Goal: Information Seeking & Learning: Compare options

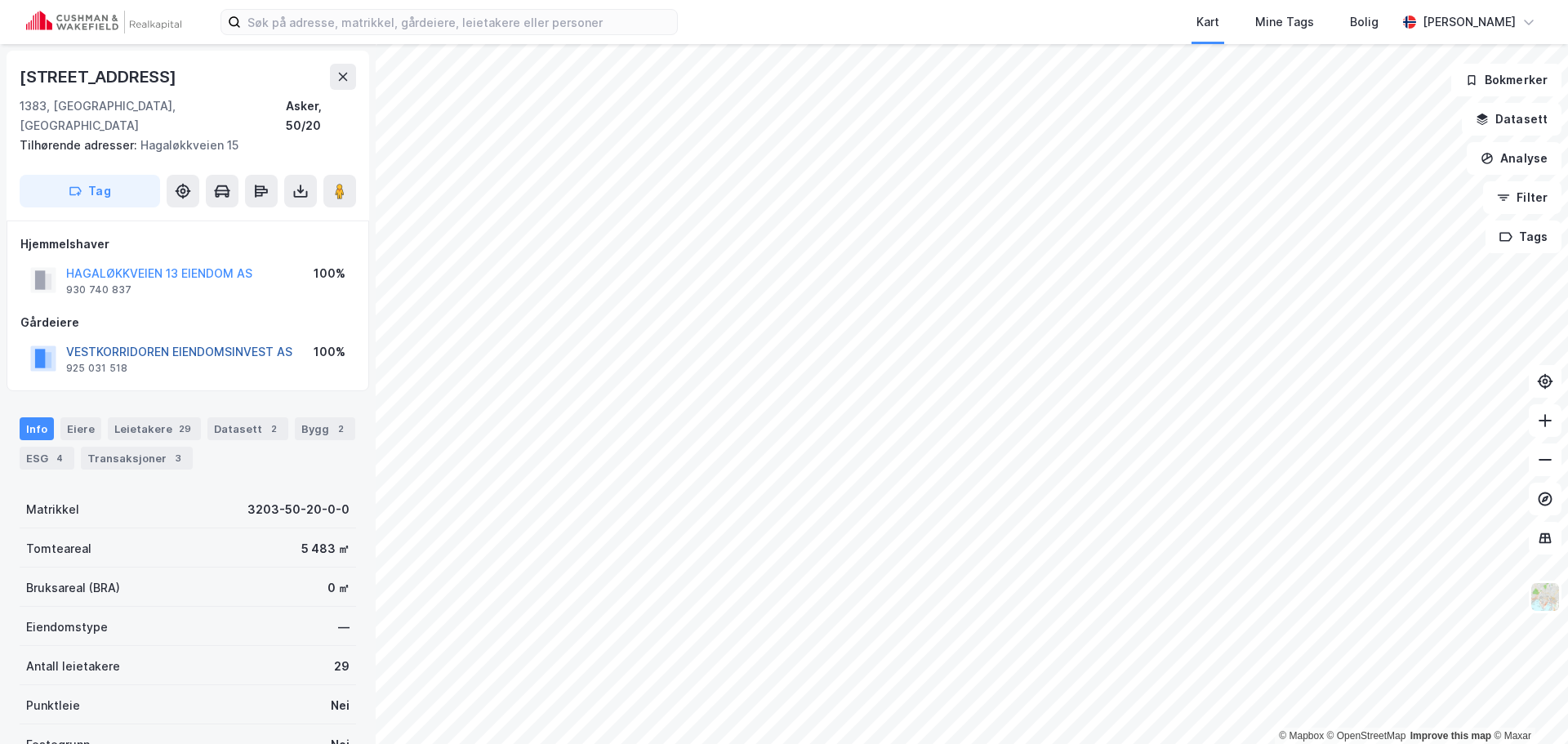
click at [0, 0] on button "VESTKORRIDOREN EIENDOMSINVEST AS" at bounding box center [0, 0] width 0 height 0
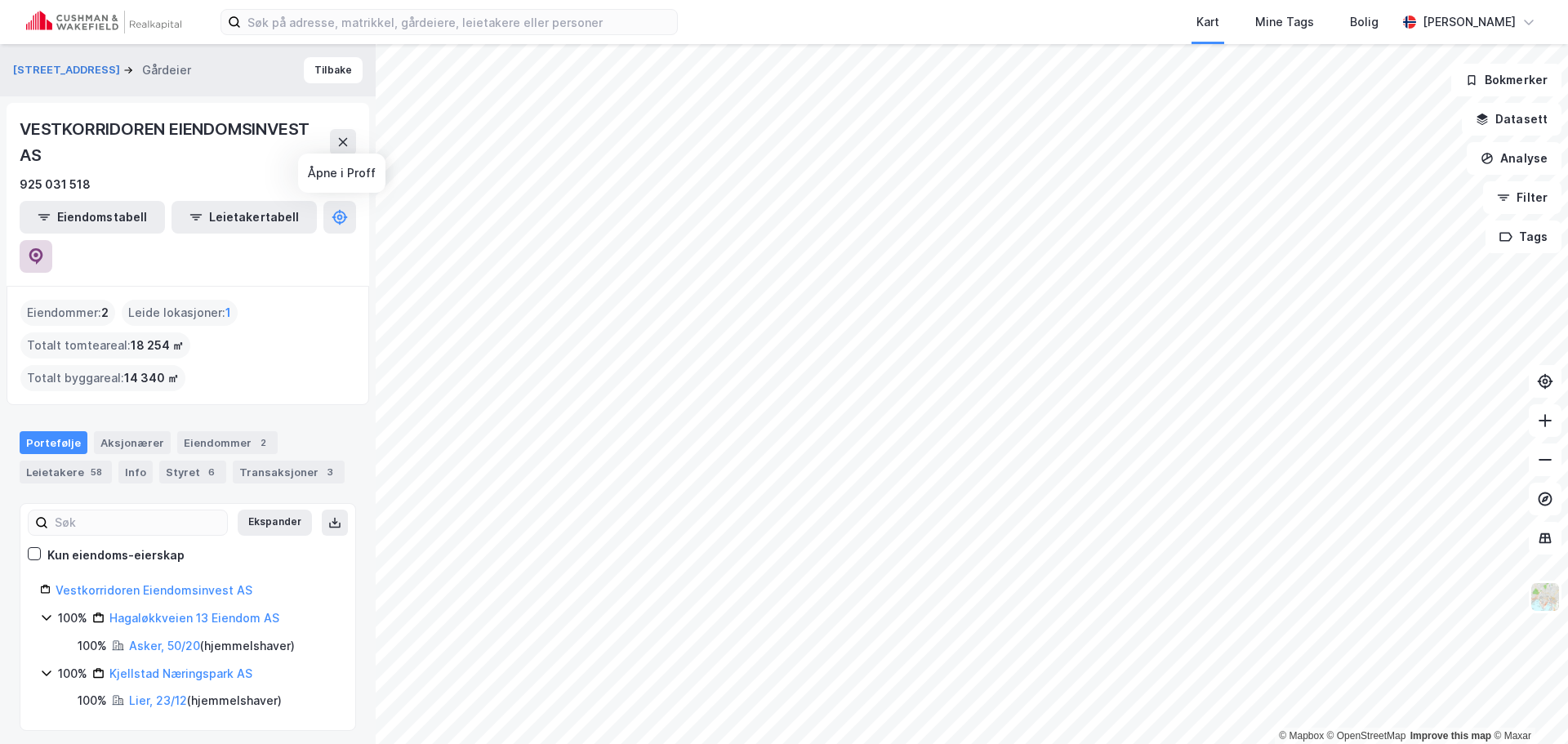
click at [44, 248] on icon at bounding box center [36, 256] width 16 height 16
click at [65, 73] on button "[STREET_ADDRESS]" at bounding box center [68, 70] width 110 height 16
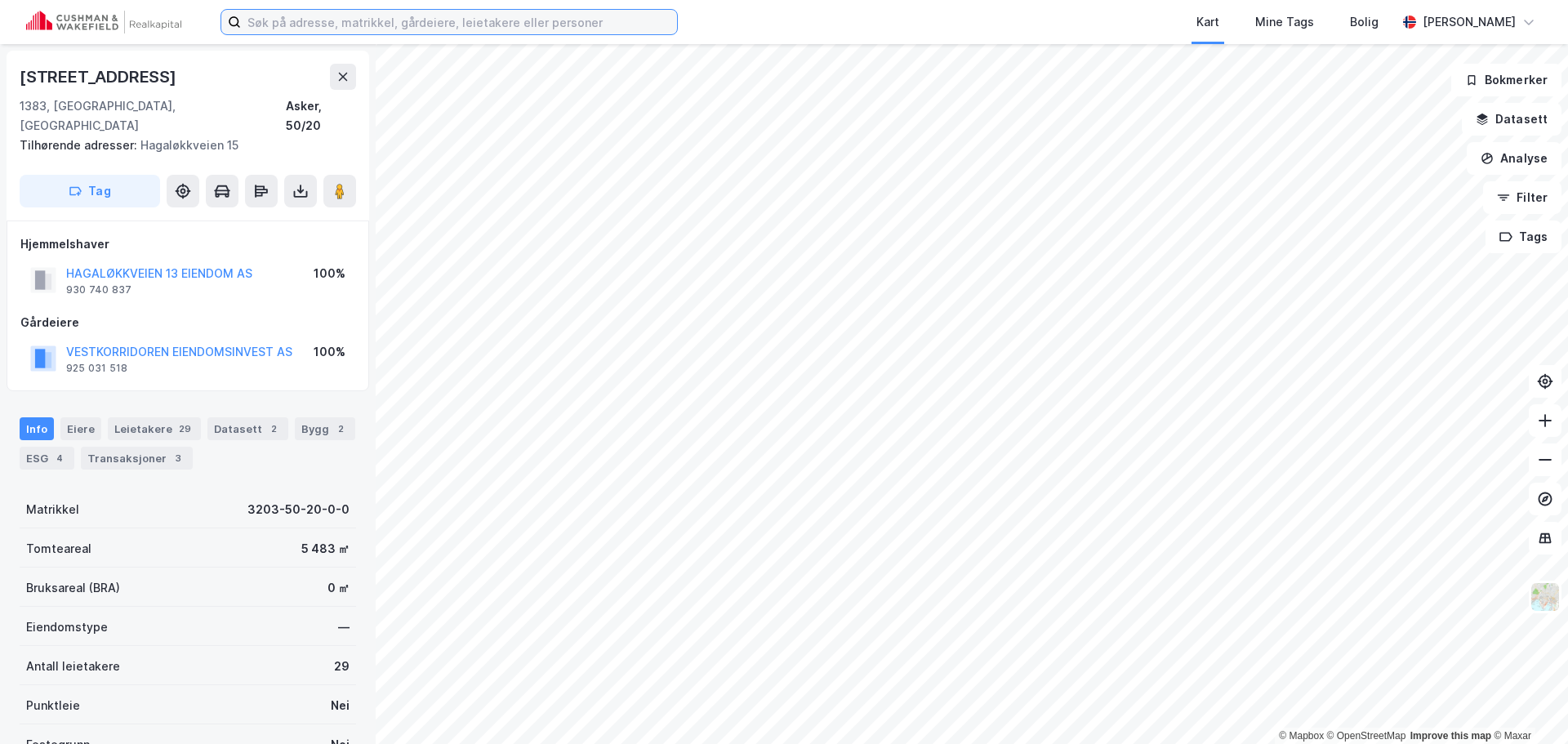
click at [339, 26] on input at bounding box center [459, 22] width 436 height 25
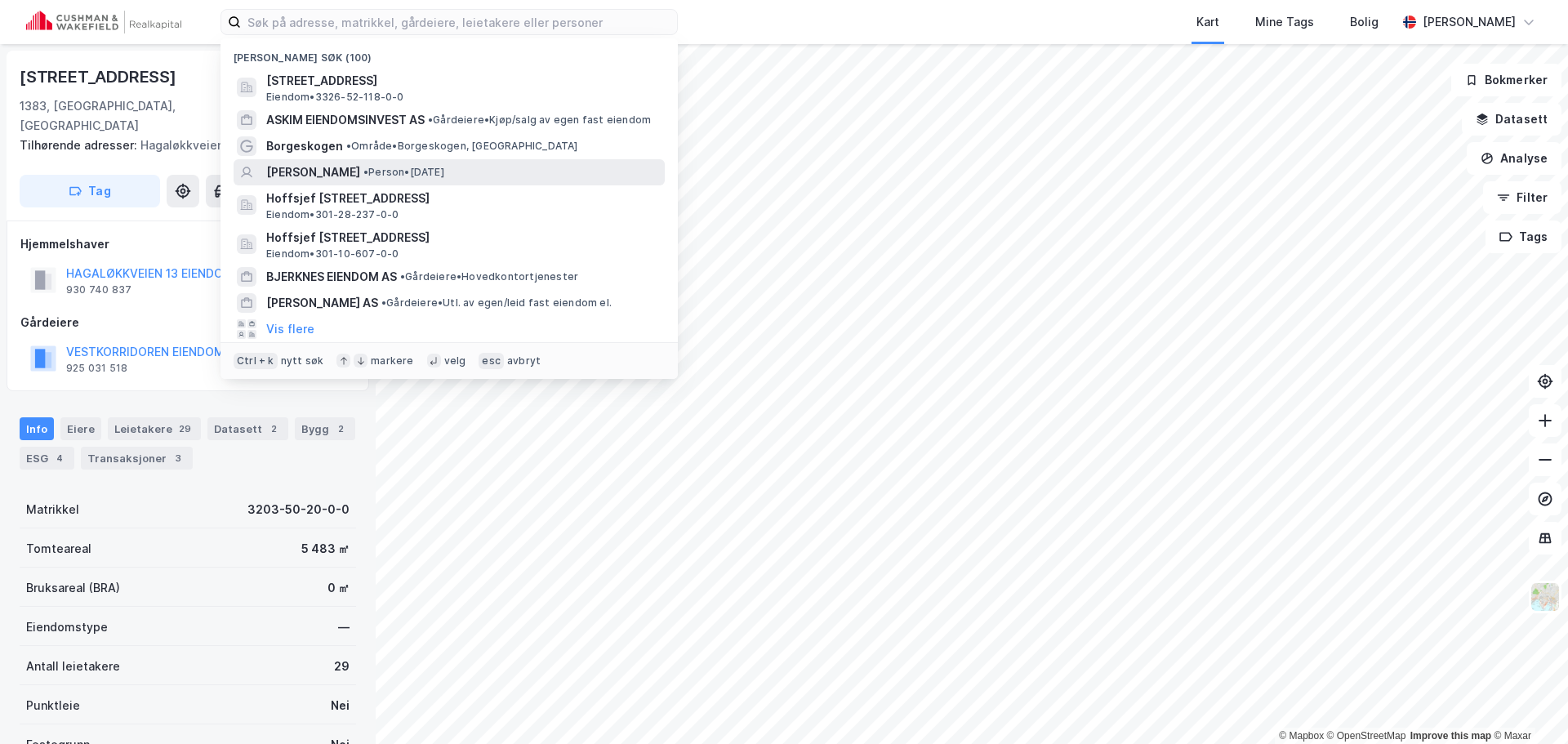
click at [532, 181] on div "[PERSON_NAME] • Person • [DATE]" at bounding box center [463, 172] width 395 height 20
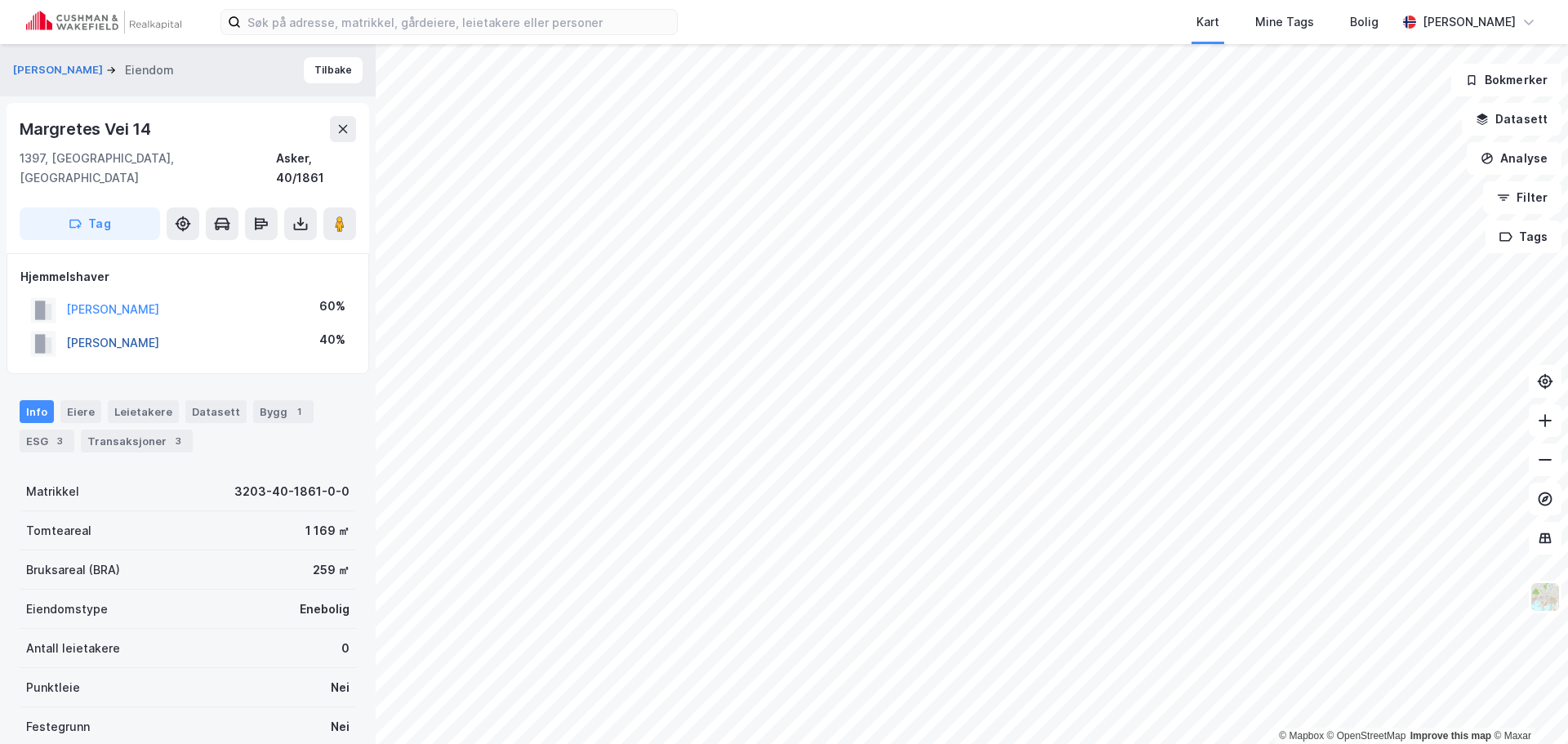
click at [0, 0] on button "[PERSON_NAME]" at bounding box center [0, 0] width 0 height 0
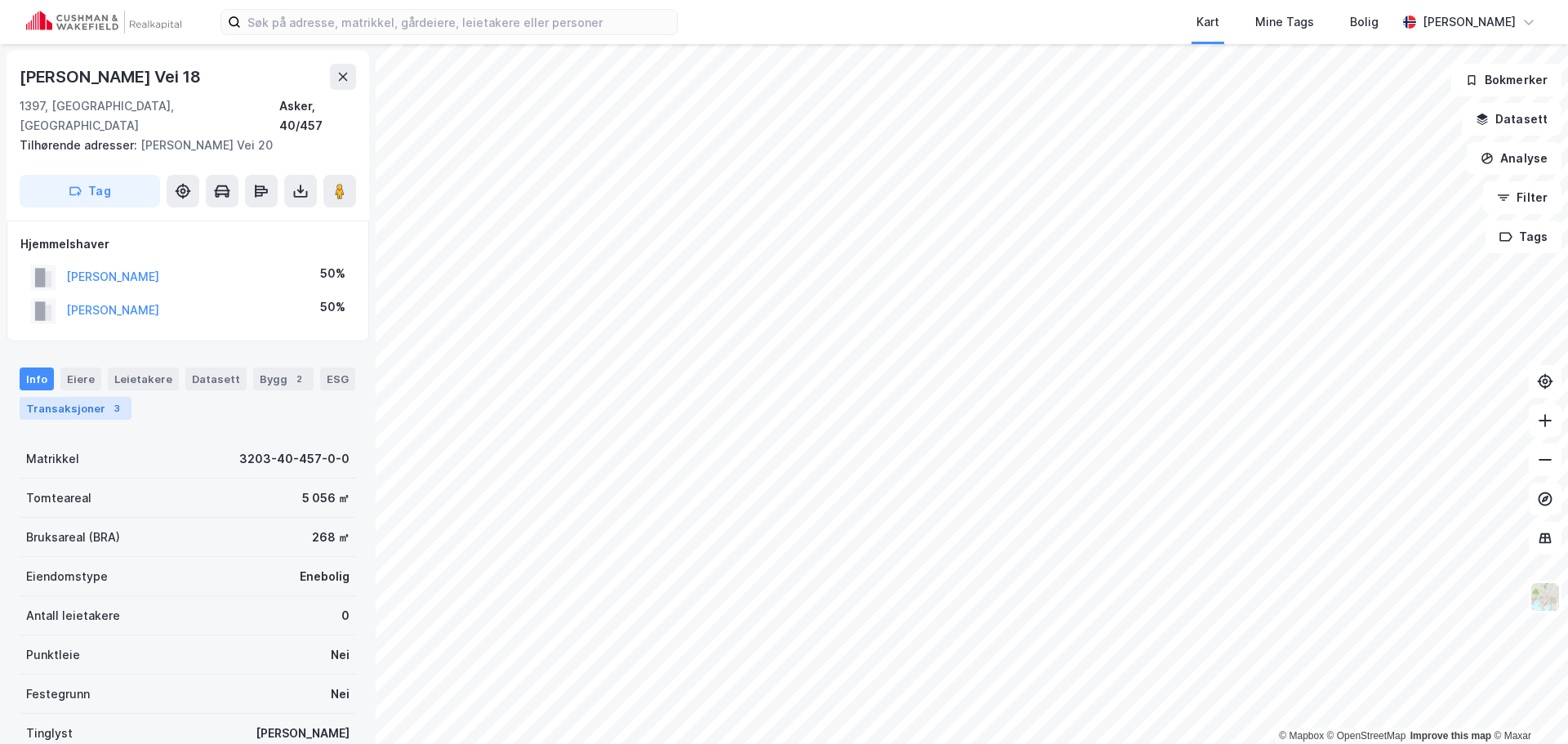
click at [112, 397] on div "Transaksjoner 3" at bounding box center [76, 408] width 112 height 23
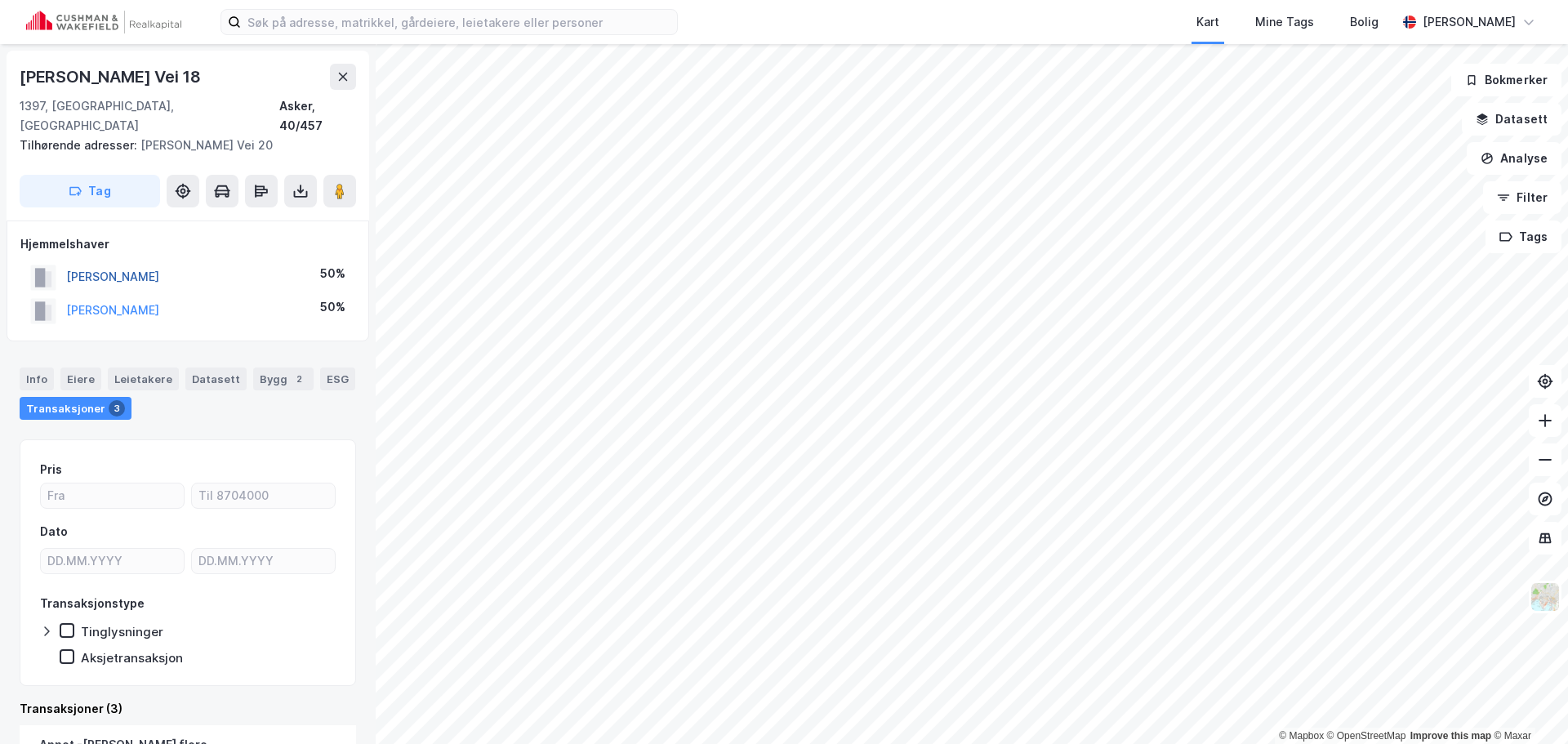
click at [0, 0] on button "[PERSON_NAME]" at bounding box center [0, 0] width 0 height 0
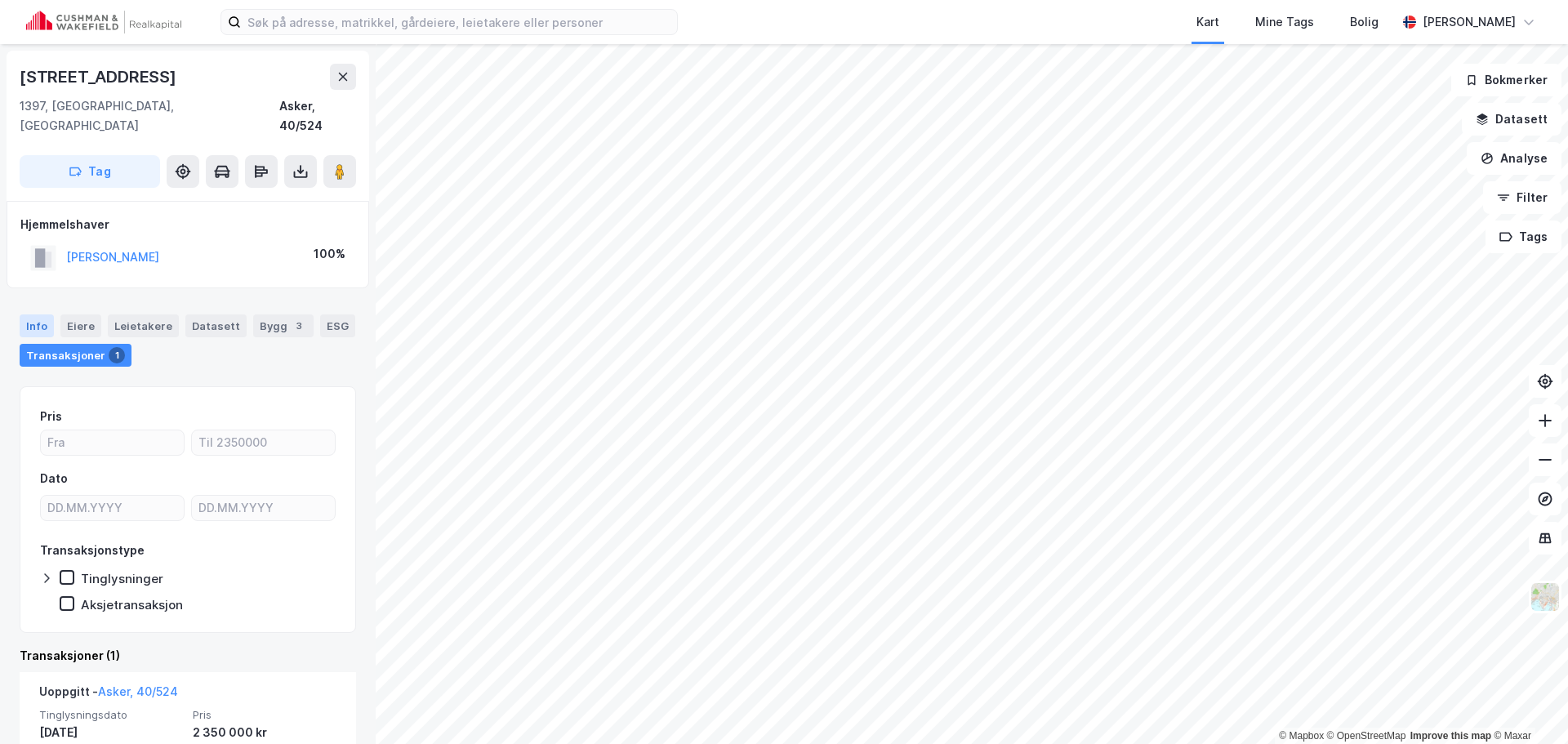
click at [29, 314] on div "Info" at bounding box center [37, 325] width 34 height 23
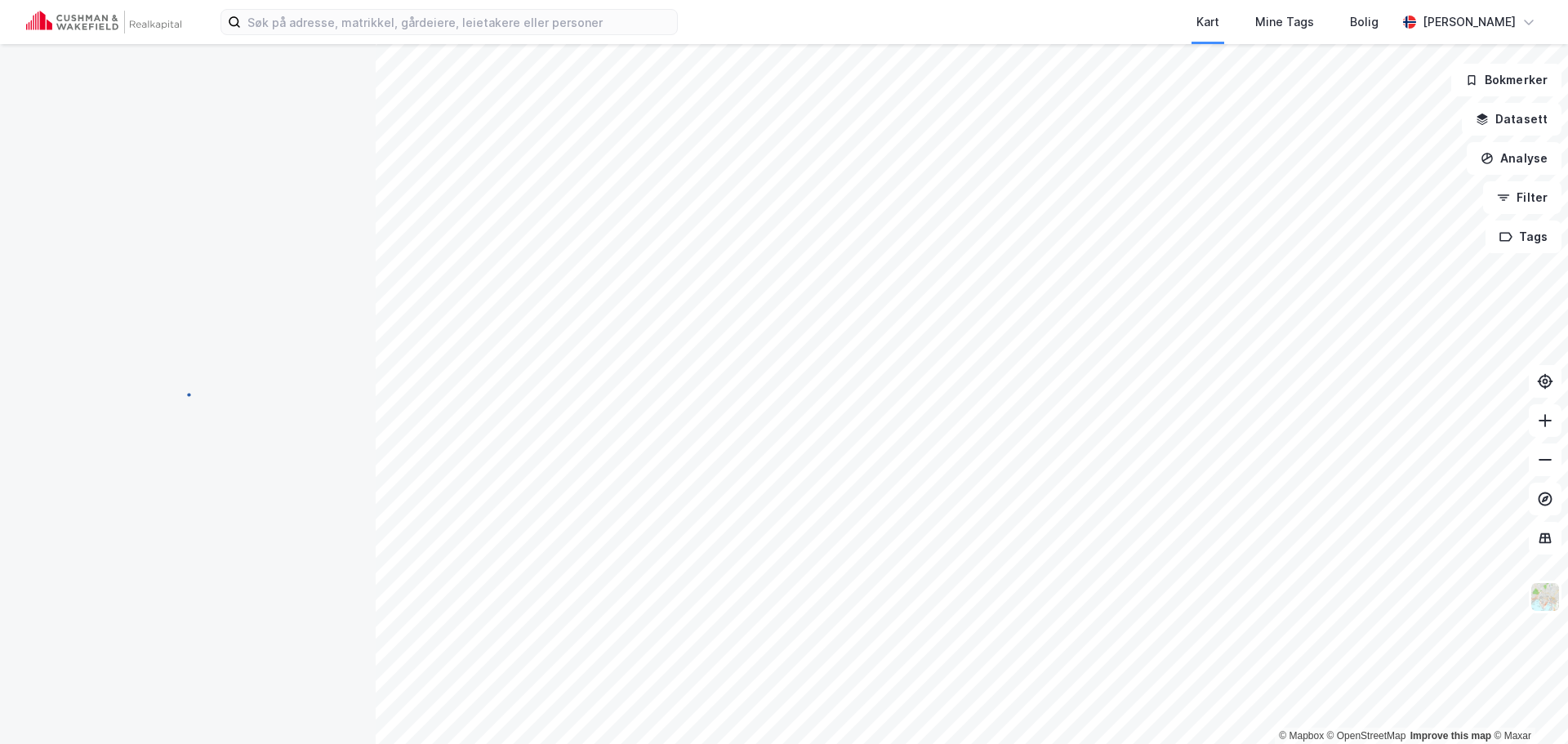
scroll to position [3, 0]
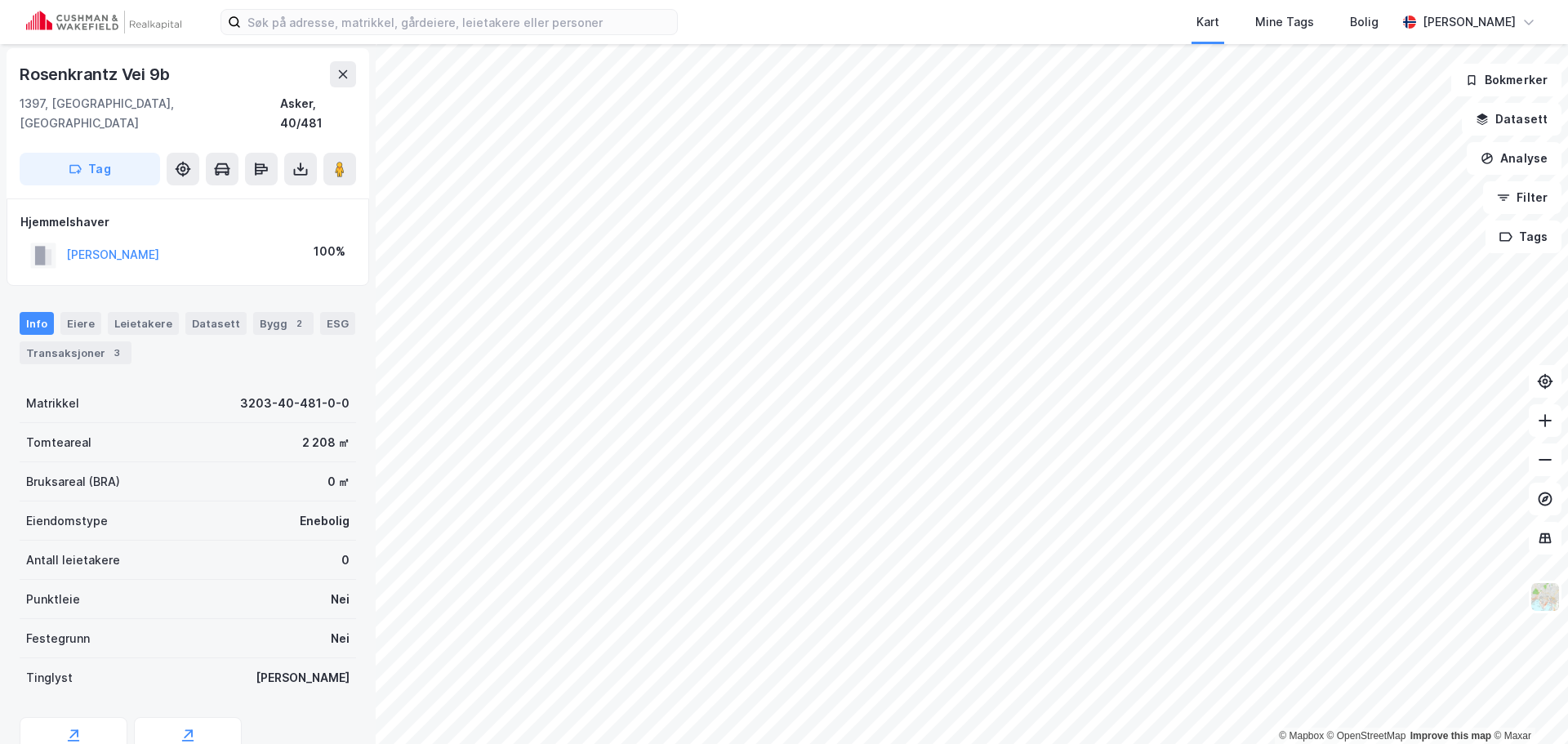
click at [1112, 41] on div "Kart Mine Tags [PERSON_NAME] © Mapbox © OpenStreetMap Improve this map © Maxar …" at bounding box center [784, 372] width 1568 height 744
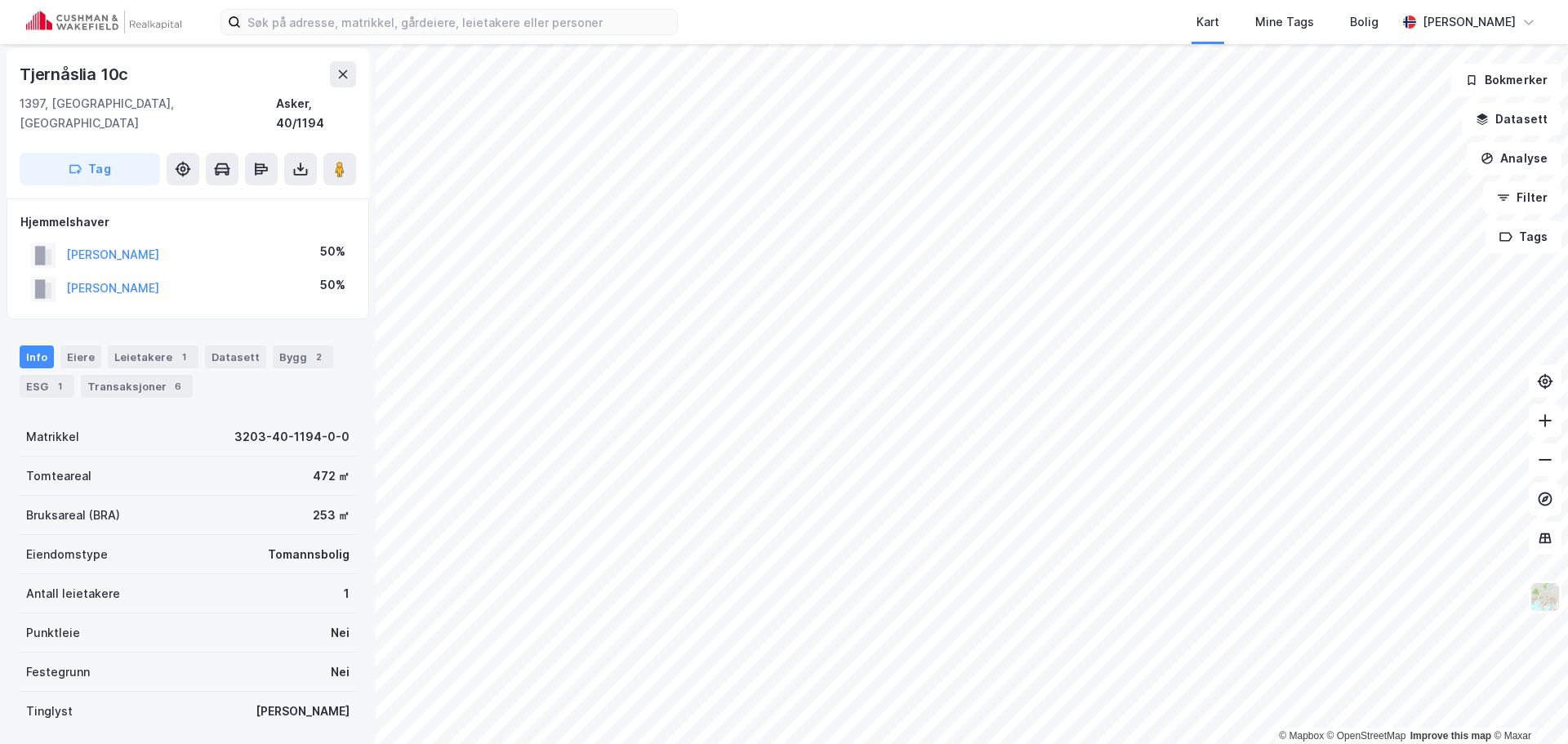
scroll to position [3, 0]
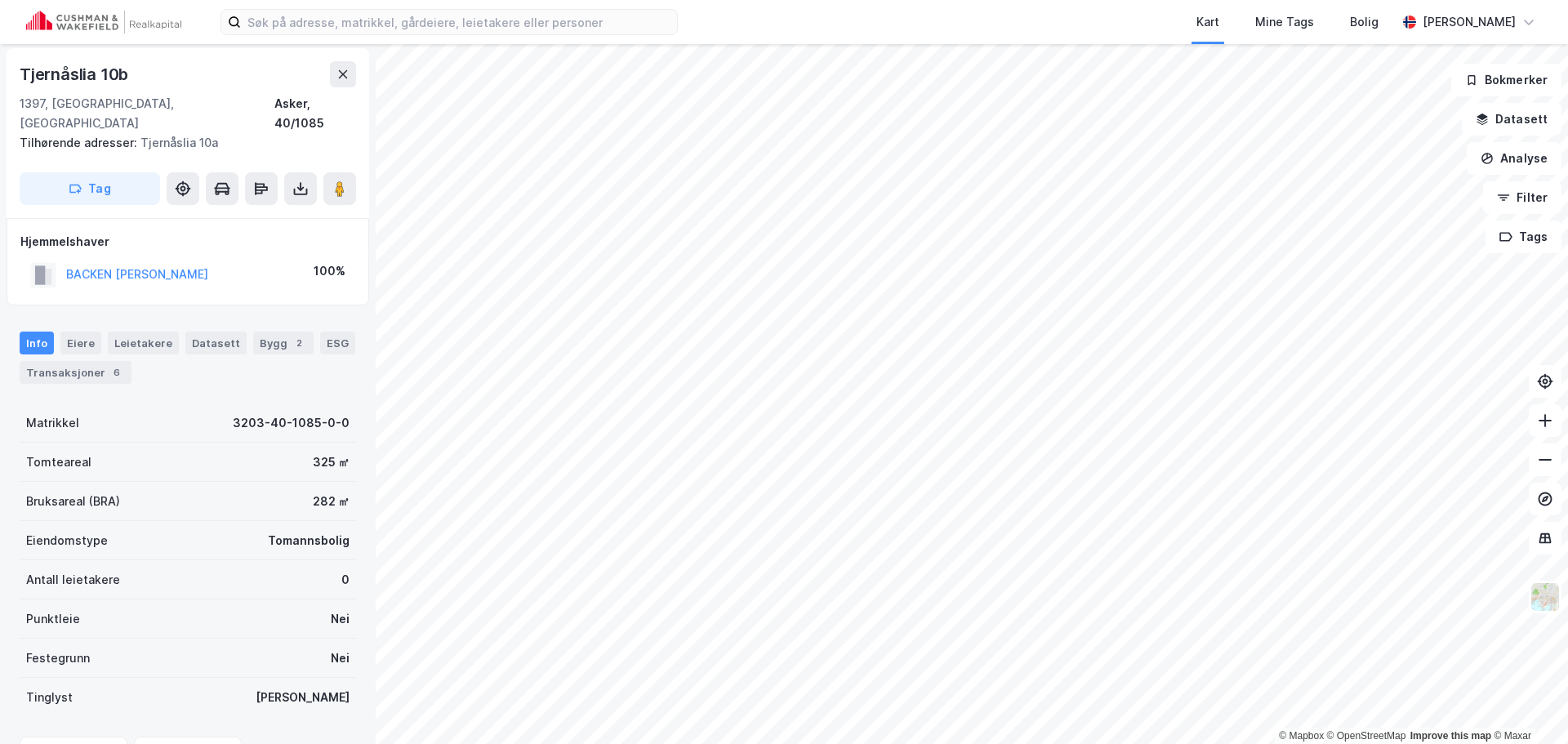
scroll to position [3, 0]
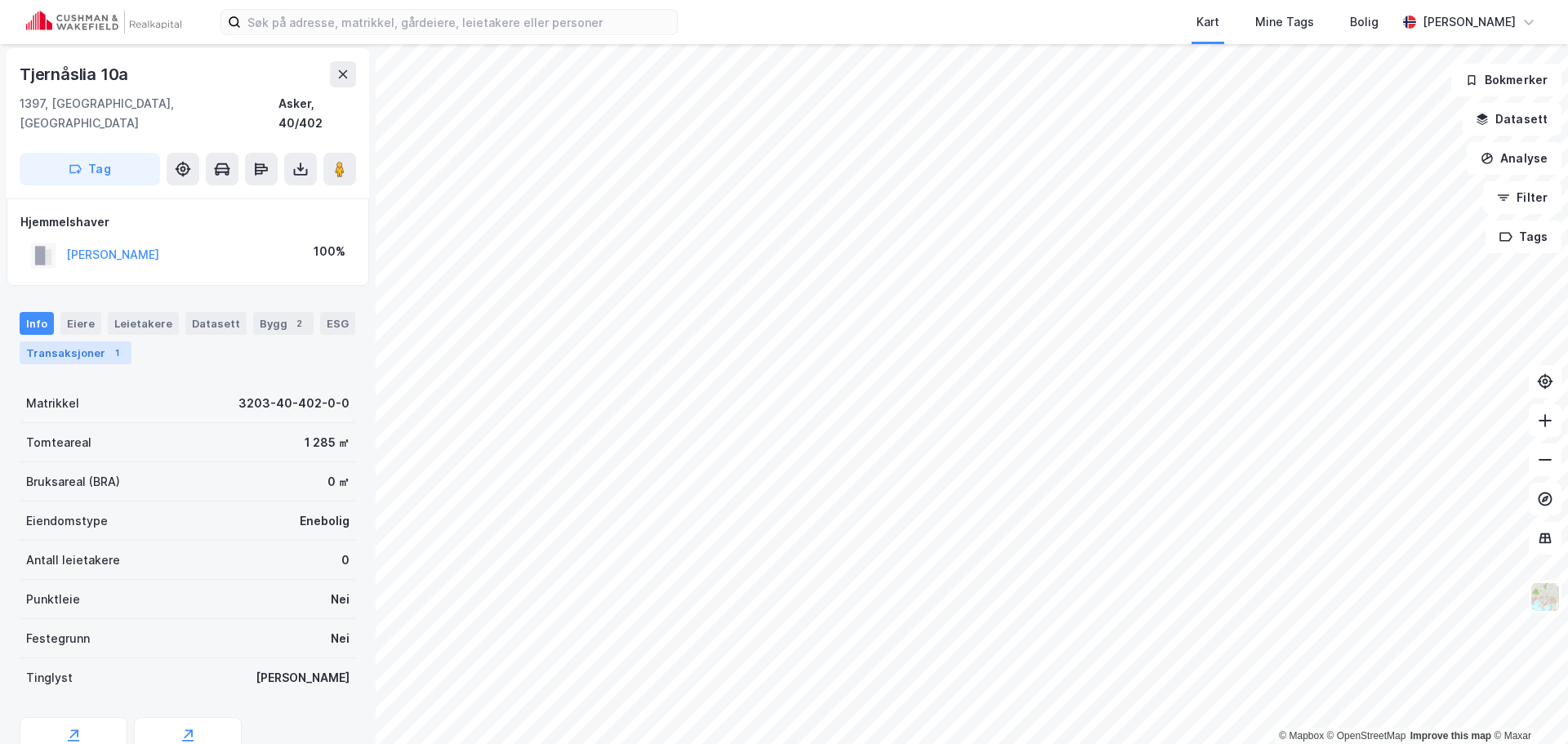
click at [86, 341] on div "Transaksjoner 1" at bounding box center [76, 352] width 112 height 23
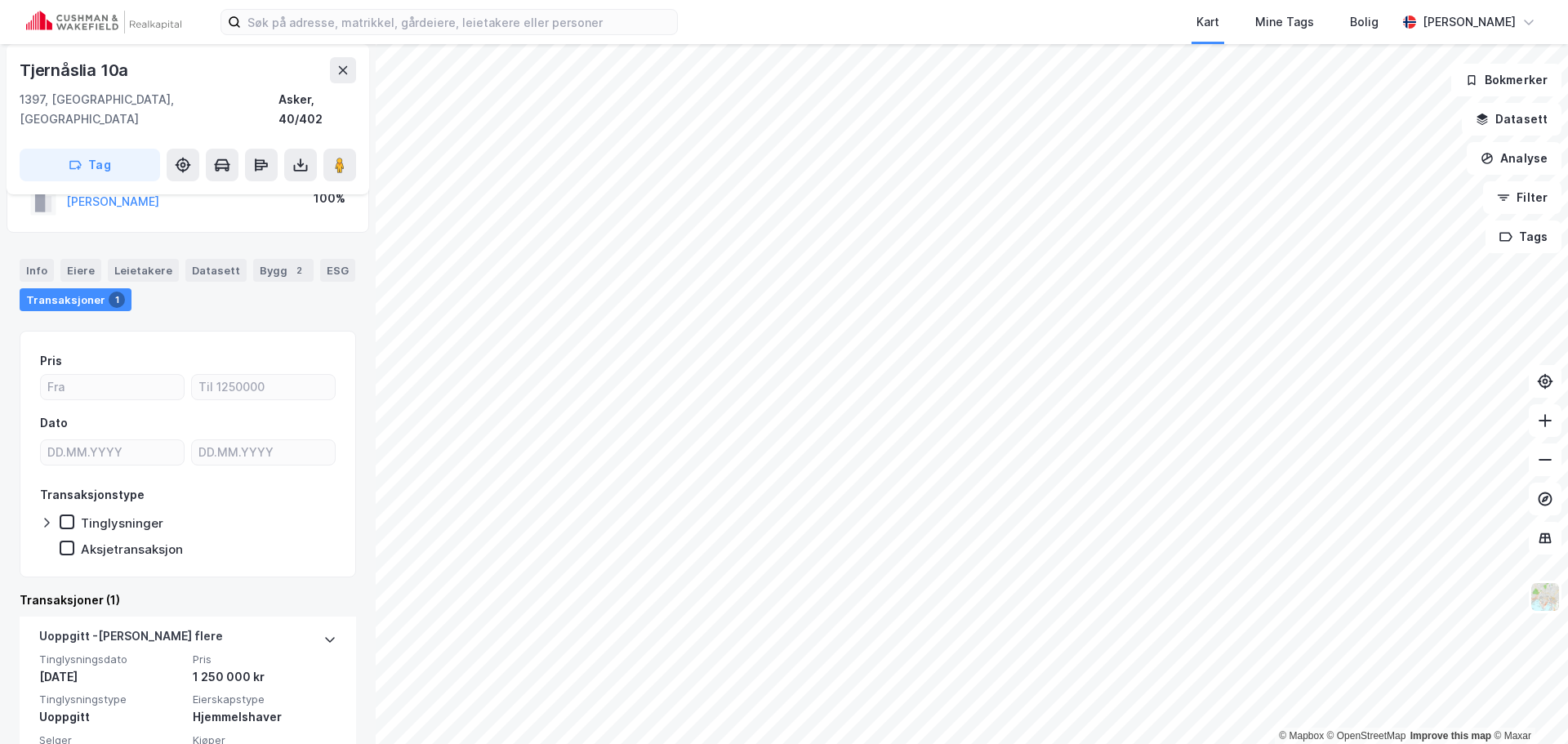
scroll to position [82, 0]
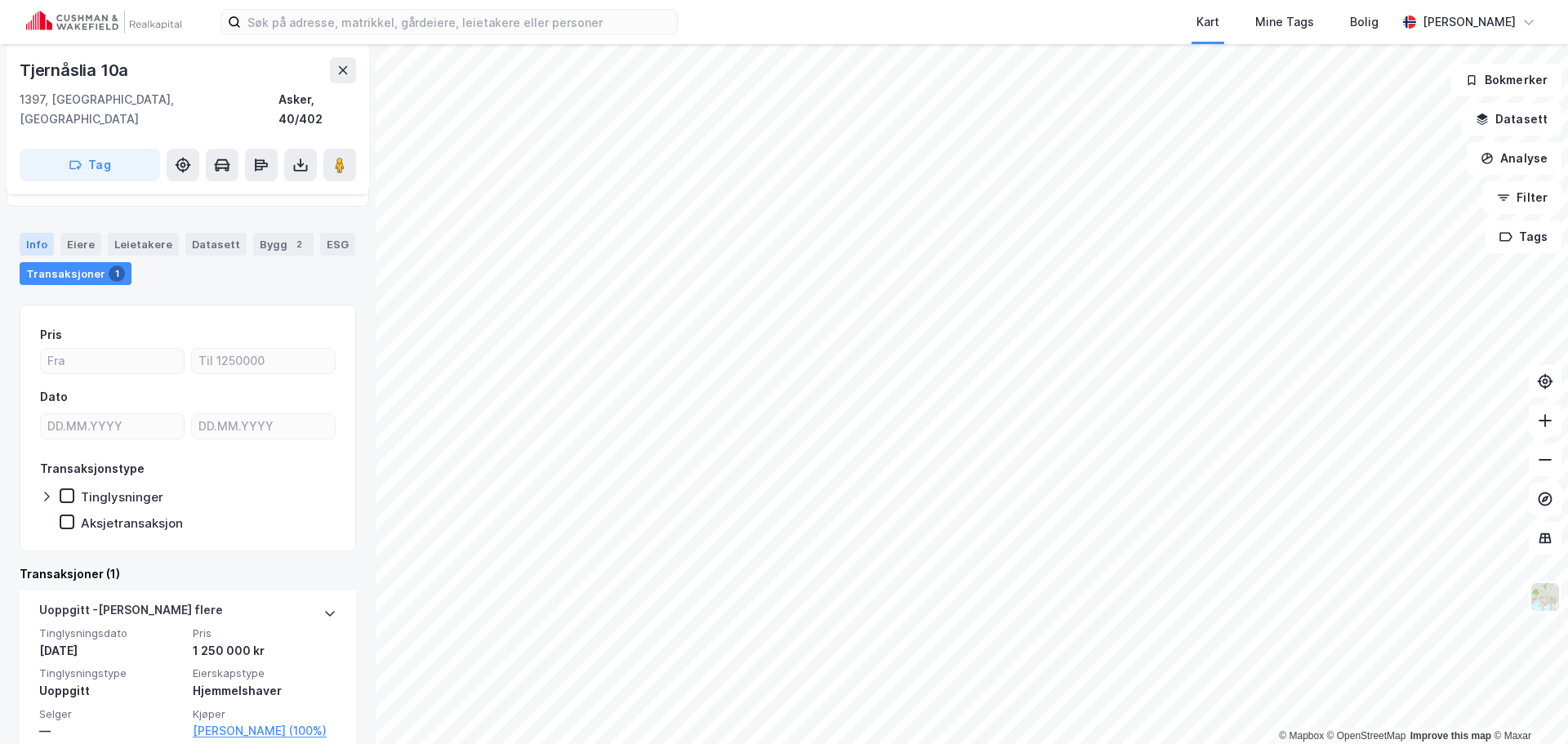
click at [42, 233] on div "Info" at bounding box center [37, 244] width 34 height 23
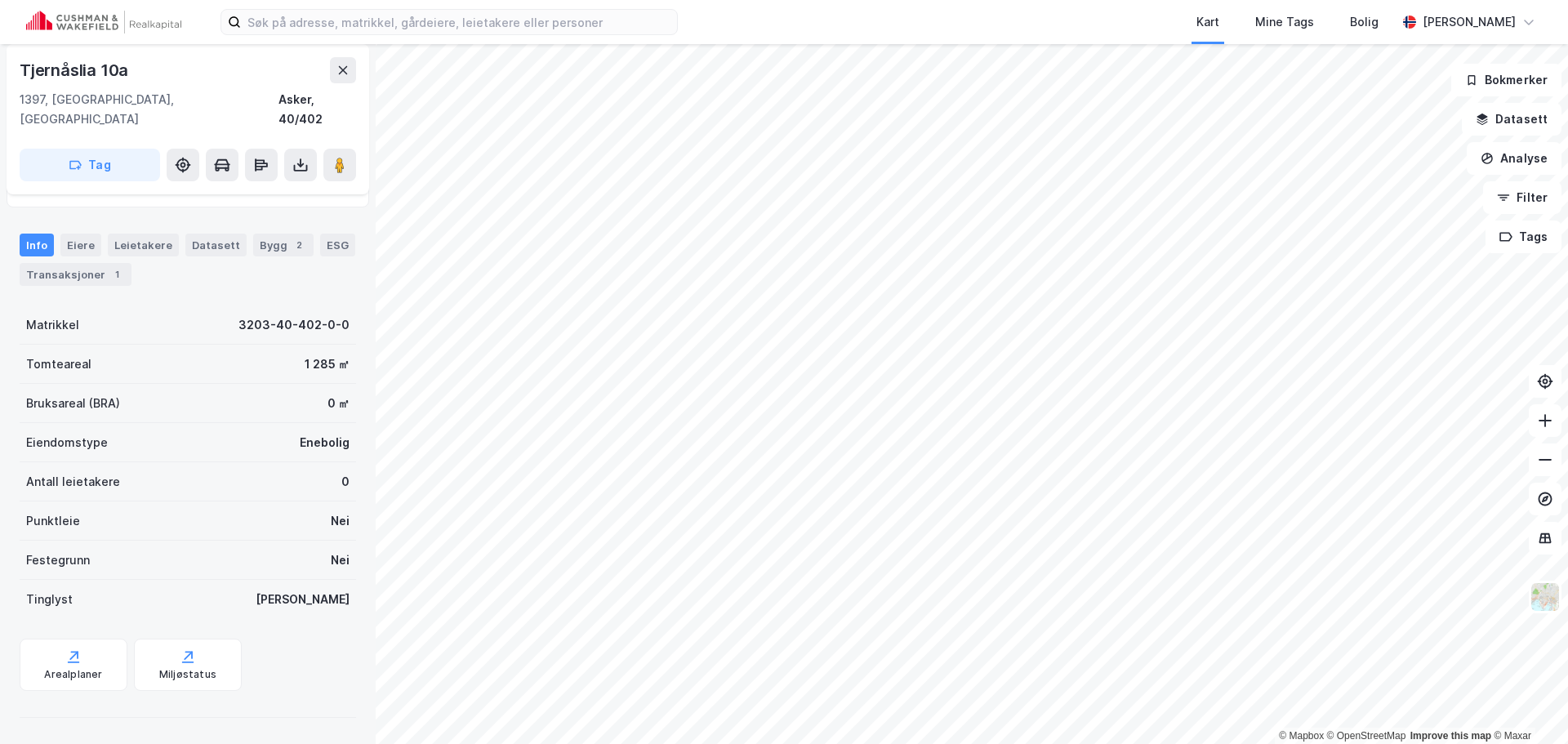
scroll to position [61, 0]
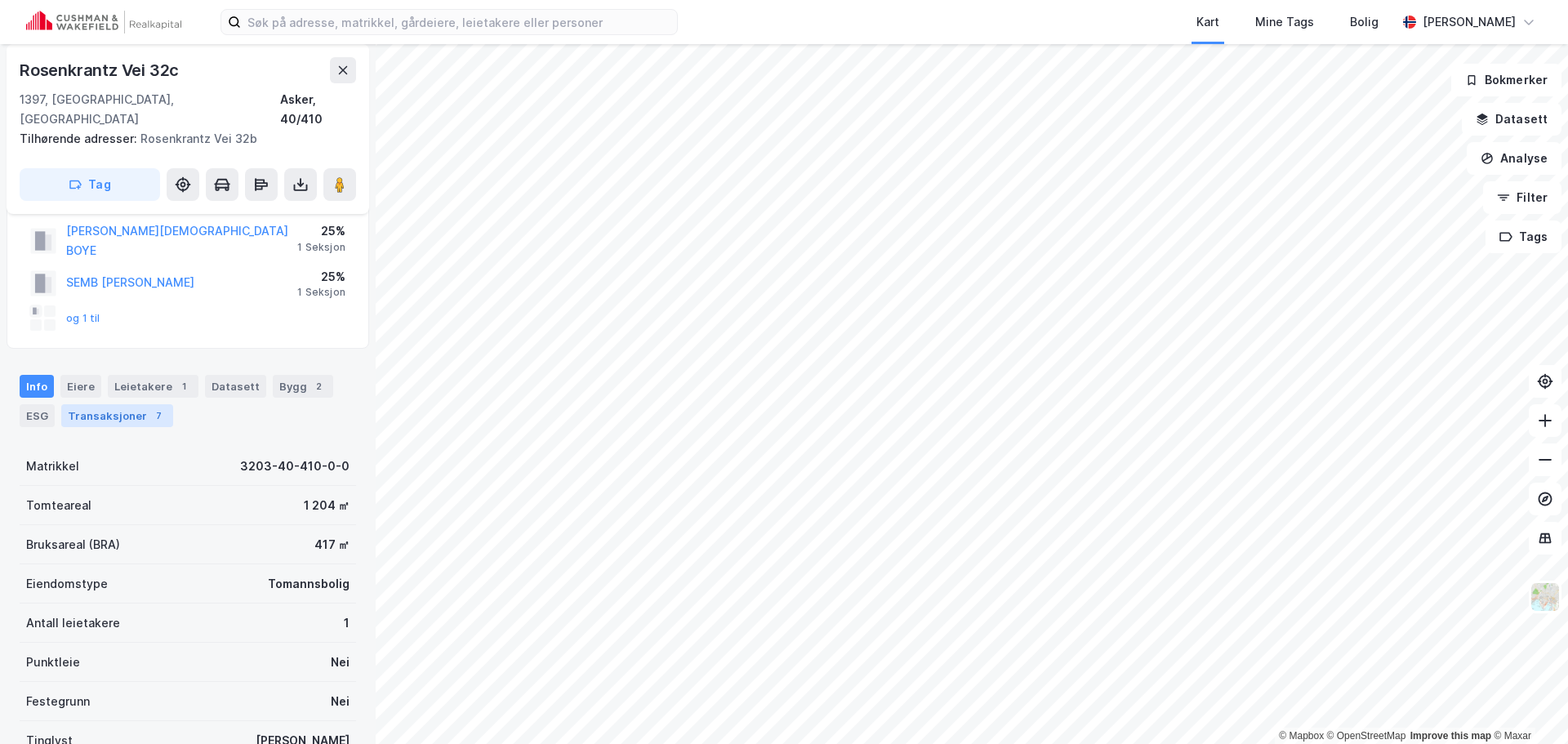
click at [120, 404] on div "Transaksjoner 7" at bounding box center [117, 415] width 112 height 23
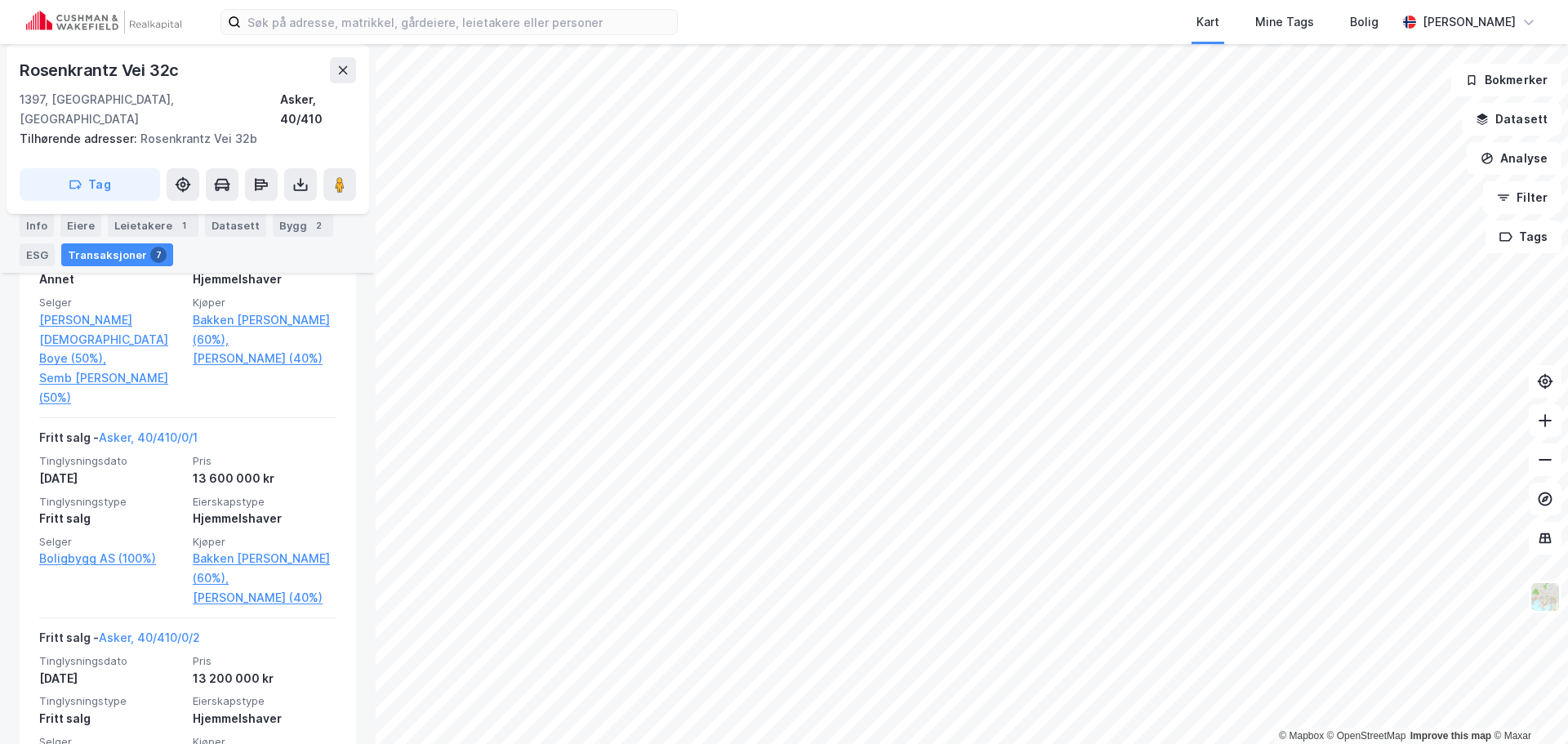
scroll to position [898, 0]
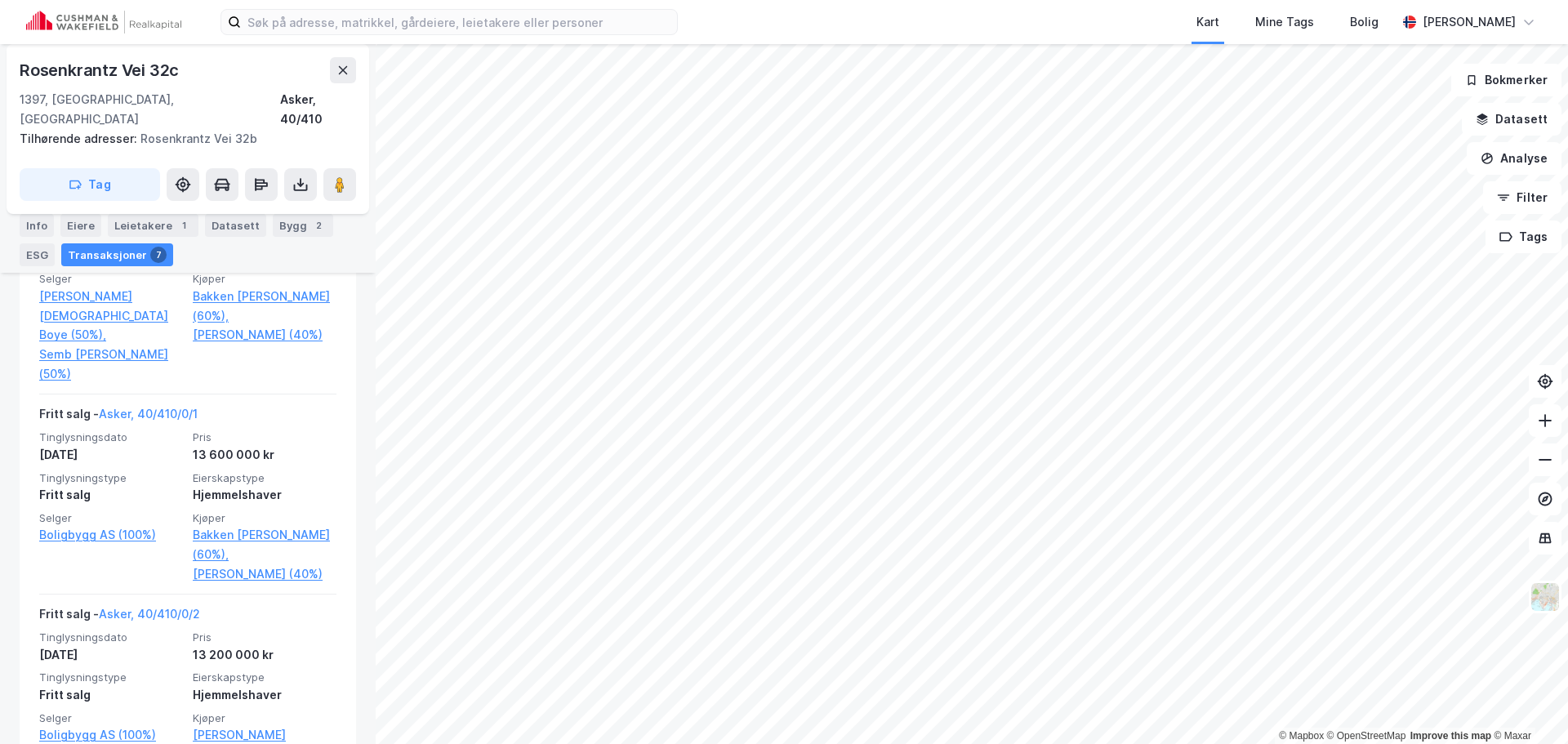
click at [1188, 743] on html "Kart Mine Tags [PERSON_NAME] © Mapbox © OpenStreetMap Improve this map © Maxar …" at bounding box center [784, 372] width 1568 height 744
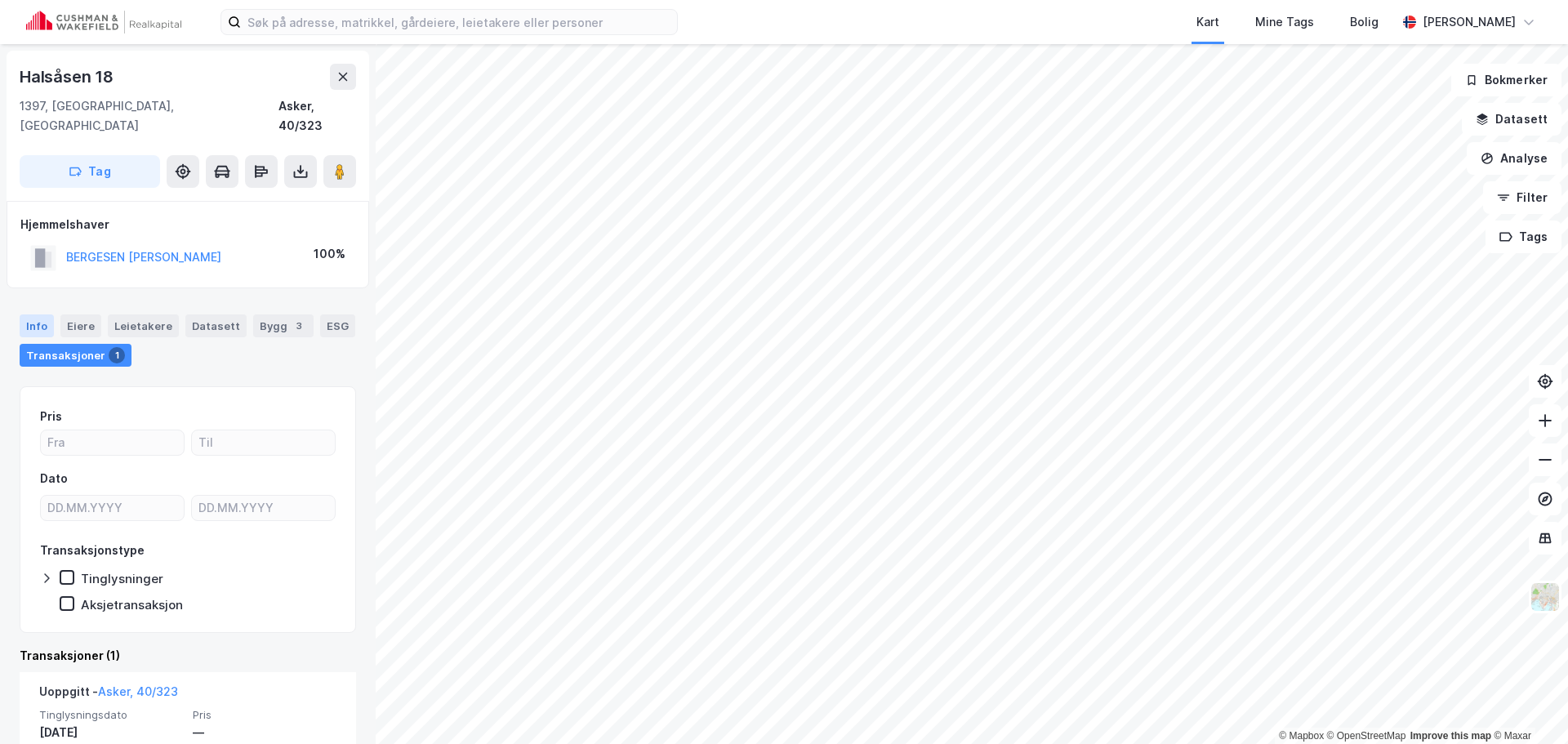
click at [44, 314] on div "Info" at bounding box center [37, 325] width 34 height 23
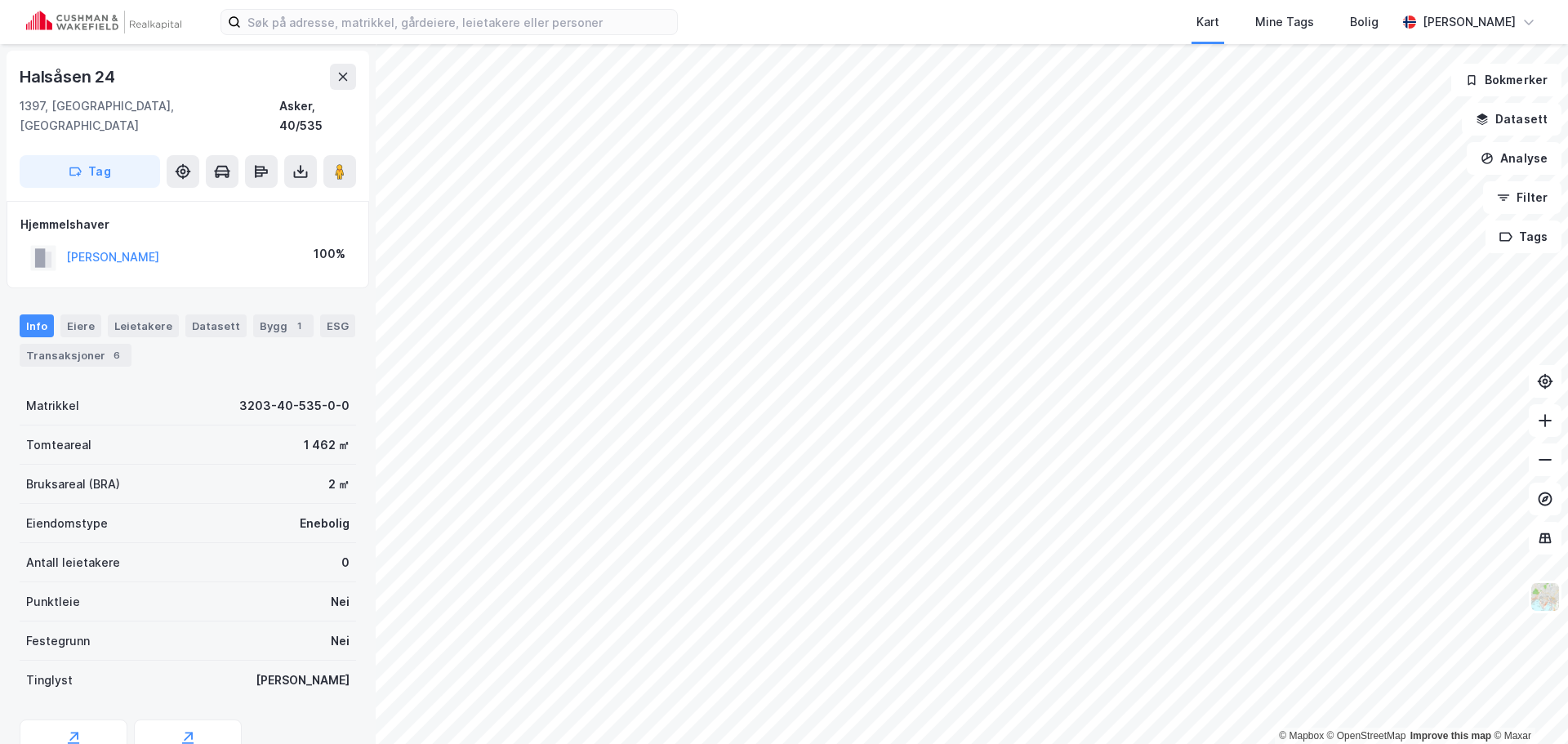
scroll to position [1, 0]
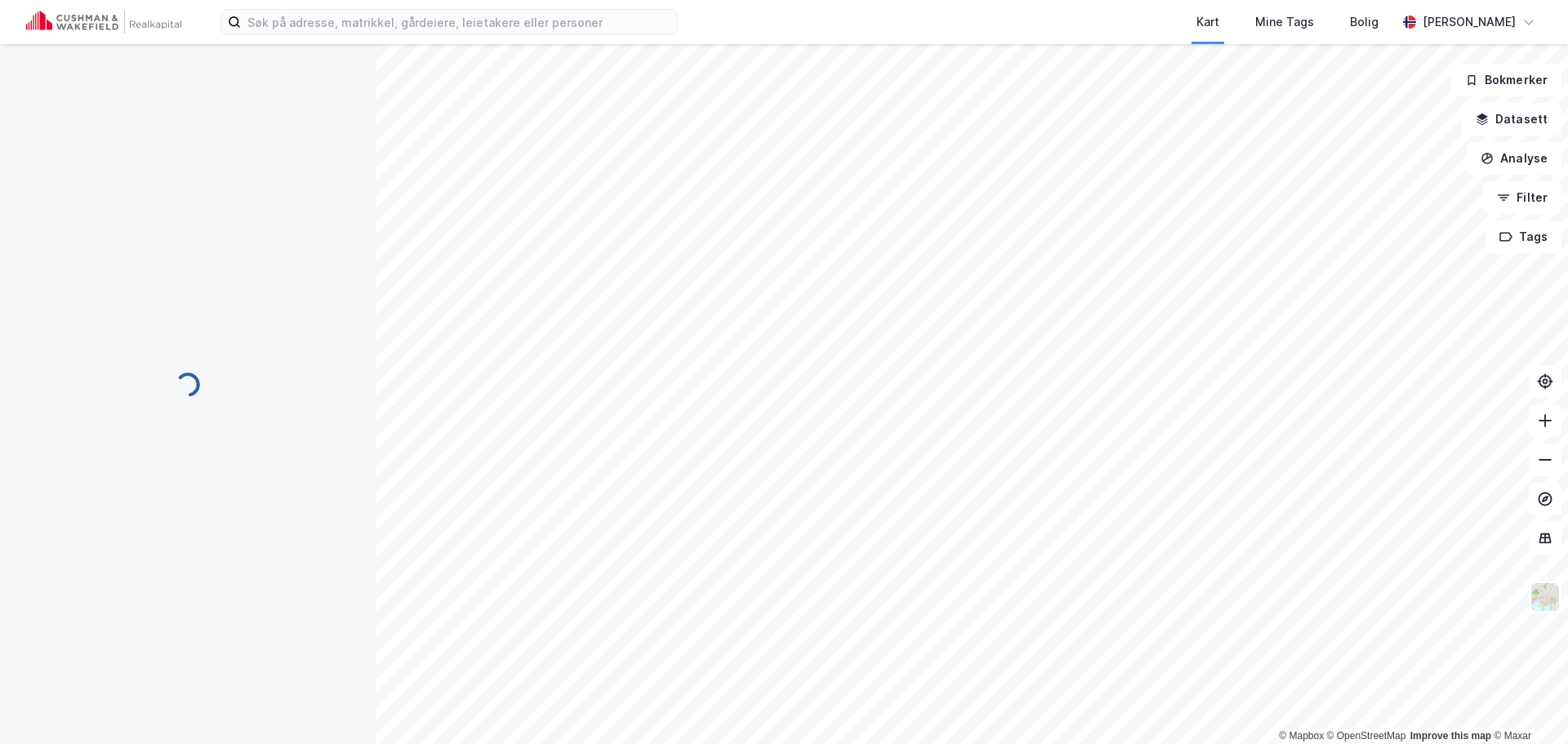
scroll to position [1, 0]
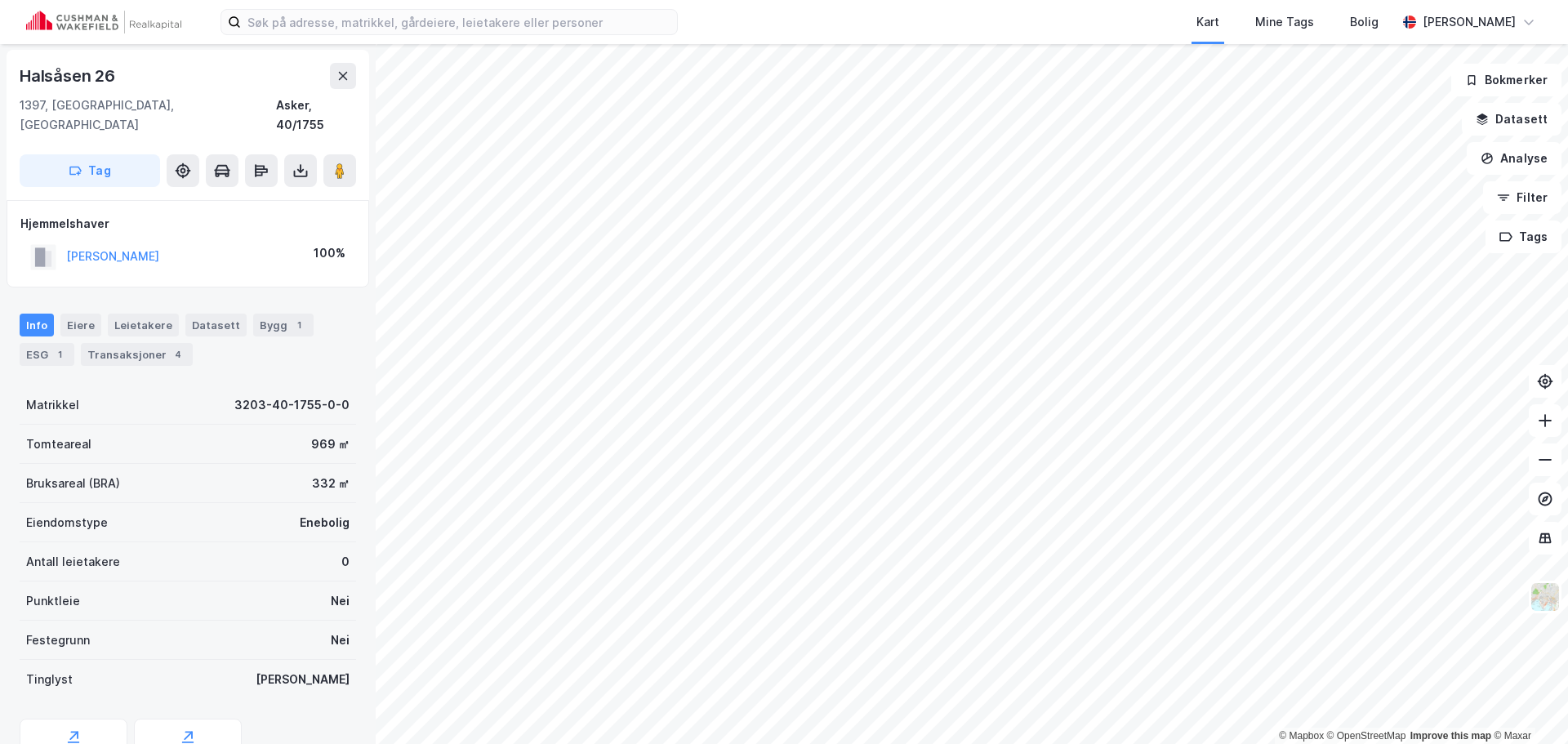
scroll to position [1, 0]
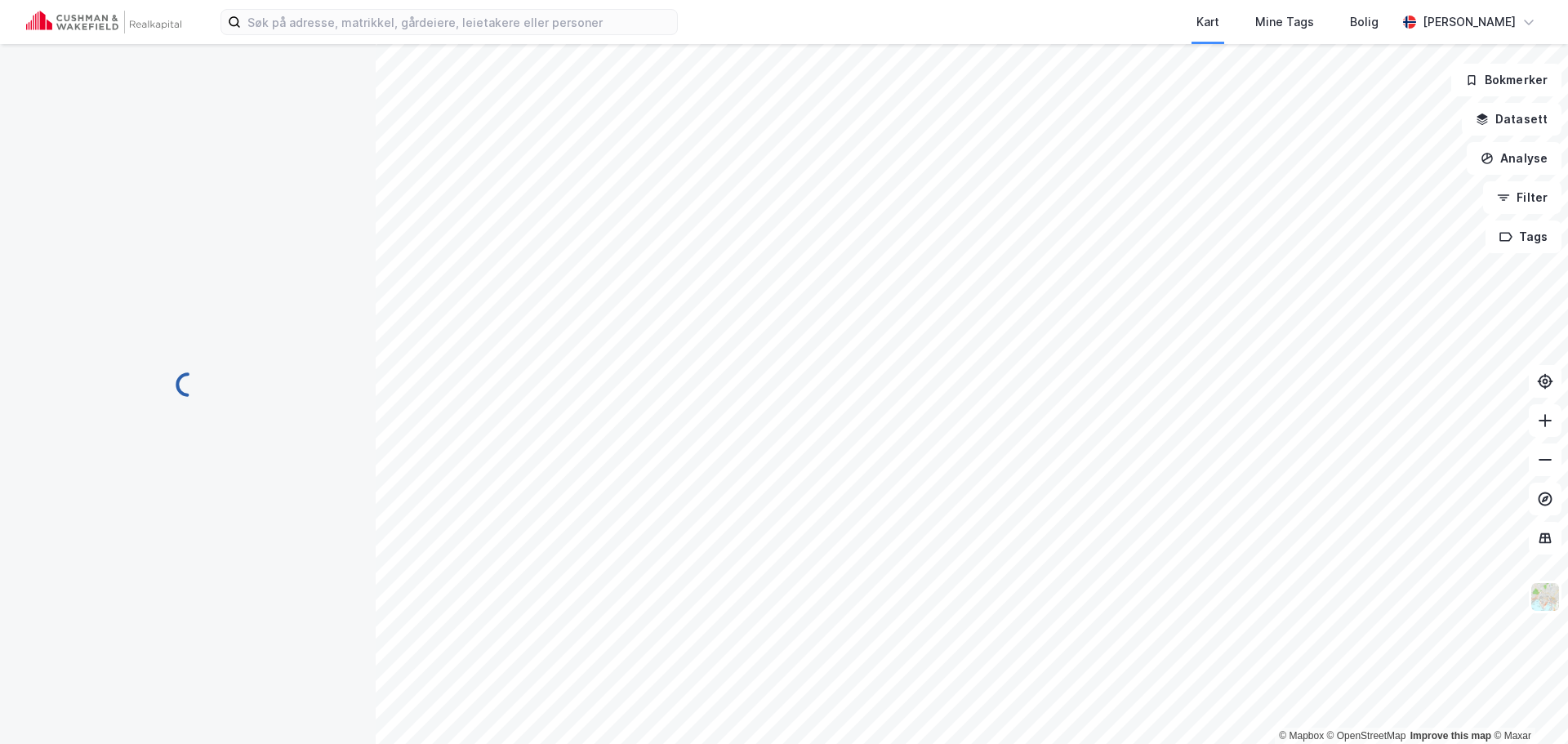
scroll to position [1, 0]
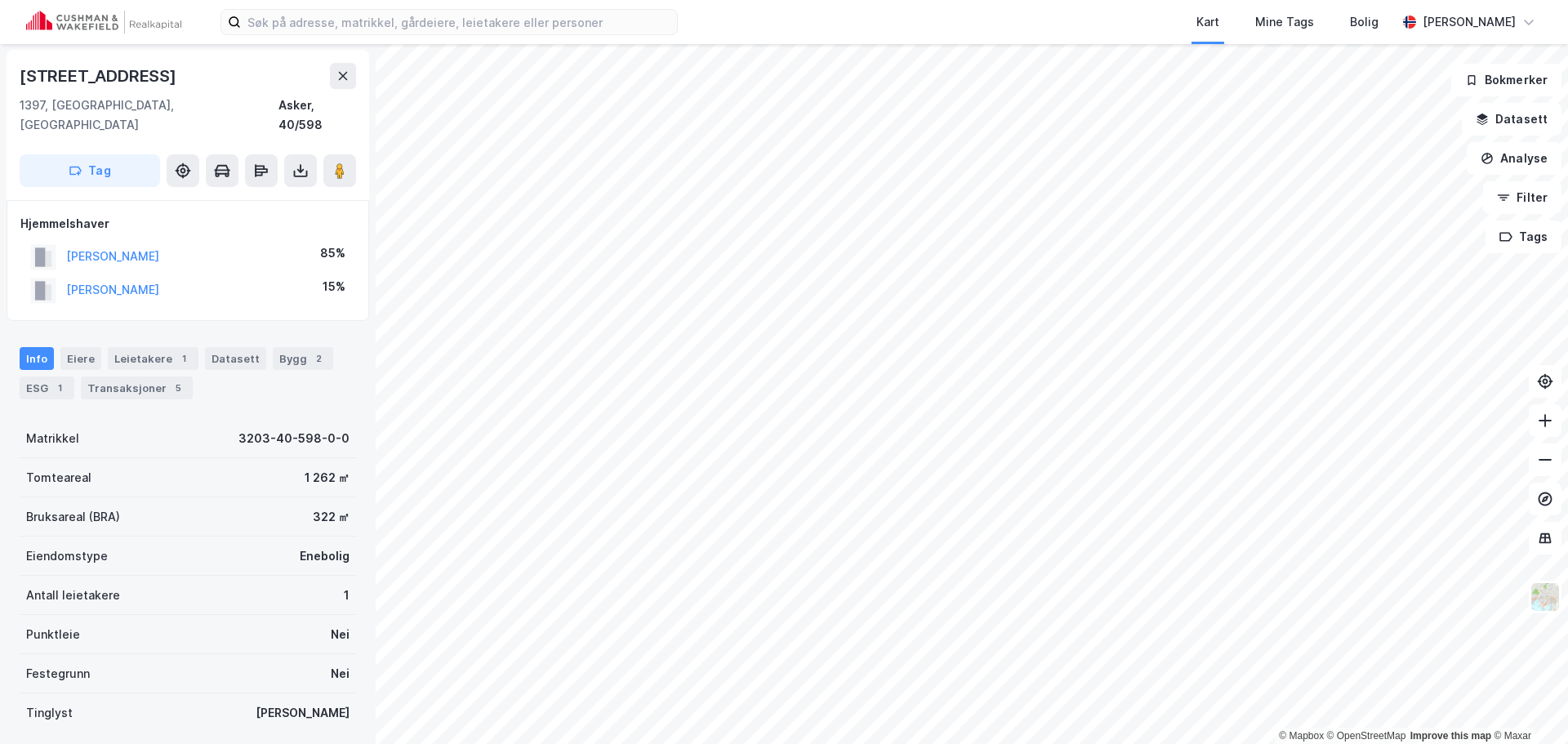
scroll to position [1, 0]
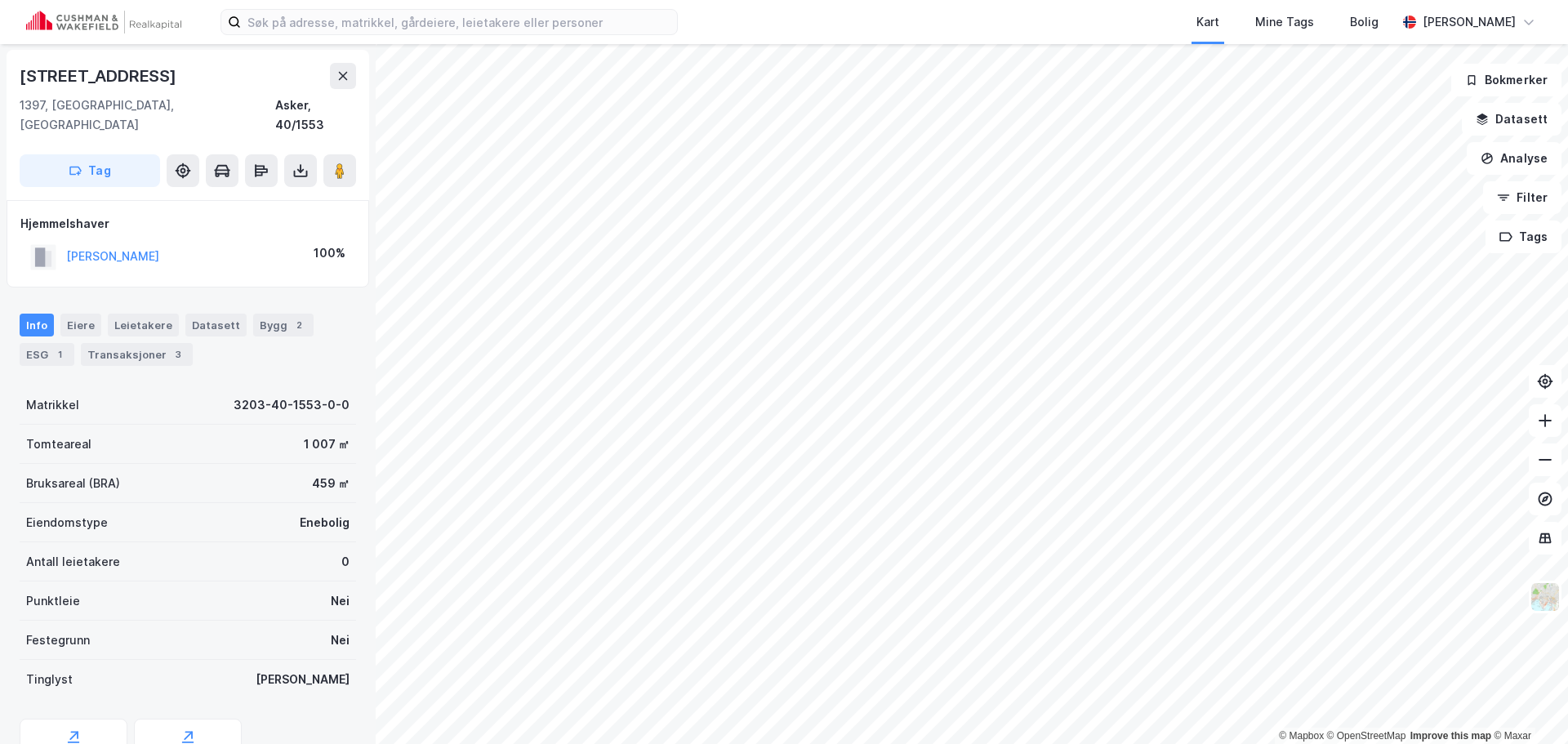
scroll to position [1, 0]
click at [170, 347] on div "3" at bounding box center [178, 354] width 16 height 16
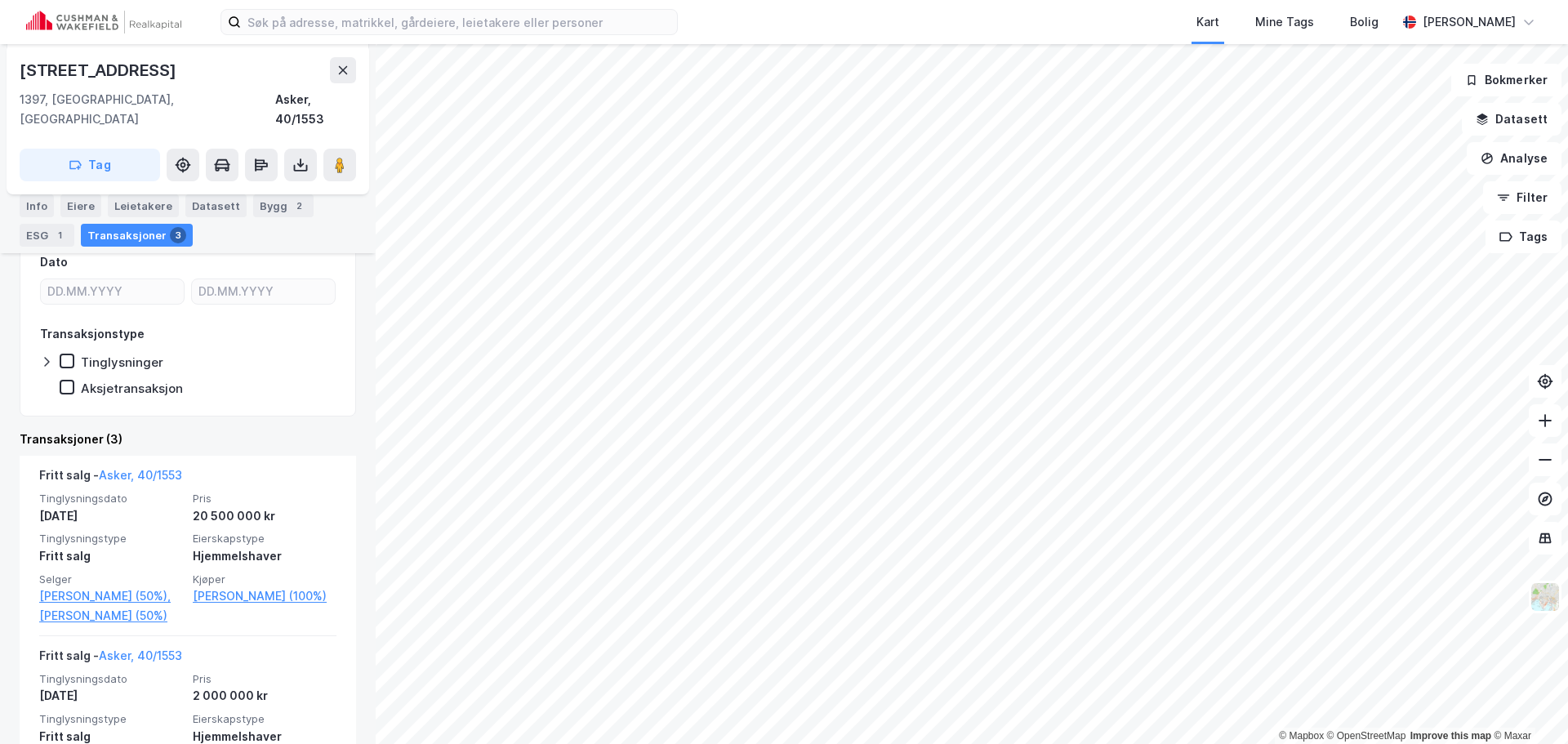
scroll to position [245, 0]
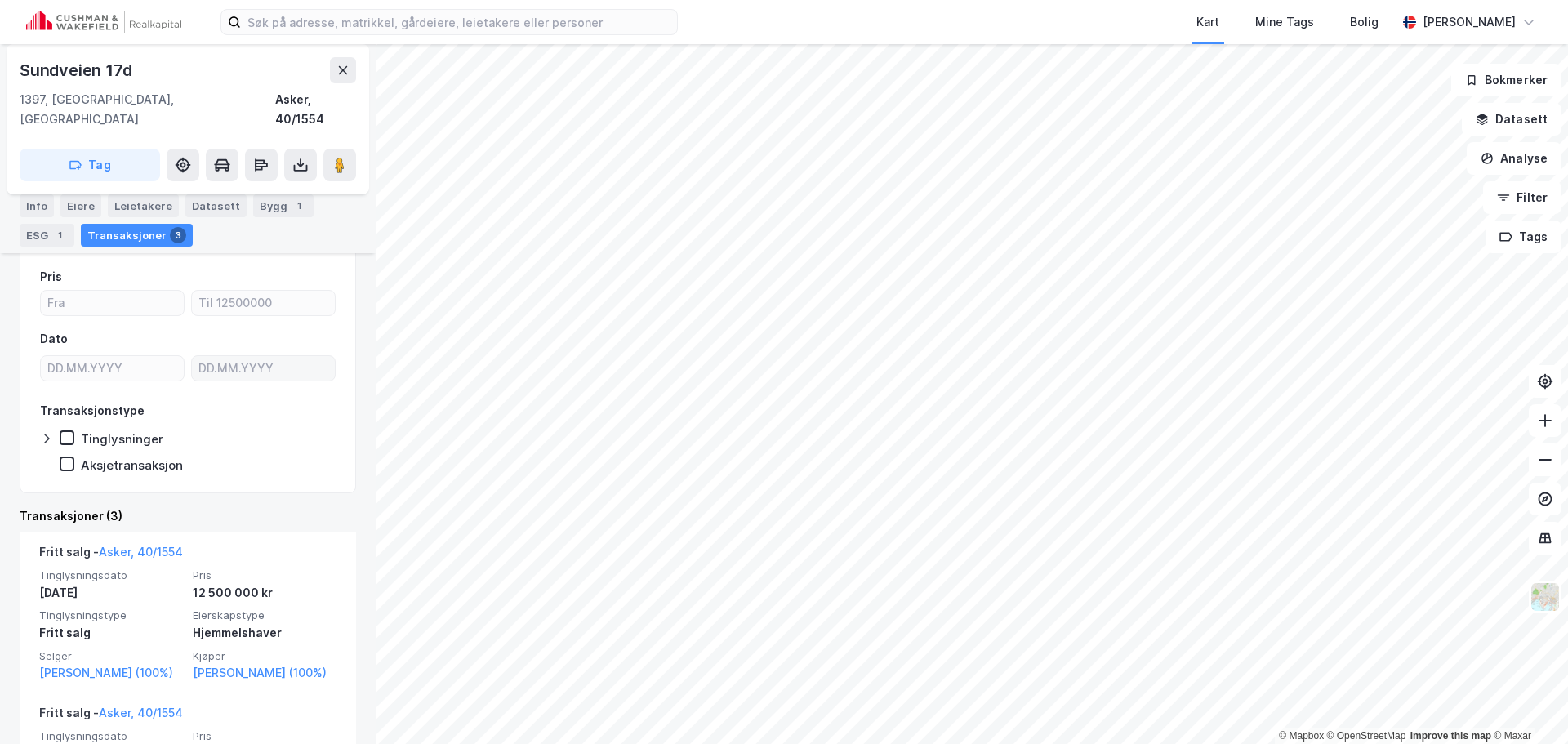
scroll to position [163, 0]
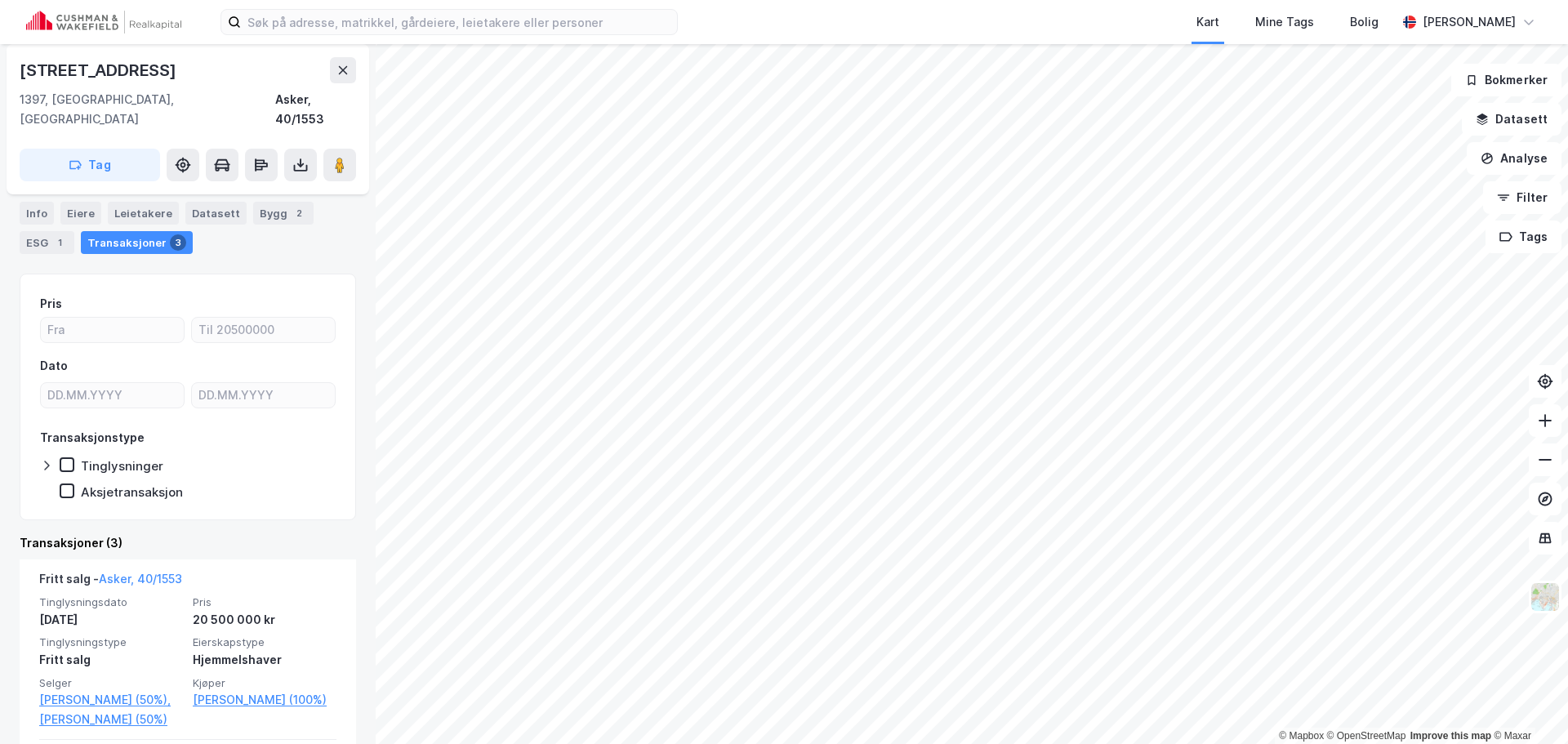
scroll to position [163, 0]
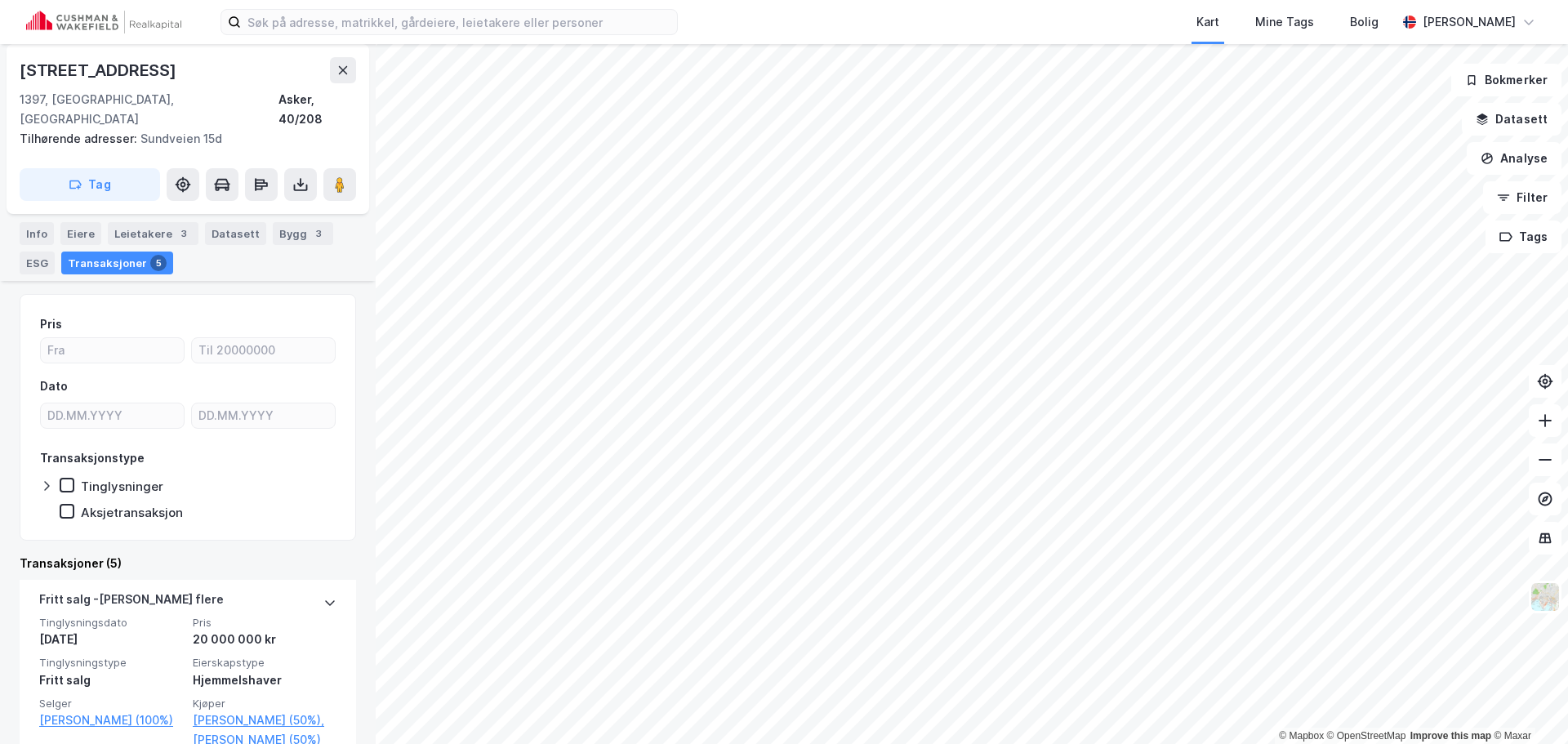
scroll to position [163, 0]
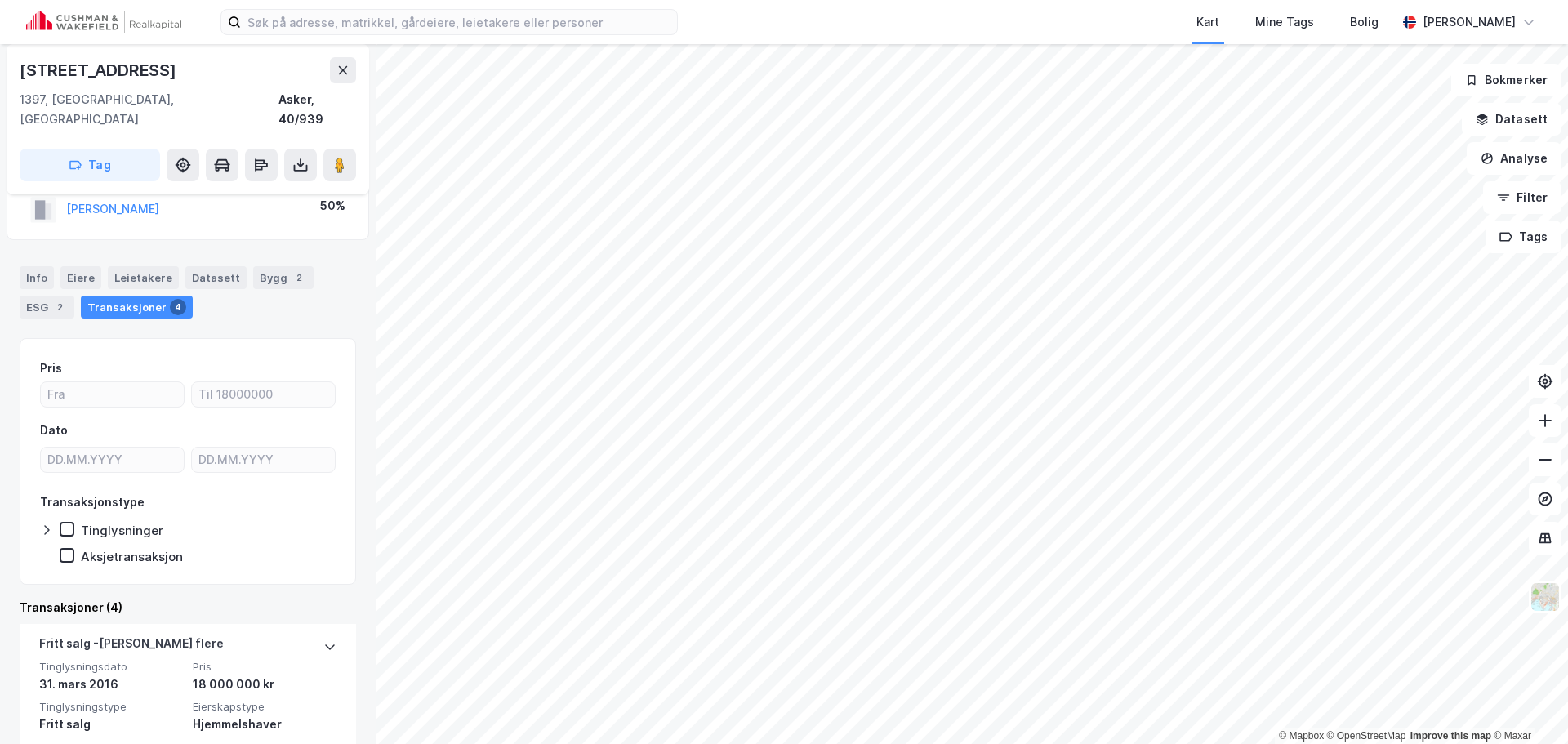
scroll to position [163, 0]
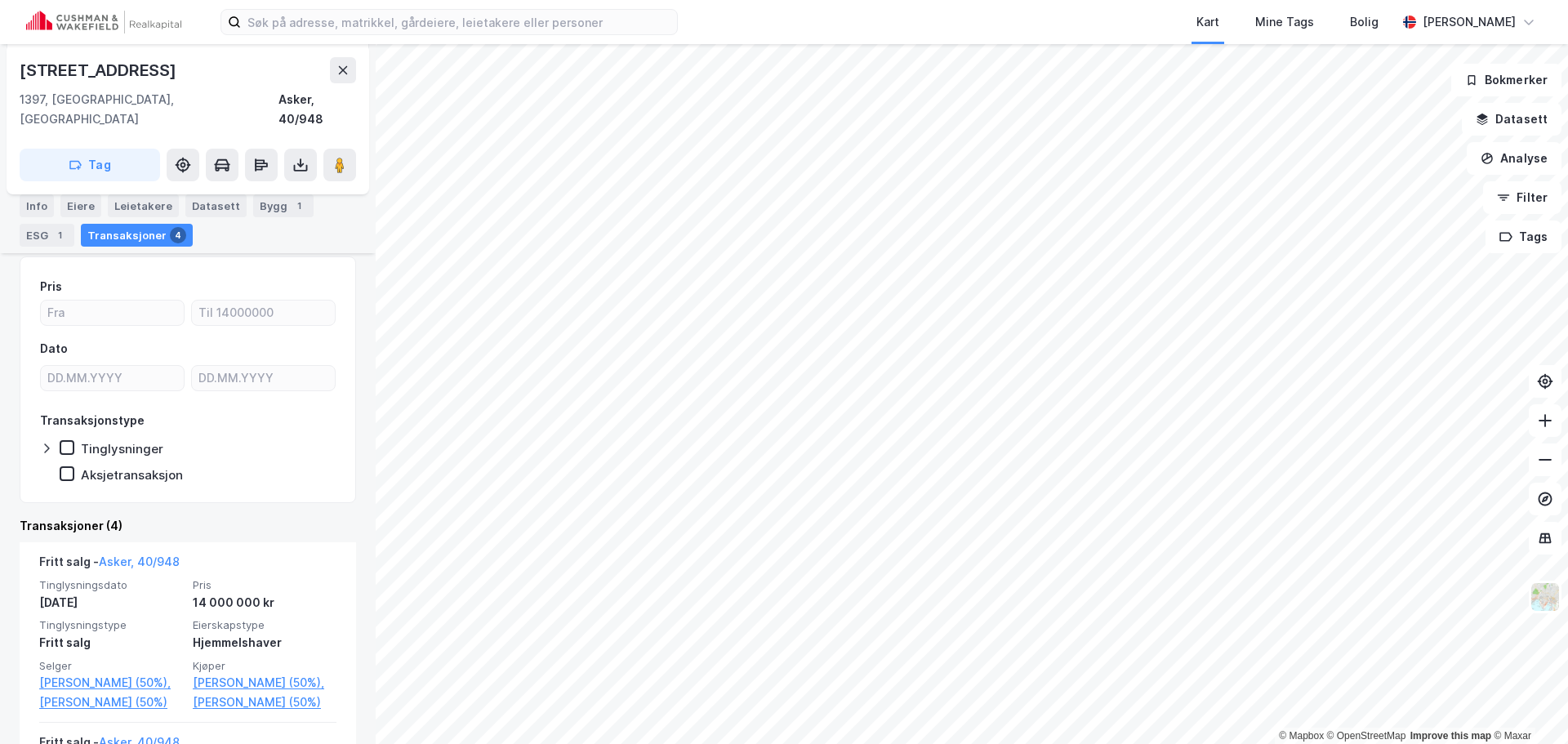
scroll to position [245, 0]
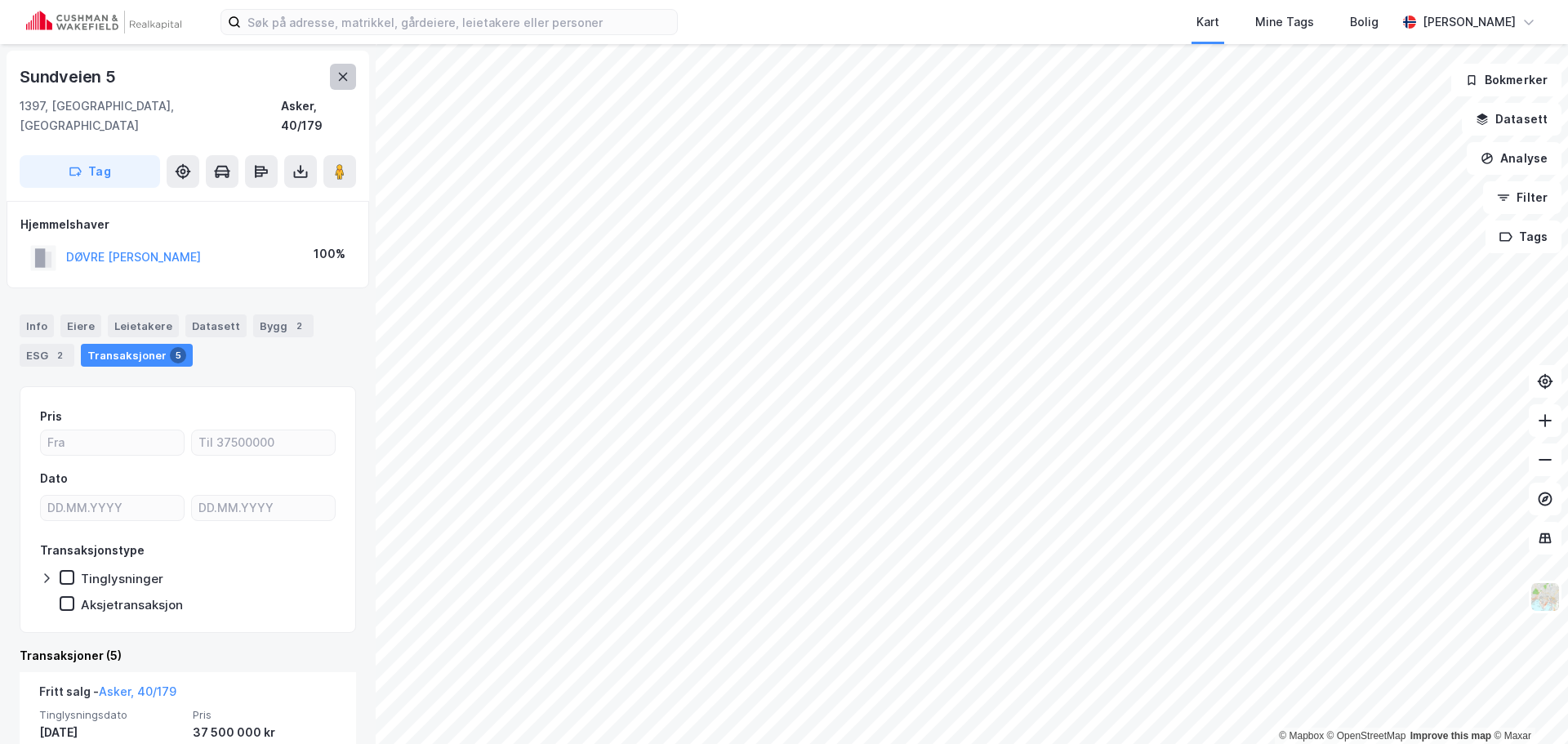
click at [335, 77] on button at bounding box center [342, 76] width 26 height 26
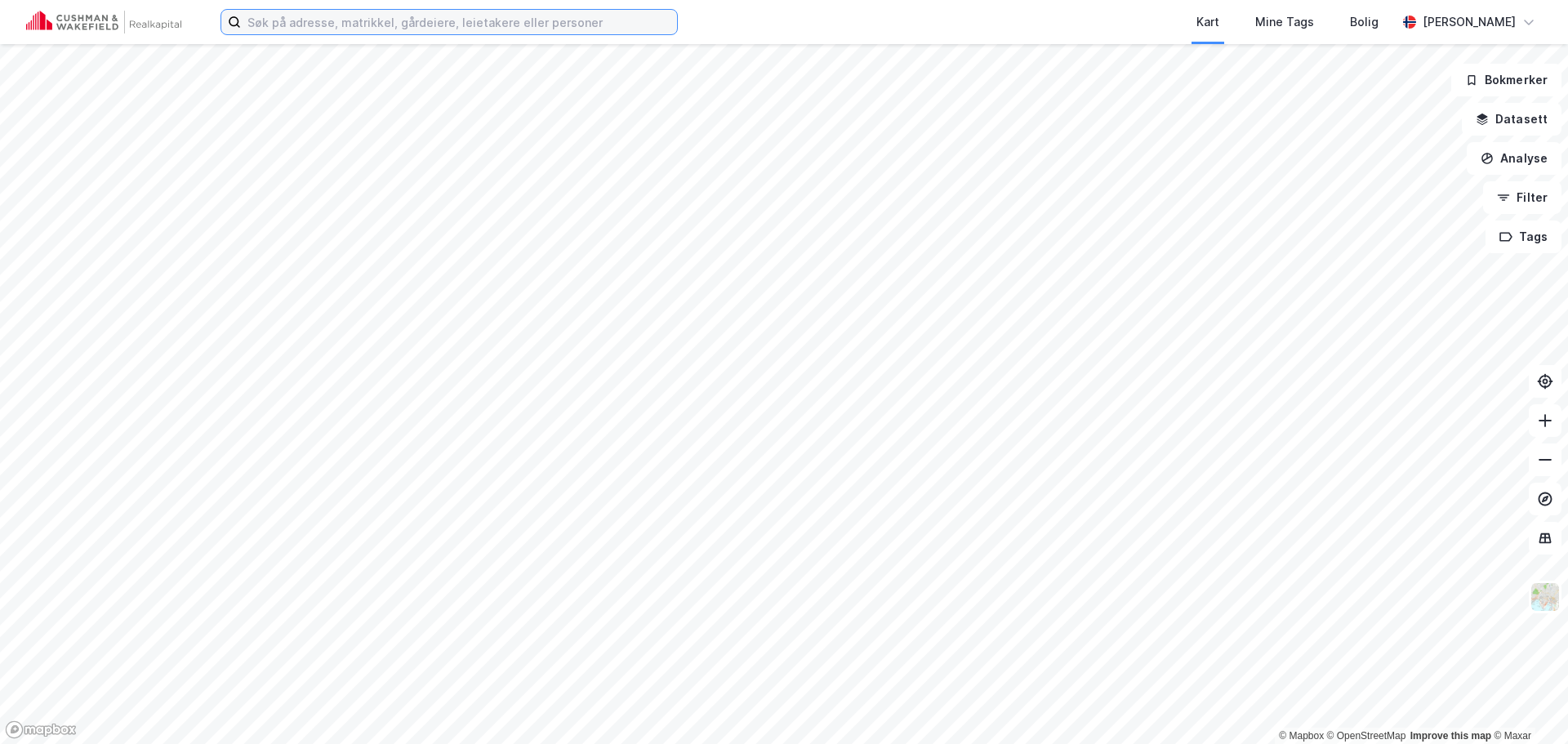
click at [518, 31] on input at bounding box center [459, 22] width 436 height 25
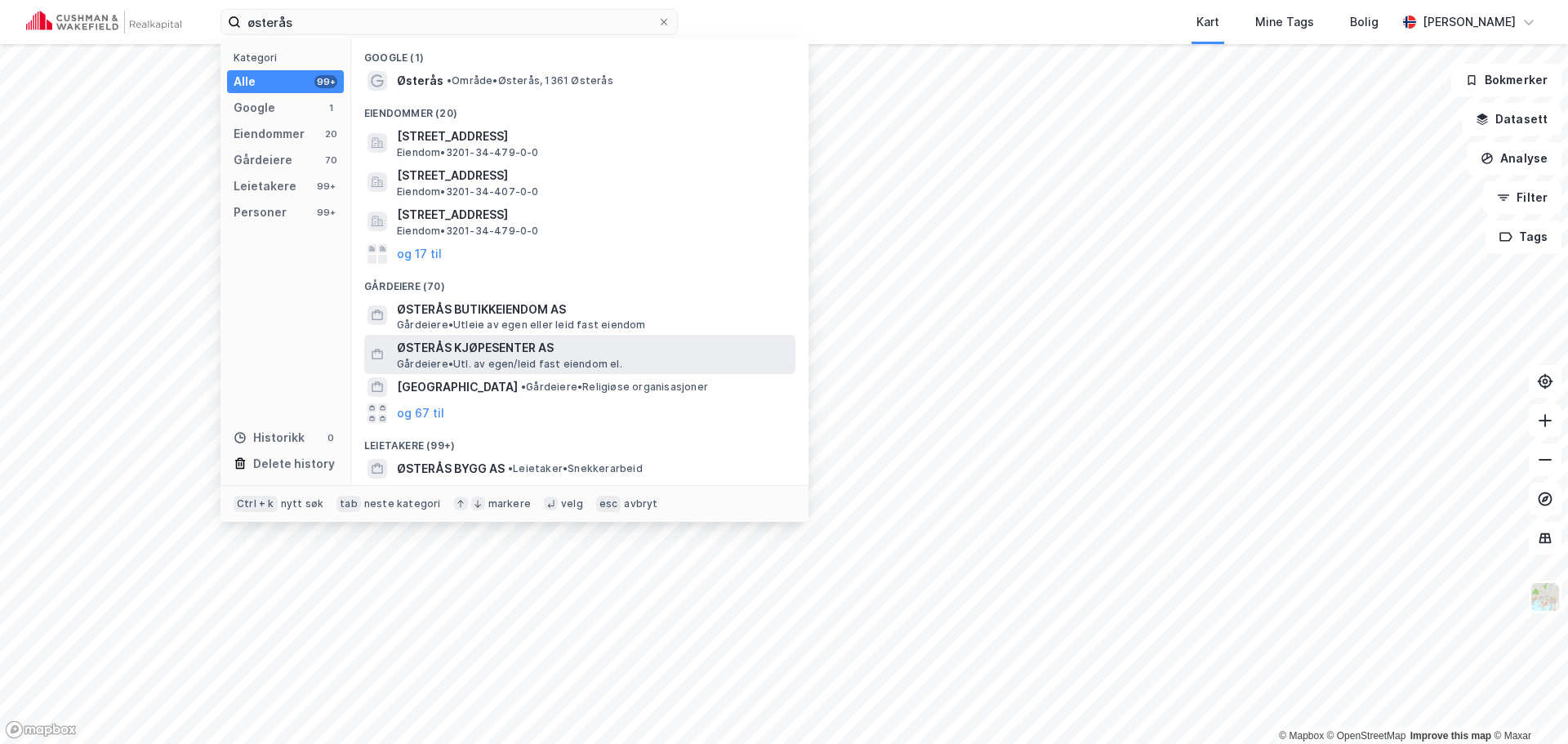
click at [503, 347] on span "ØSTERÅS KJØPESENTER AS" at bounding box center [592, 347] width 392 height 20
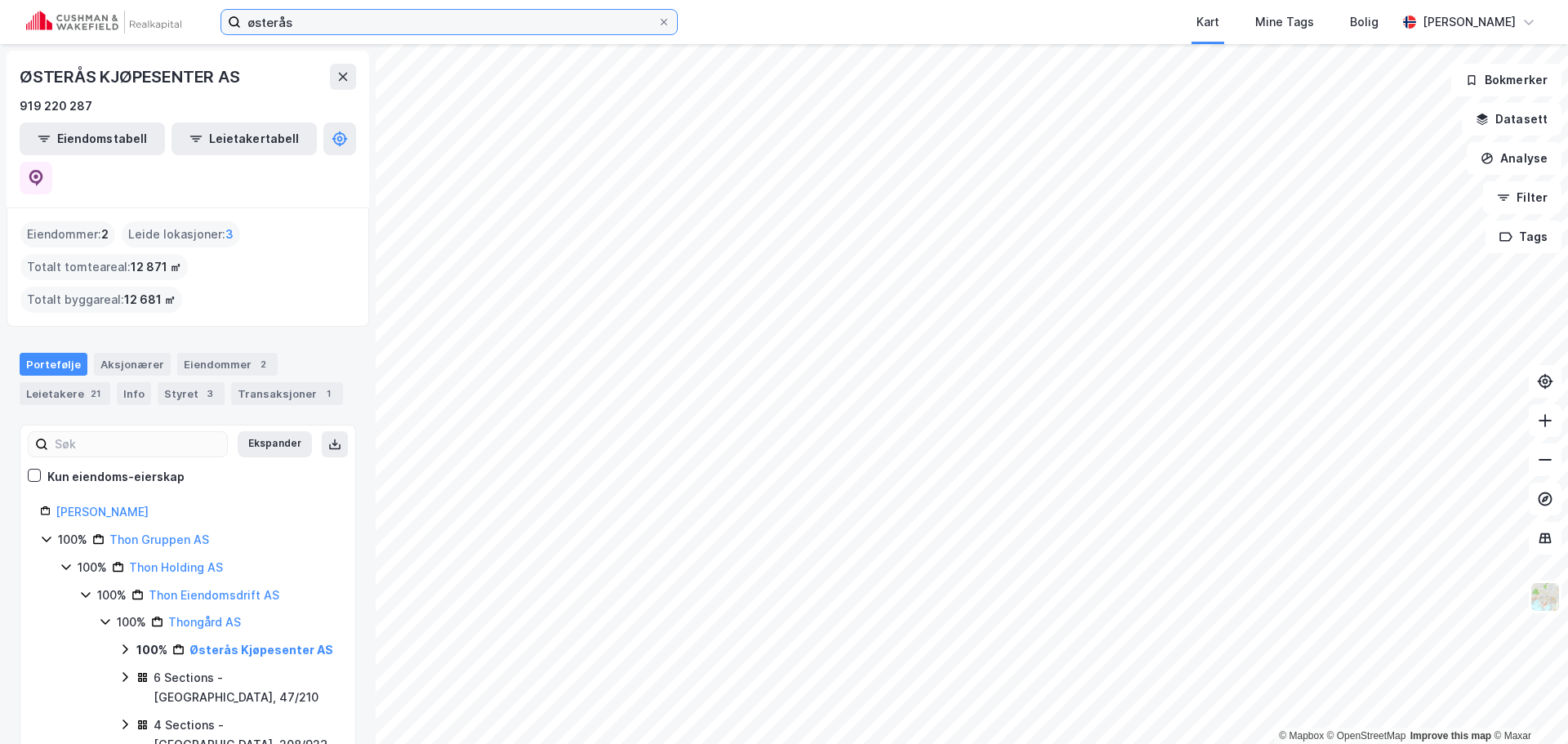
click at [266, 19] on input "østerås" at bounding box center [450, 22] width 416 height 25
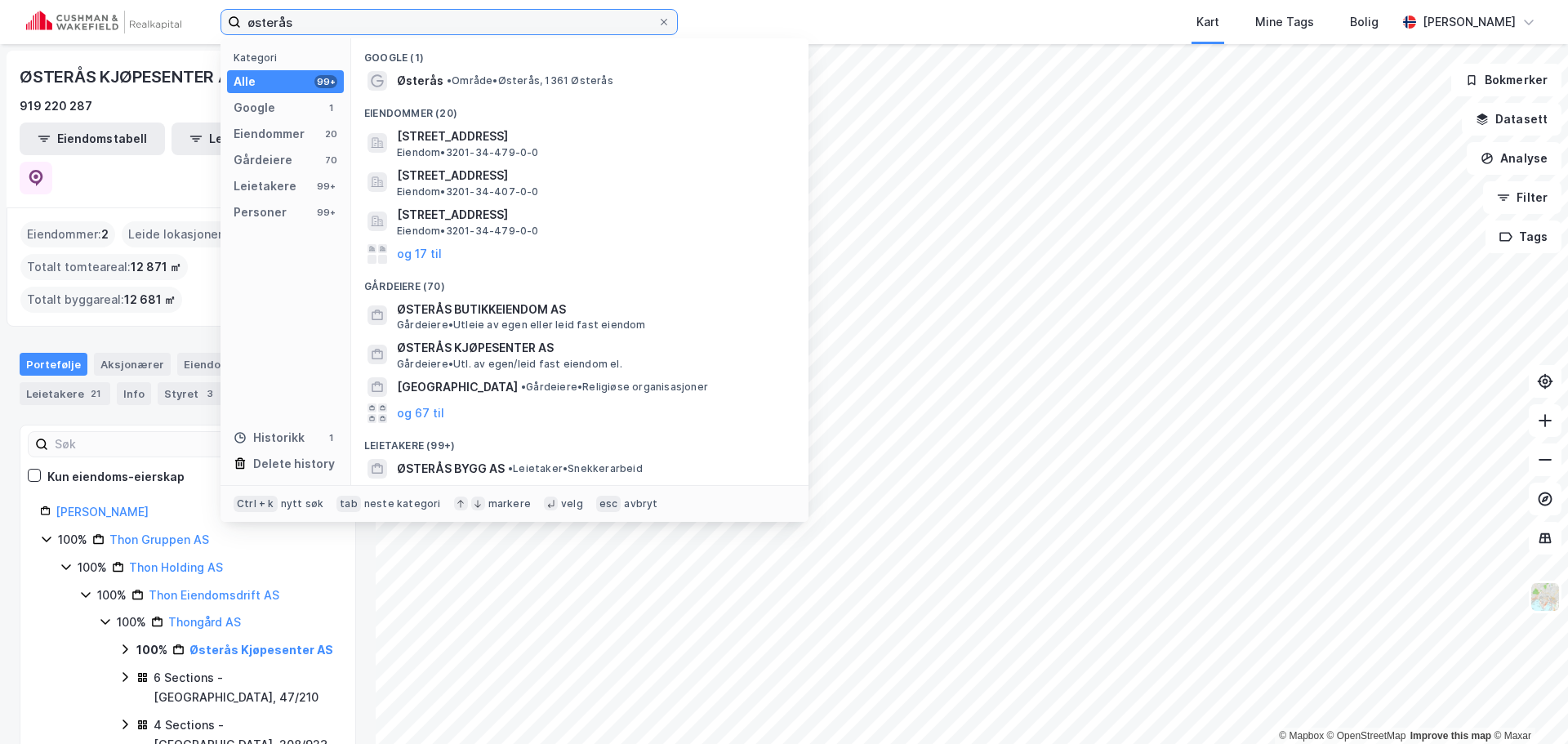
click at [266, 19] on input "østerås" at bounding box center [450, 22] width 416 height 25
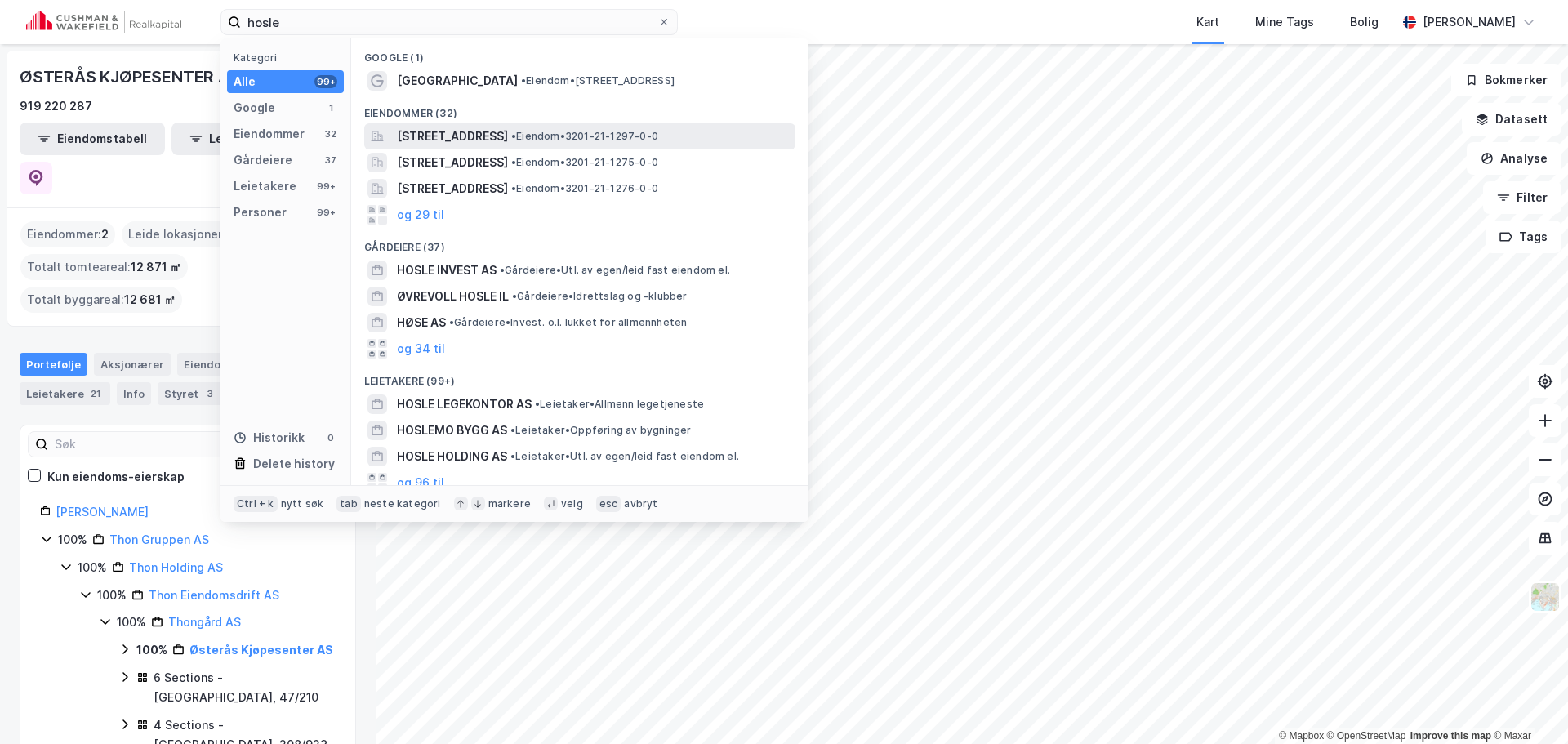
click at [475, 142] on span "[STREET_ADDRESS]" at bounding box center [452, 136] width 111 height 20
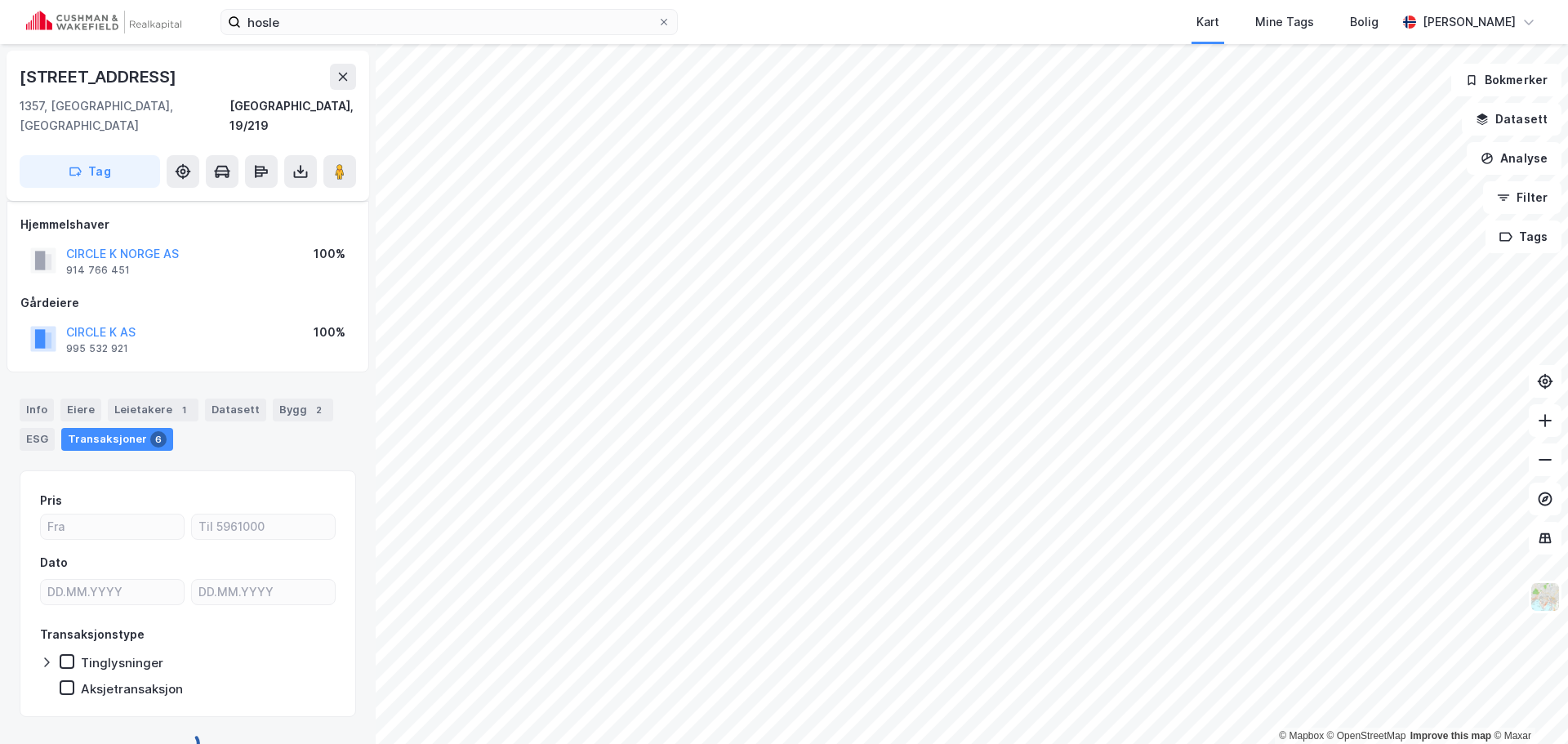
scroll to position [12, 0]
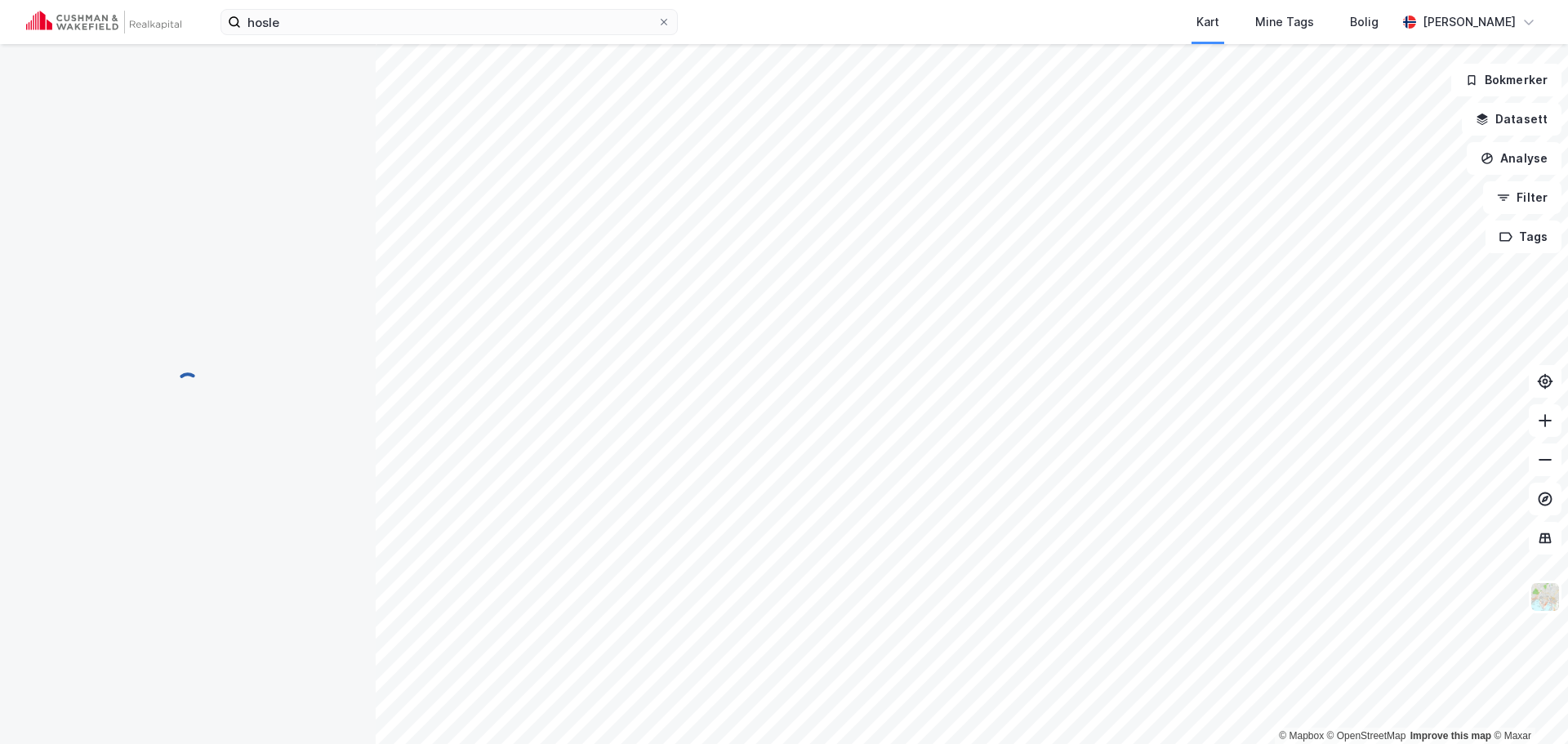
scroll to position [12, 0]
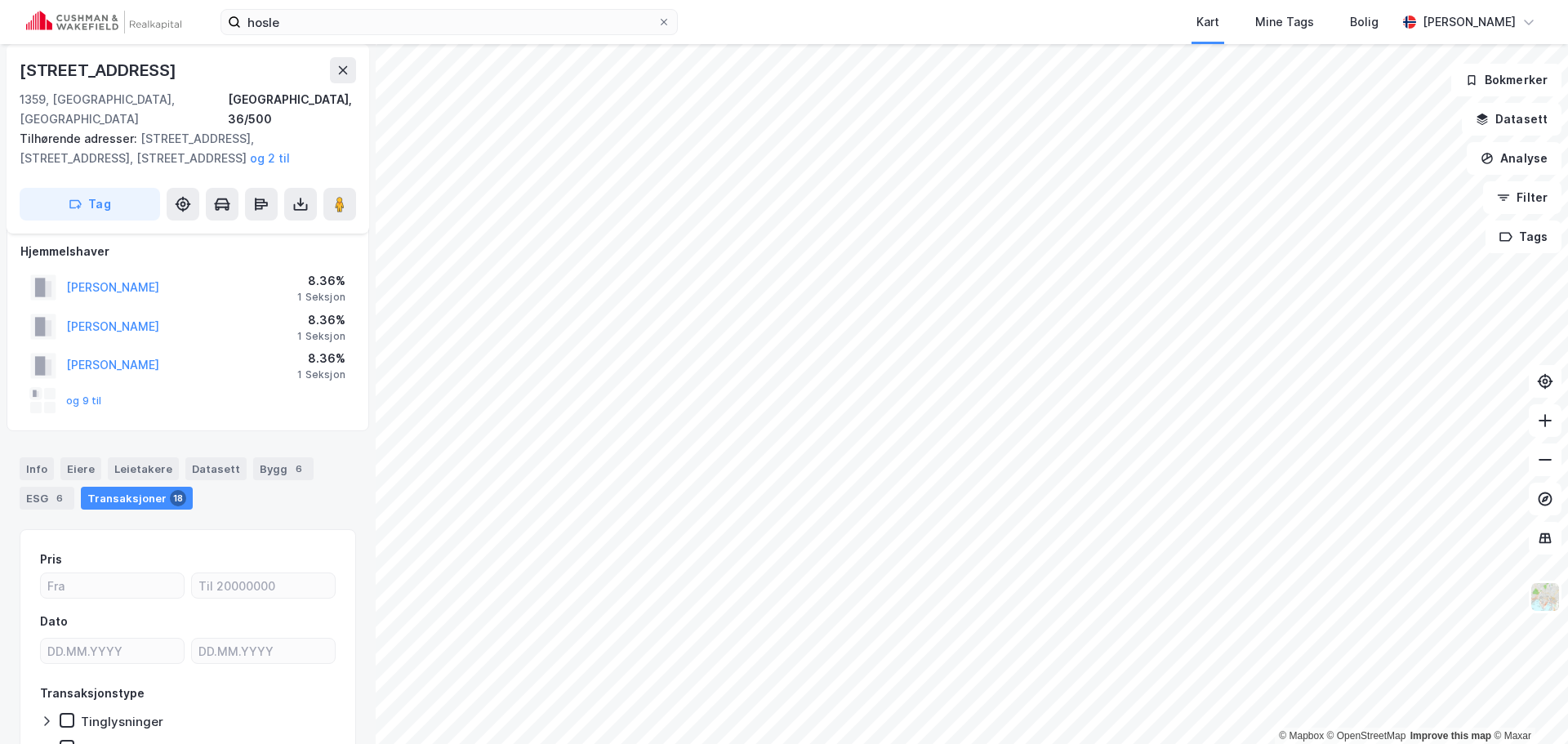
scroll to position [12, 0]
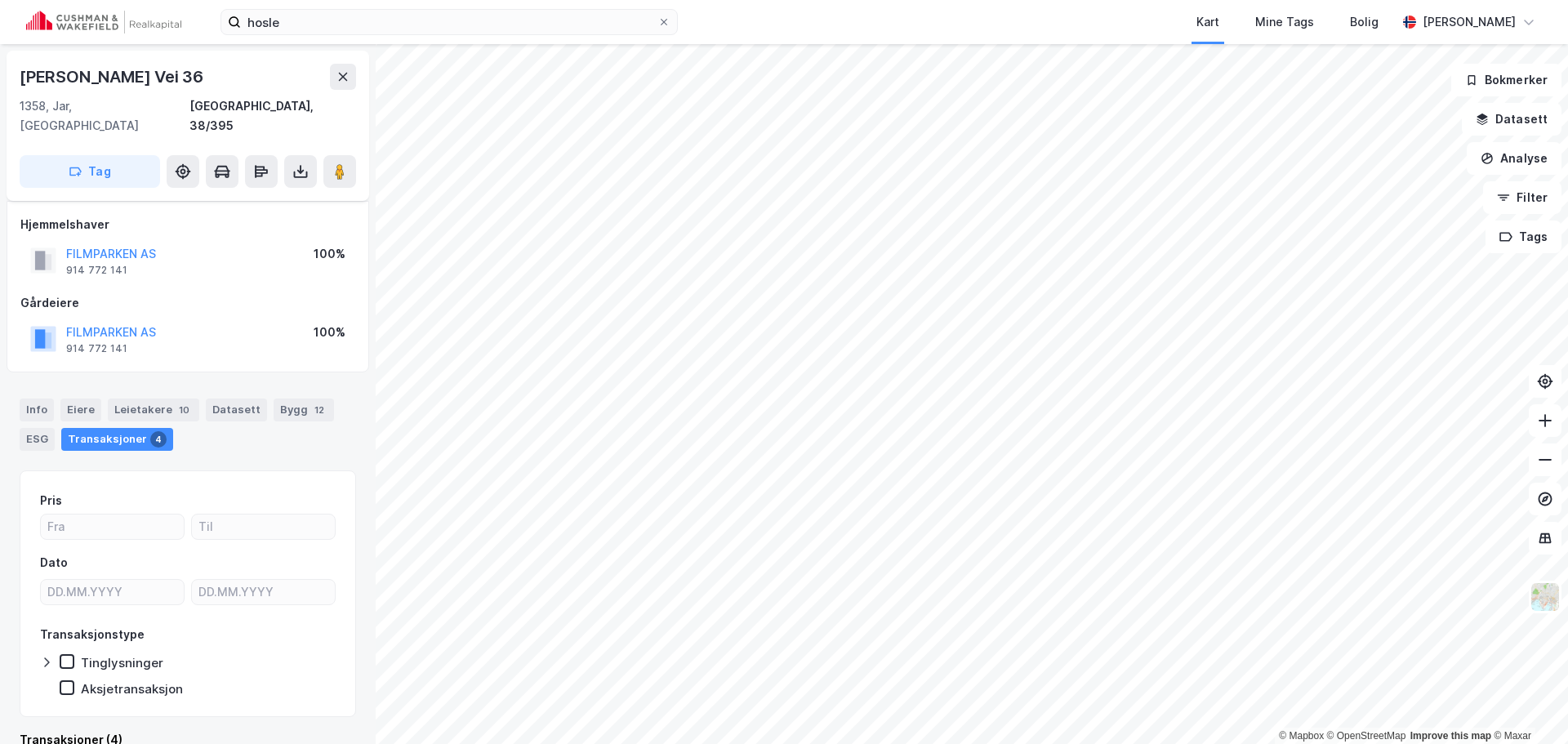
scroll to position [12, 0]
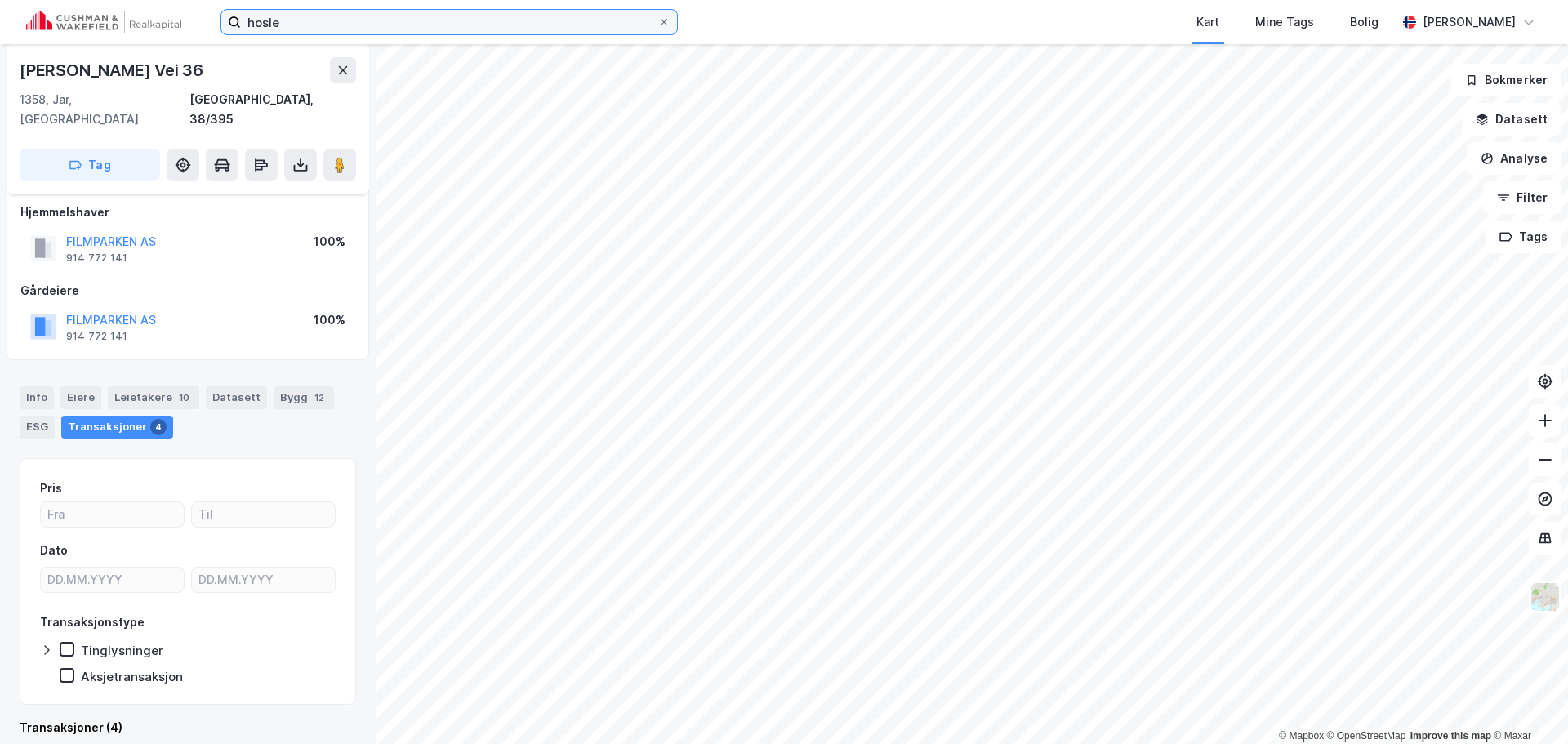
click at [368, 15] on input "hosle" at bounding box center [450, 22] width 416 height 25
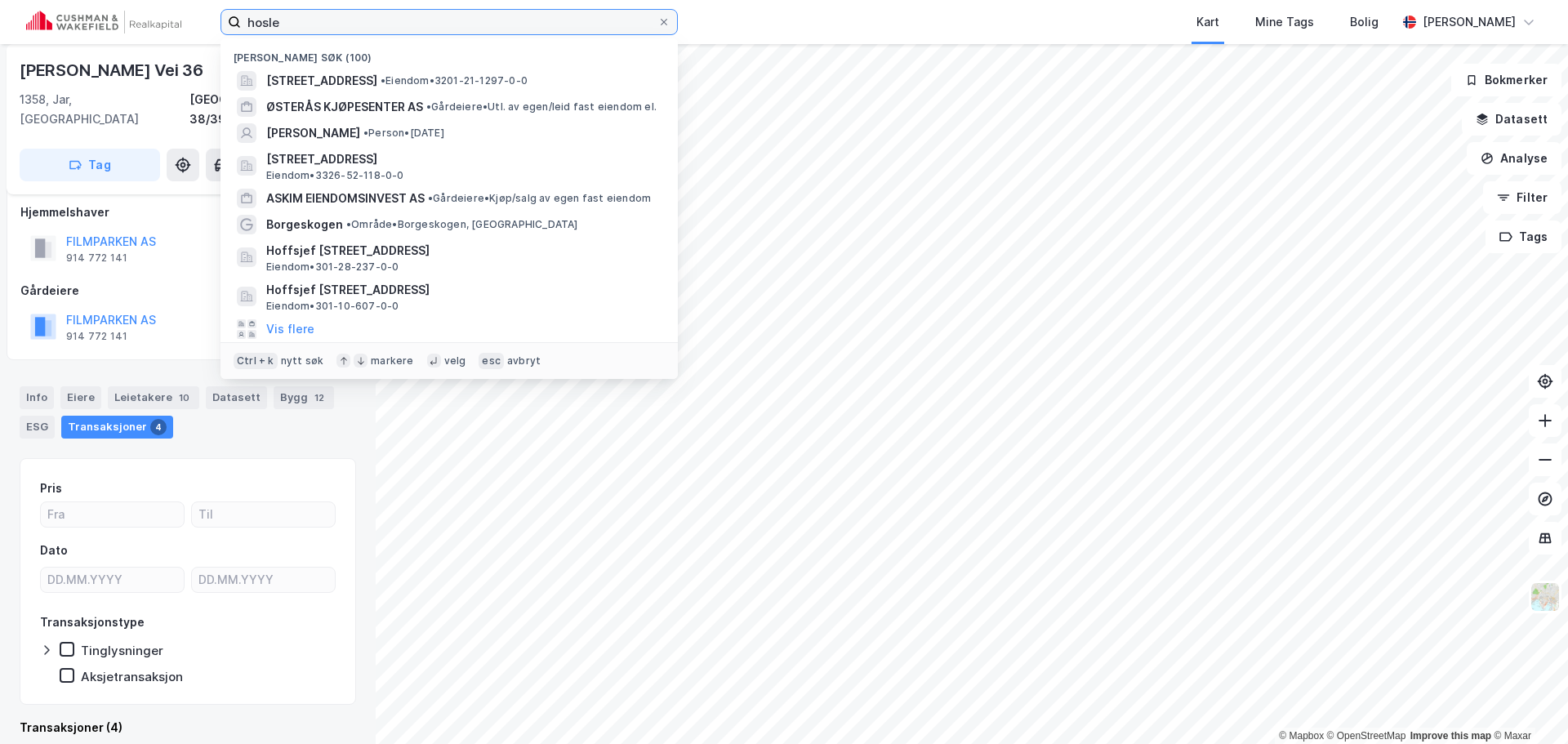
click at [368, 15] on input "hosle" at bounding box center [450, 22] width 416 height 25
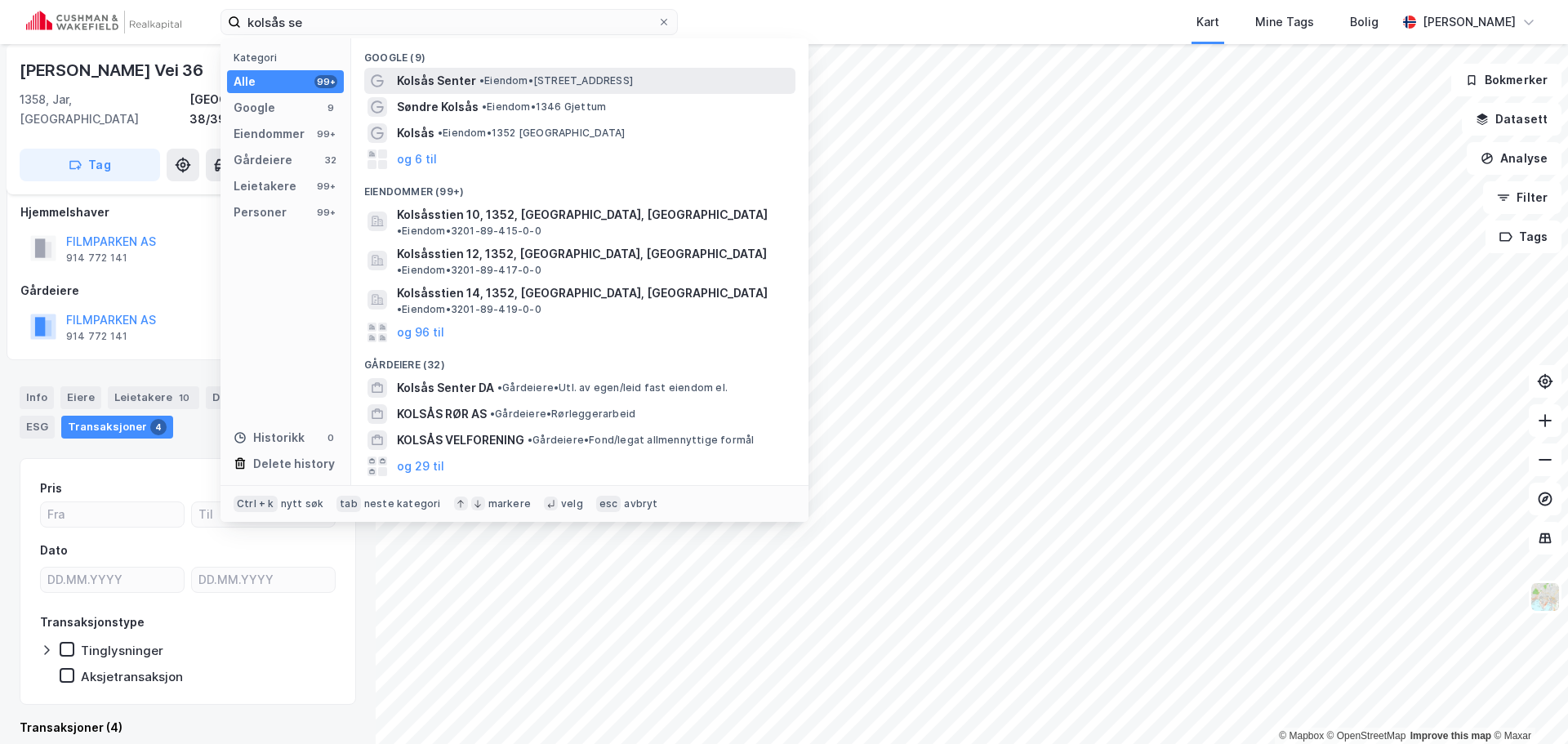
click at [526, 81] on span "• Eiendom • [STREET_ADDRESS]" at bounding box center [556, 80] width 154 height 13
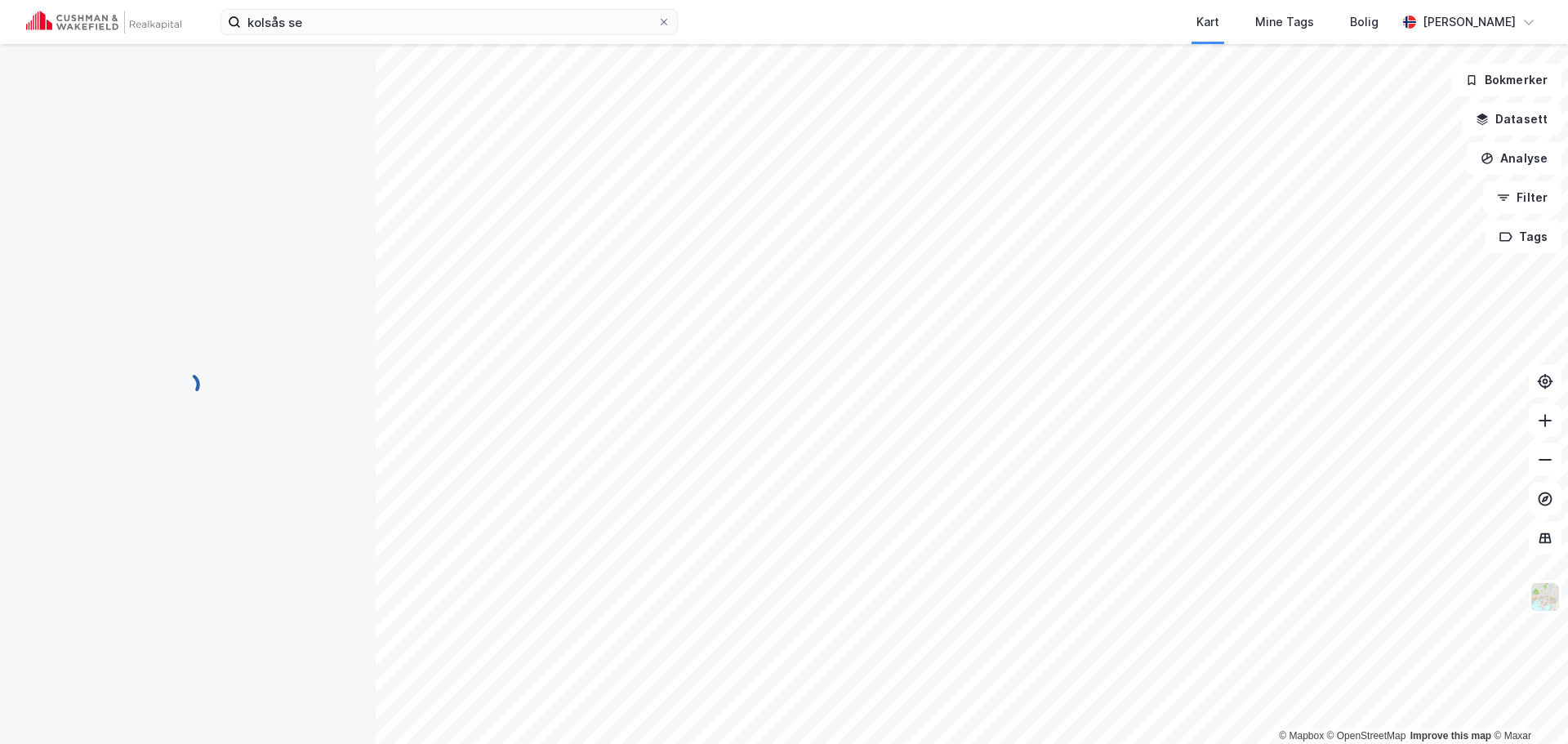
scroll to position [12, 0]
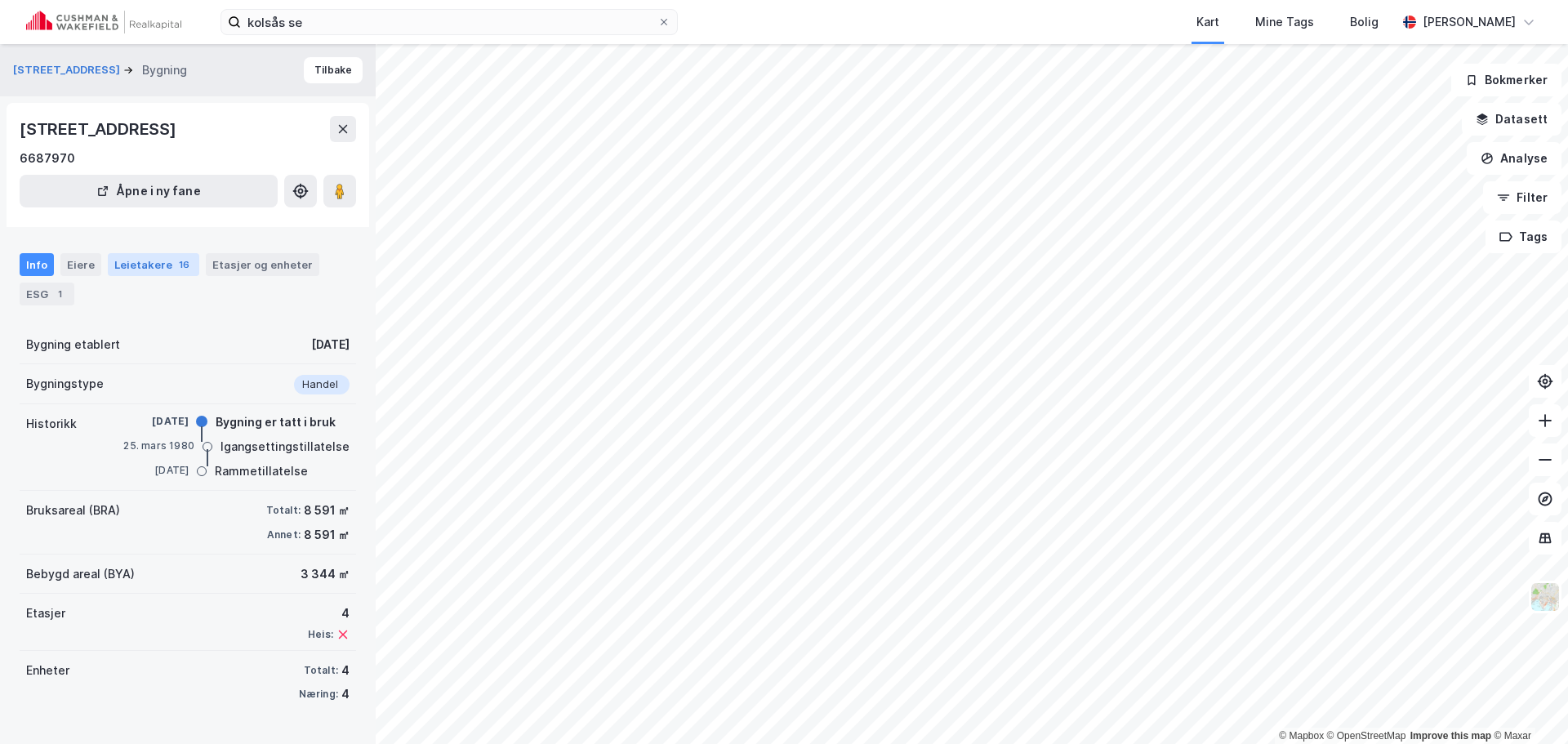
click at [132, 267] on div "Leietakere 16" at bounding box center [154, 264] width 92 height 23
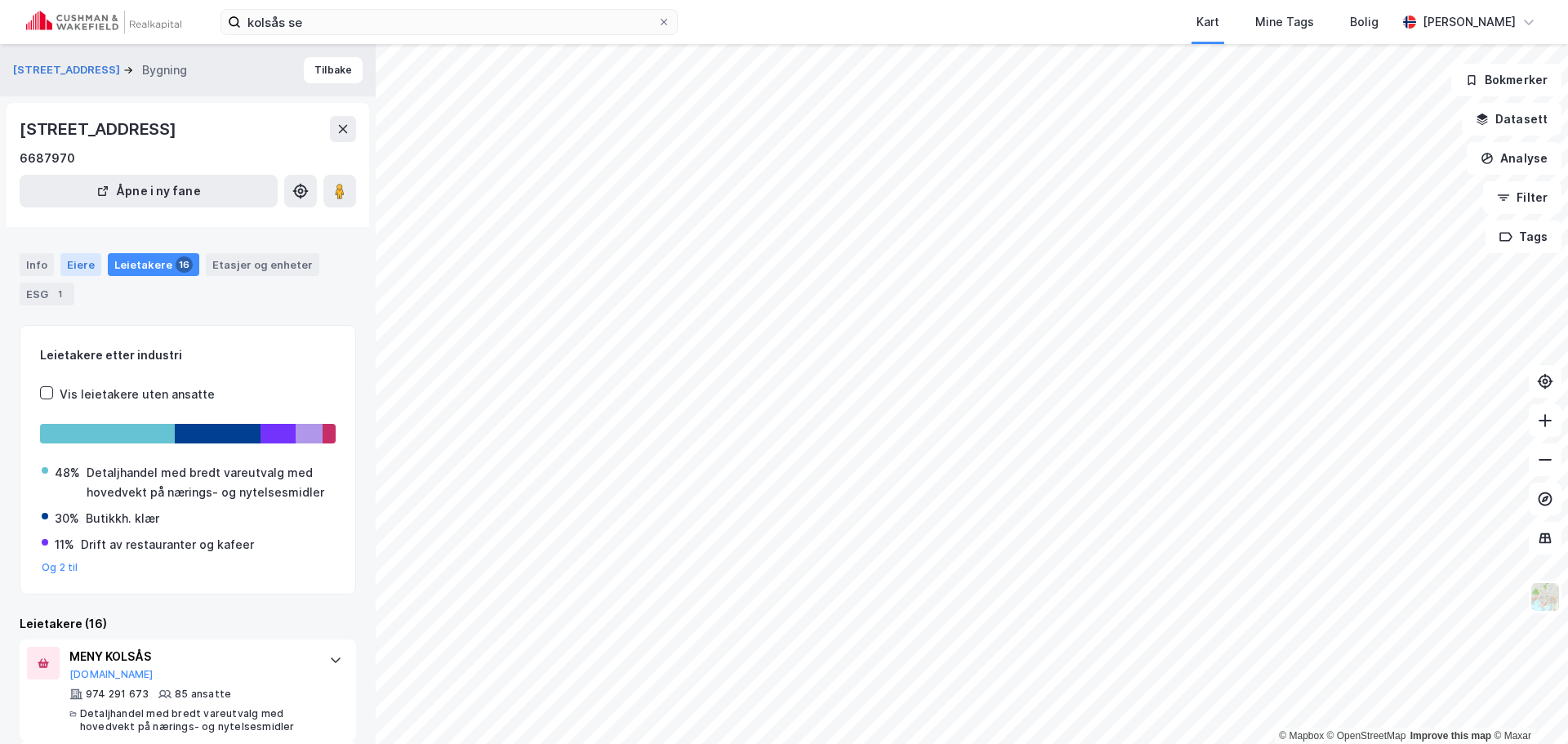
click at [66, 270] on div "Eiere" at bounding box center [81, 264] width 41 height 23
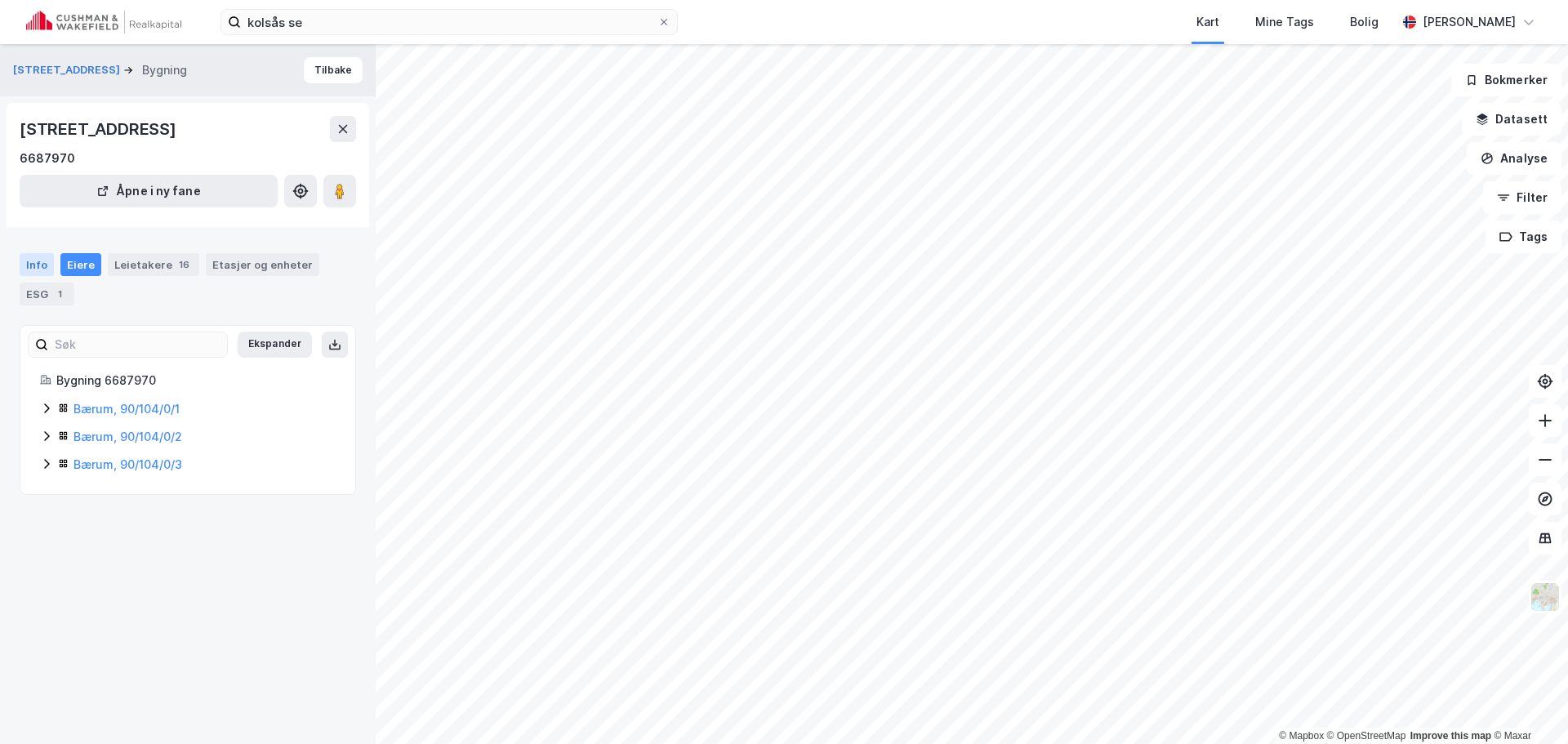
click at [48, 259] on div "Info" at bounding box center [37, 264] width 34 height 23
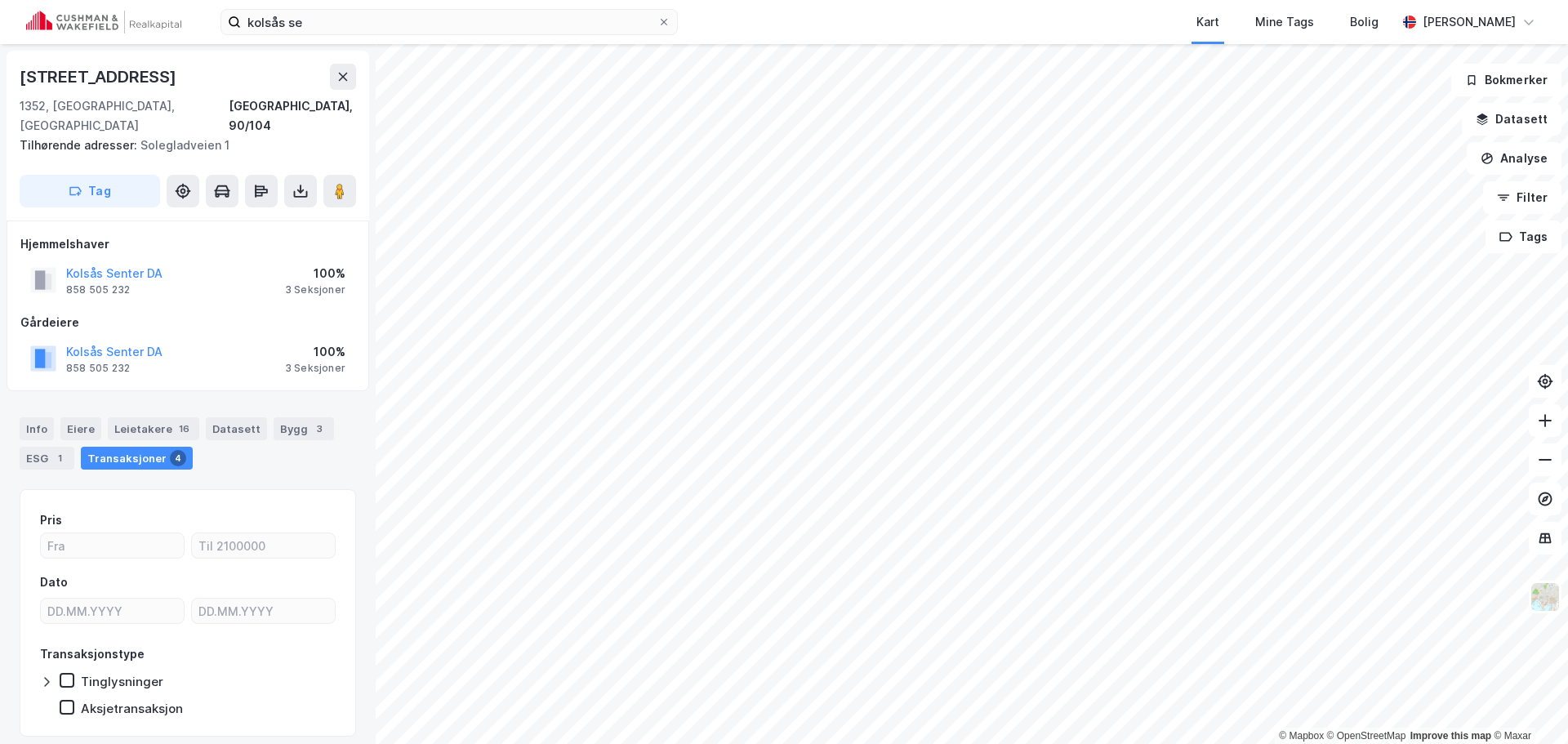
scroll to position [1, 0]
click at [0, 0] on button "Kolsås Senter DA" at bounding box center [0, 0] width 0 height 0
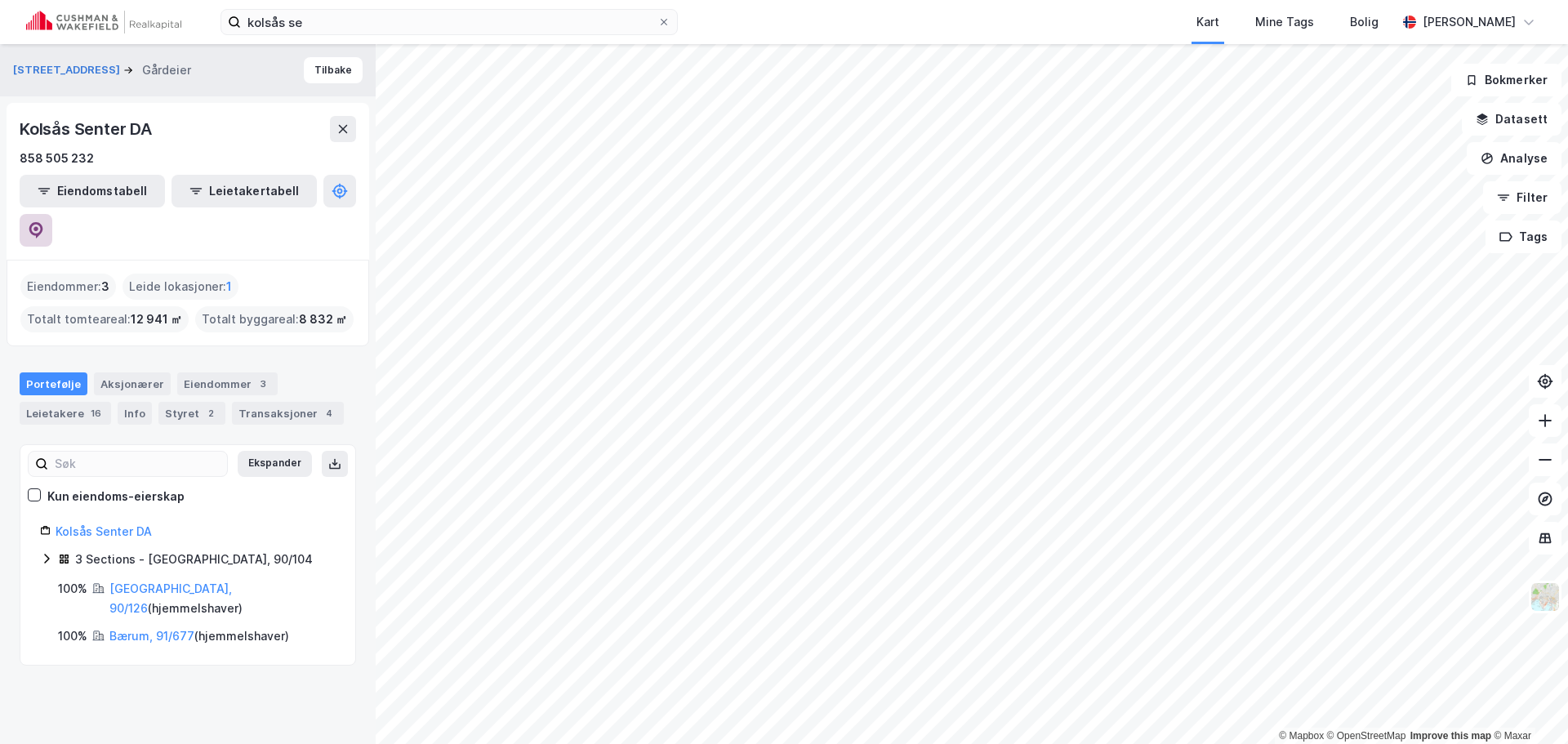
click at [44, 222] on icon at bounding box center [36, 229] width 16 height 16
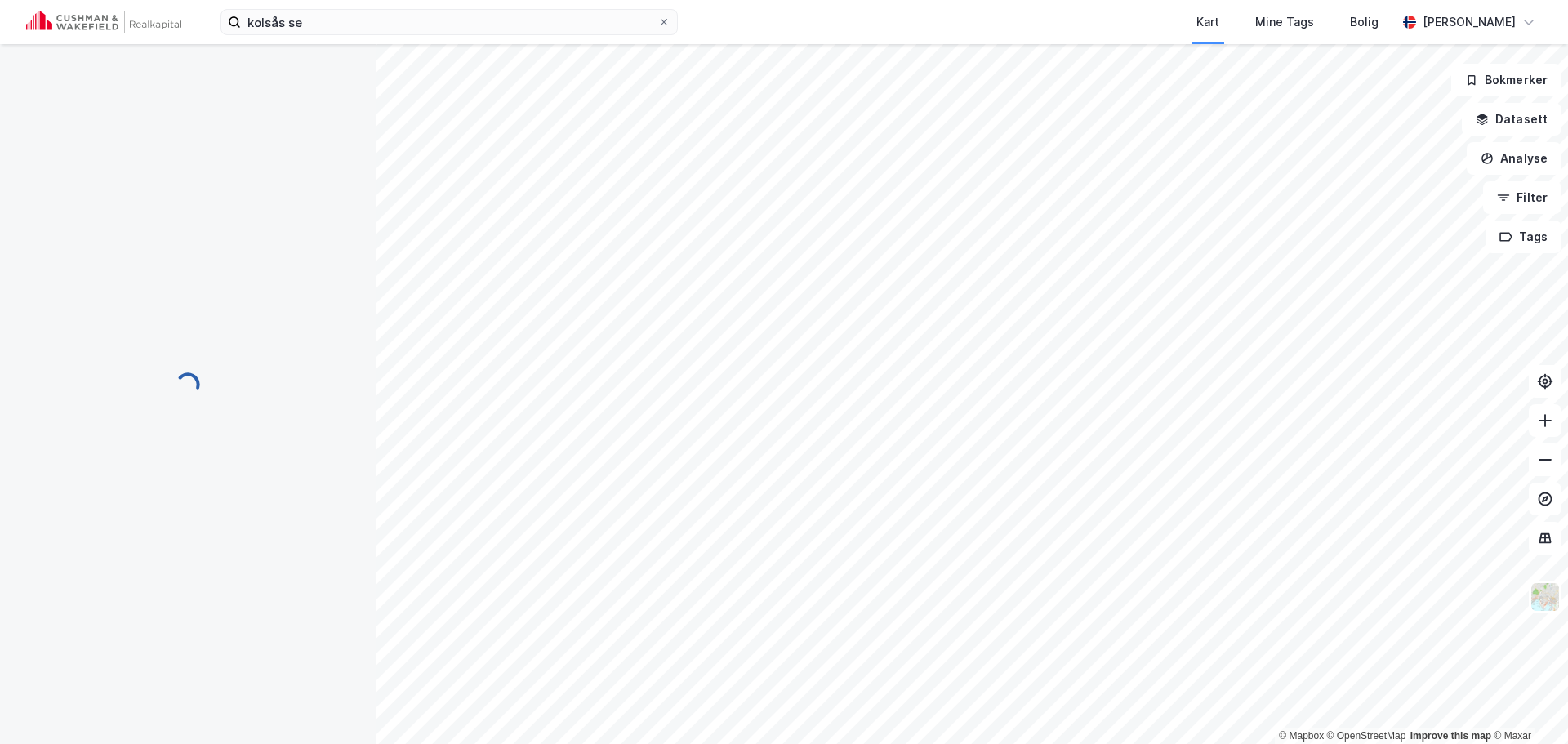
scroll to position [1, 0]
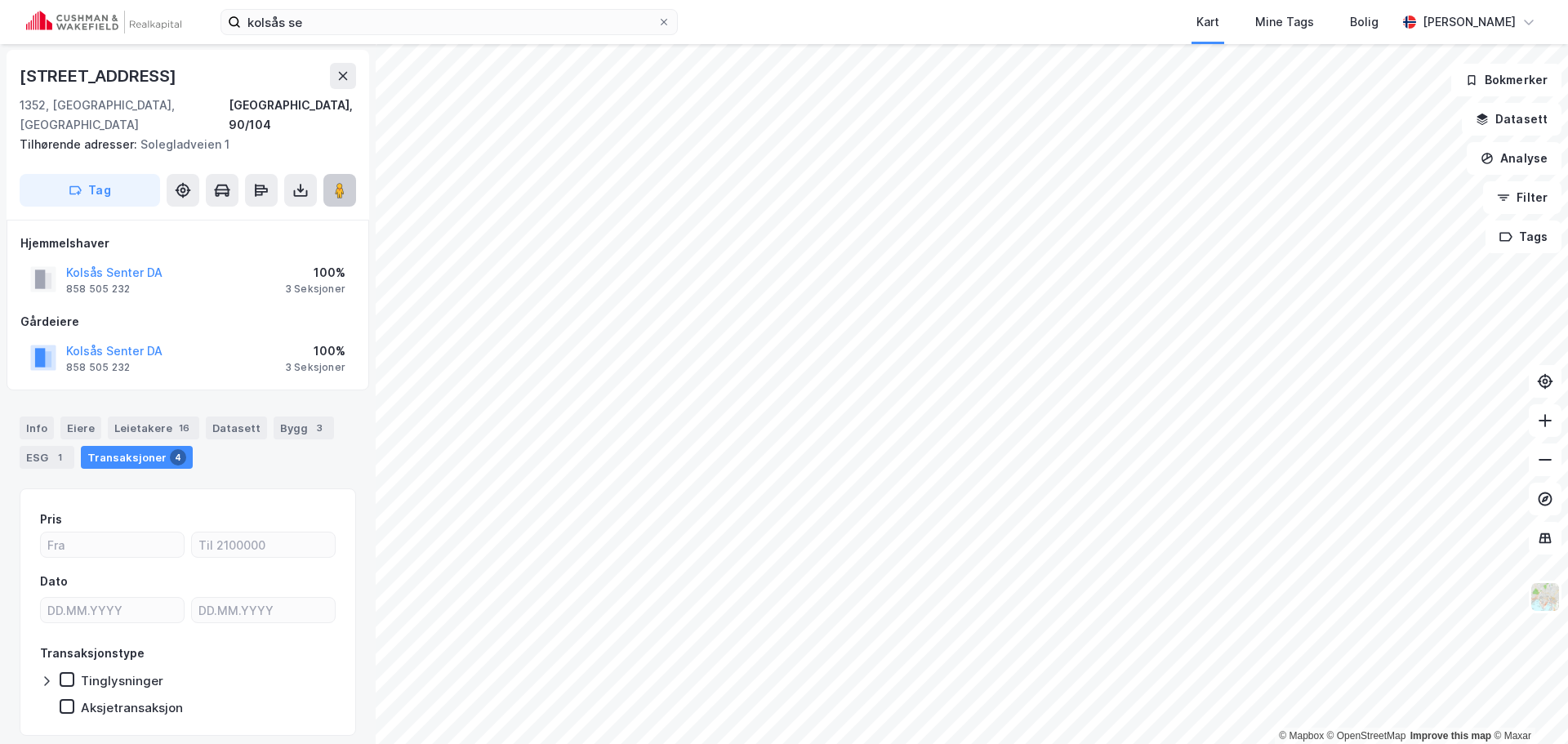
click at [334, 182] on icon at bounding box center [339, 189] width 16 height 16
click at [529, 16] on input "kolsås se" at bounding box center [450, 22] width 416 height 25
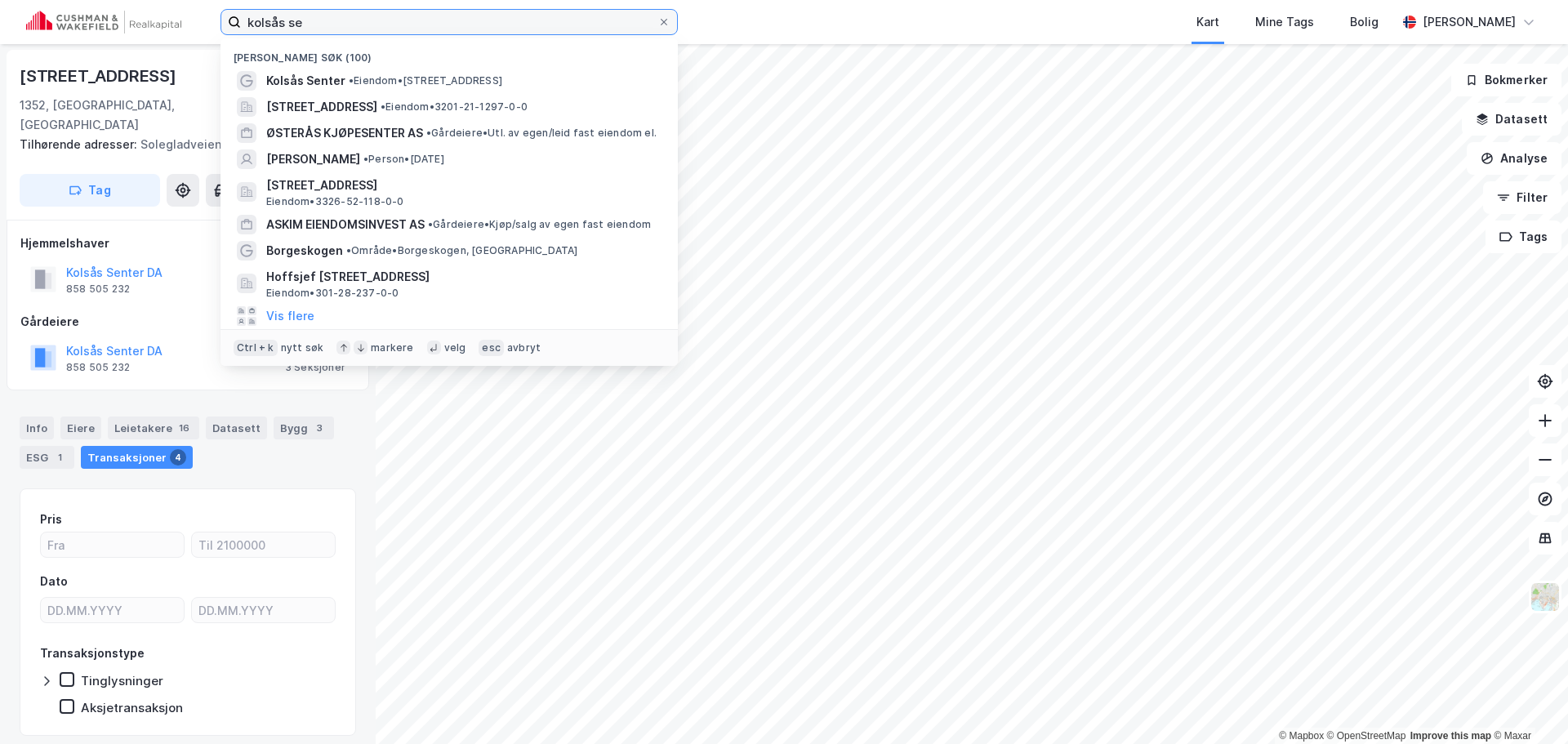
click at [529, 16] on input "kolsås se" at bounding box center [450, 22] width 416 height 25
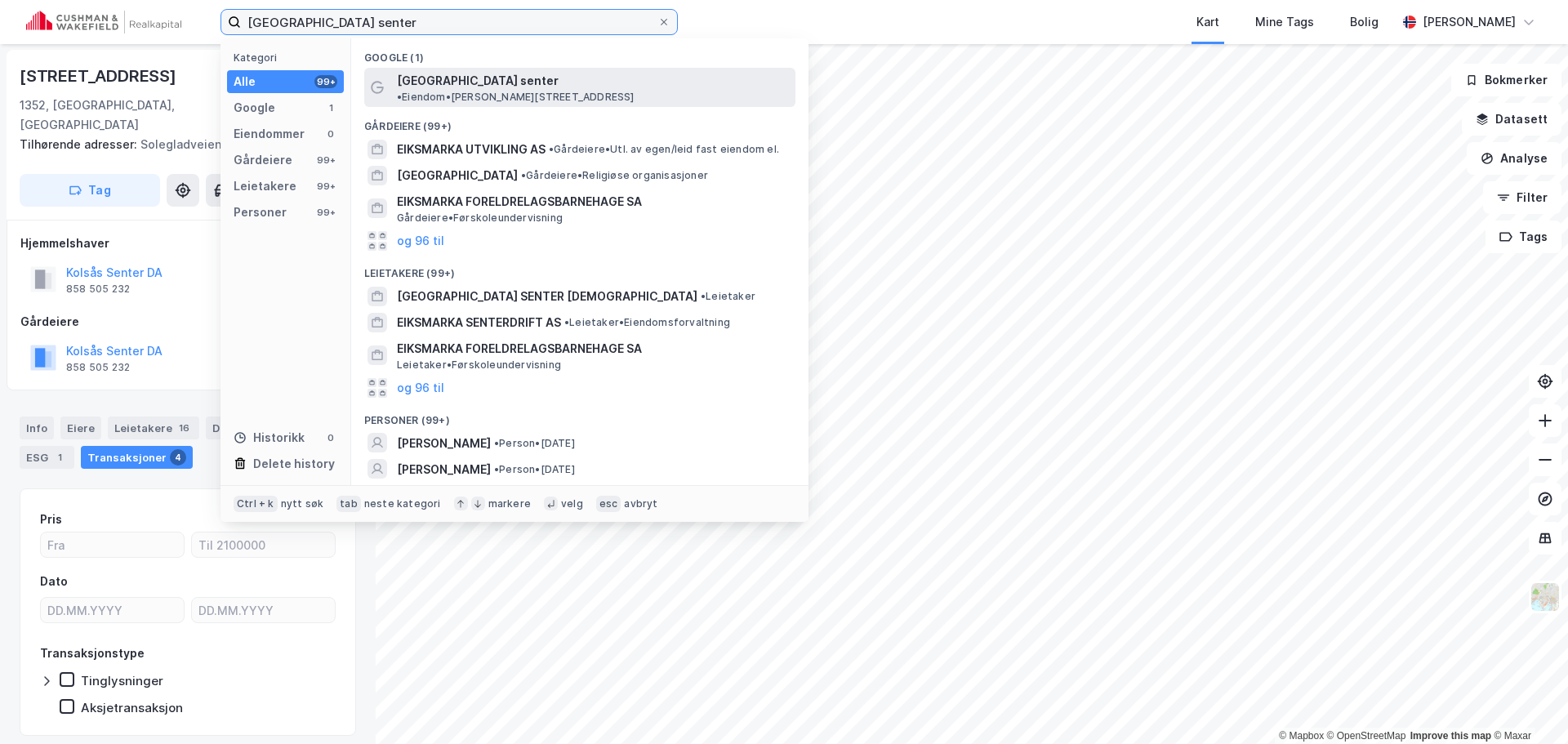
type input "[GEOGRAPHIC_DATA] senter"
click at [455, 72] on span "[GEOGRAPHIC_DATA] senter" at bounding box center [478, 81] width 161 height 20
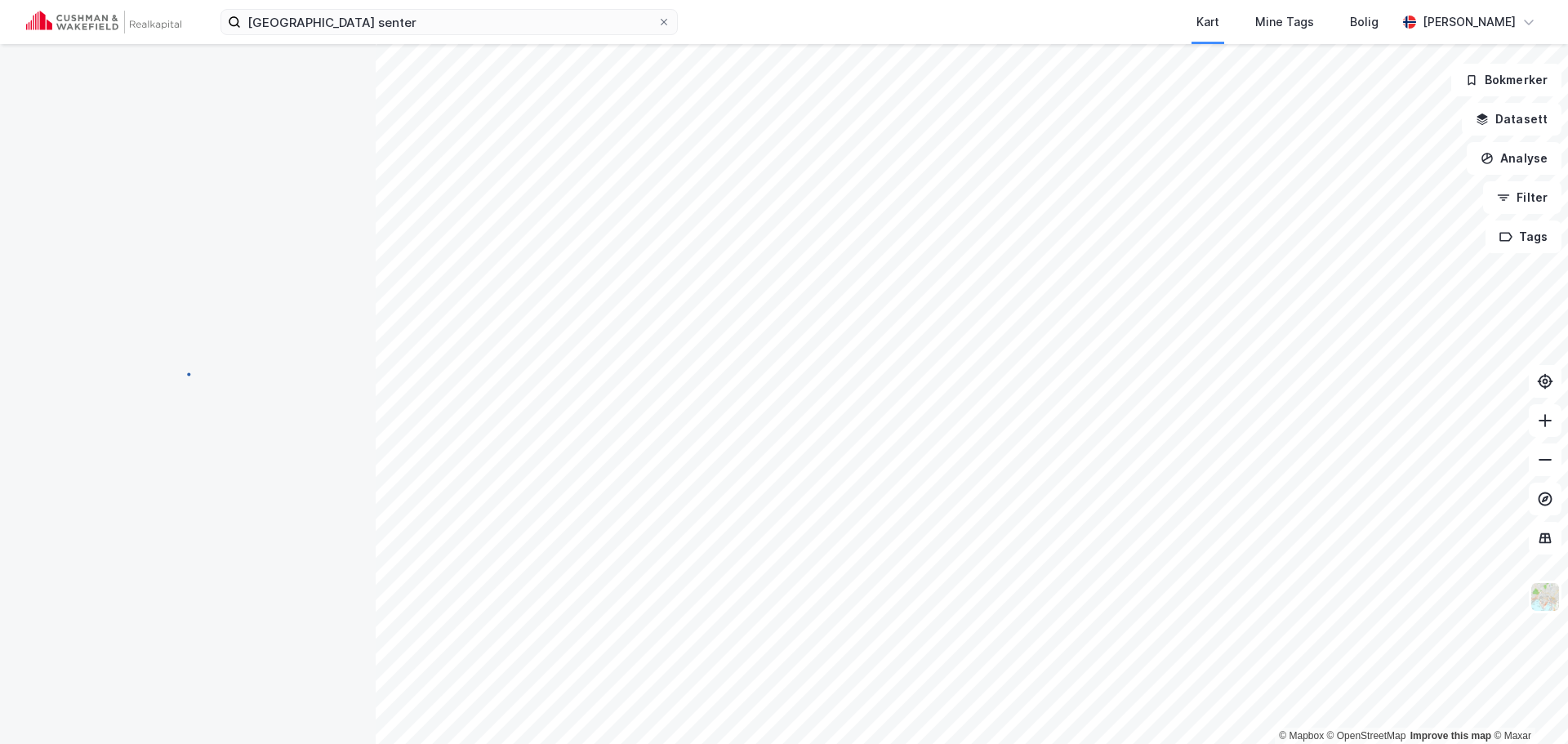
scroll to position [1, 0]
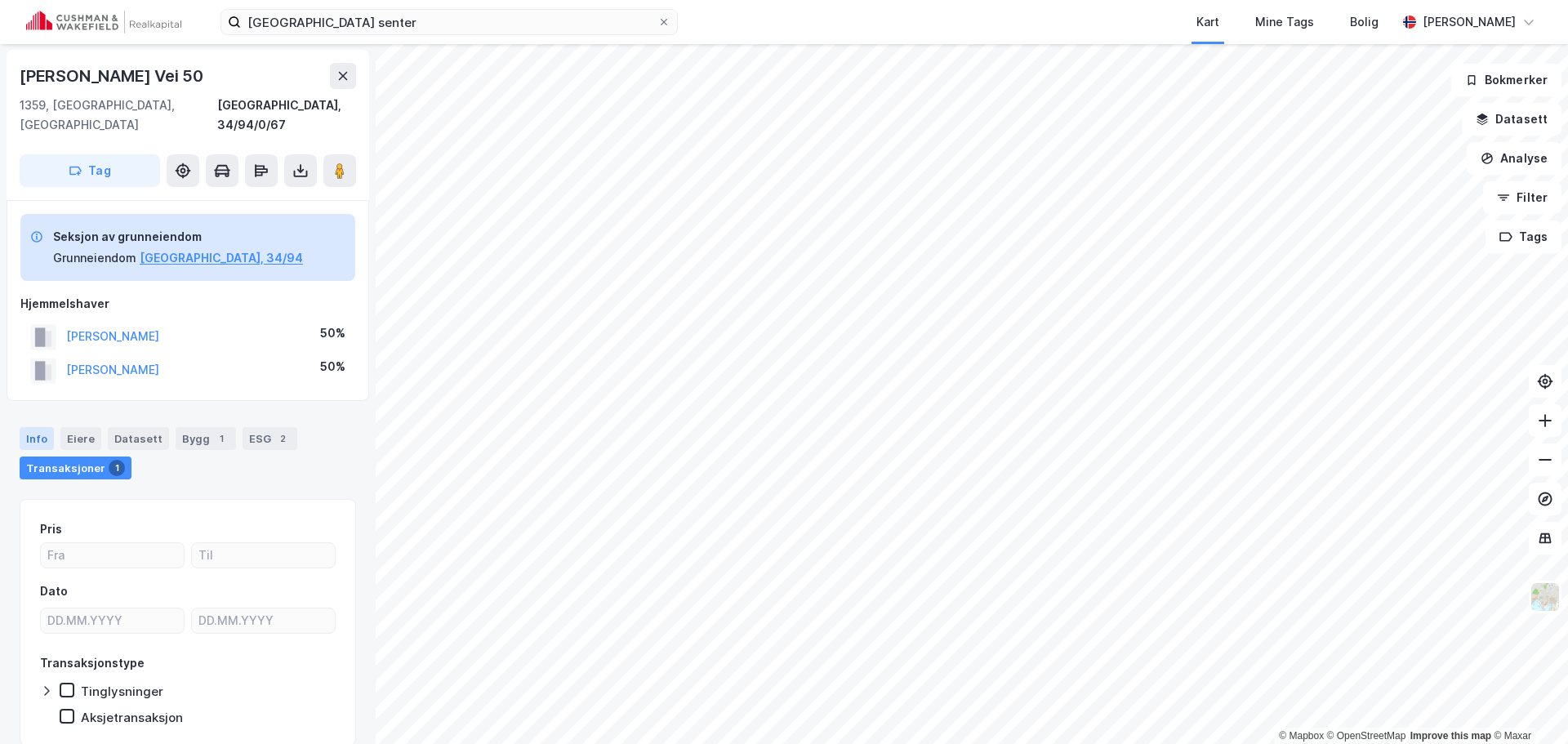
click at [42, 427] on div "Info" at bounding box center [37, 438] width 34 height 23
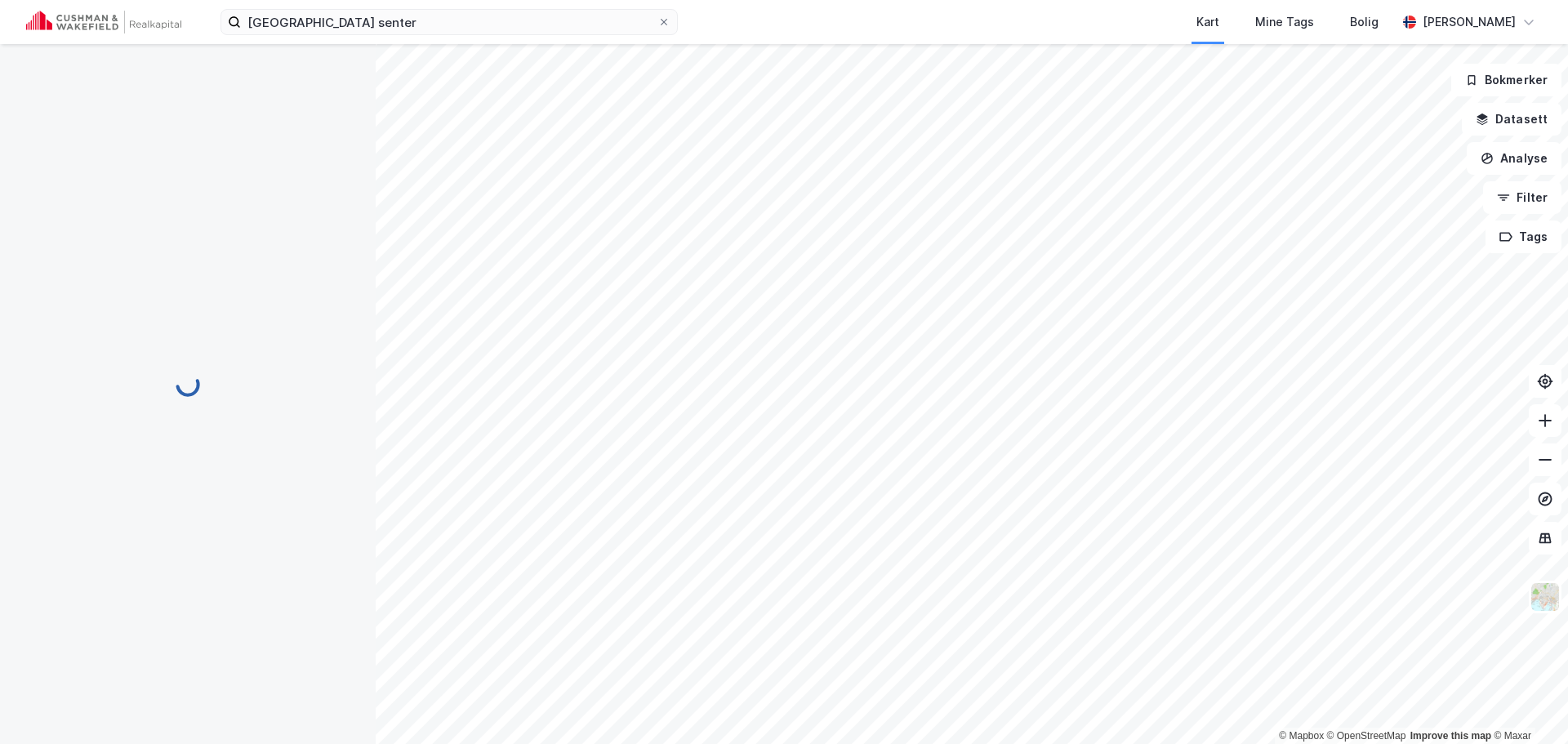
scroll to position [1, 0]
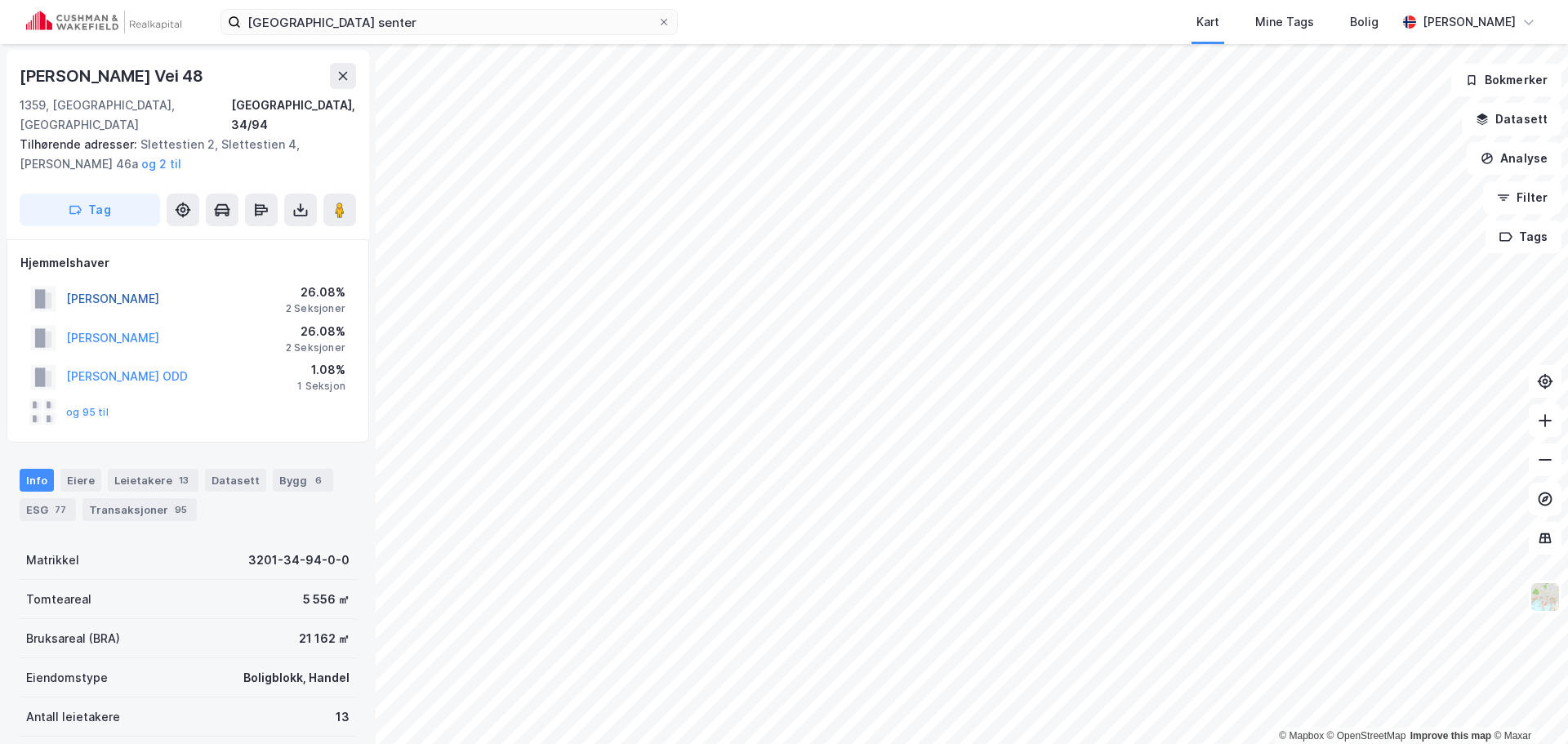
click at [0, 0] on button "[PERSON_NAME]" at bounding box center [0, 0] width 0 height 0
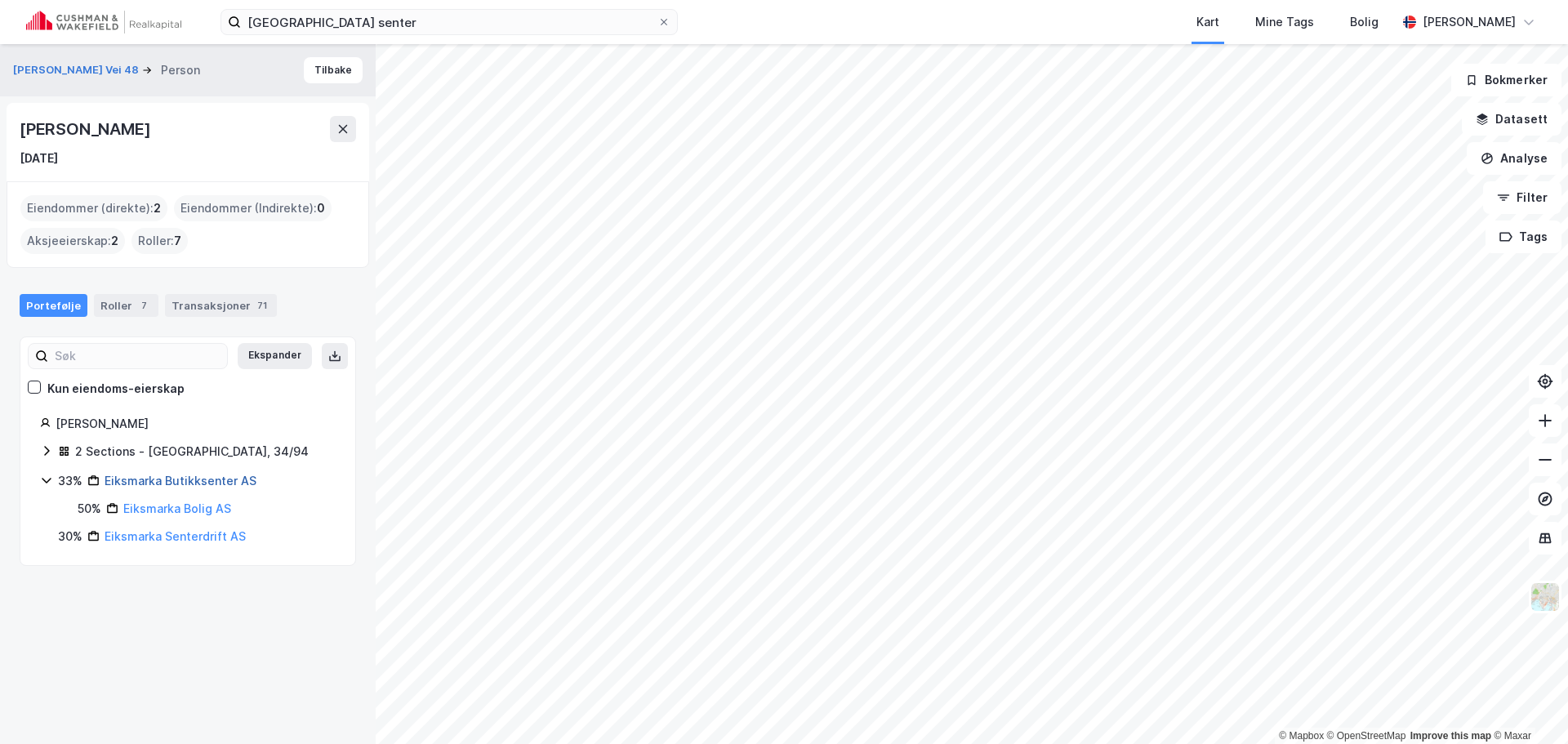
click at [178, 478] on link "Eiksmarka Butikksenter AS" at bounding box center [180, 480] width 152 height 14
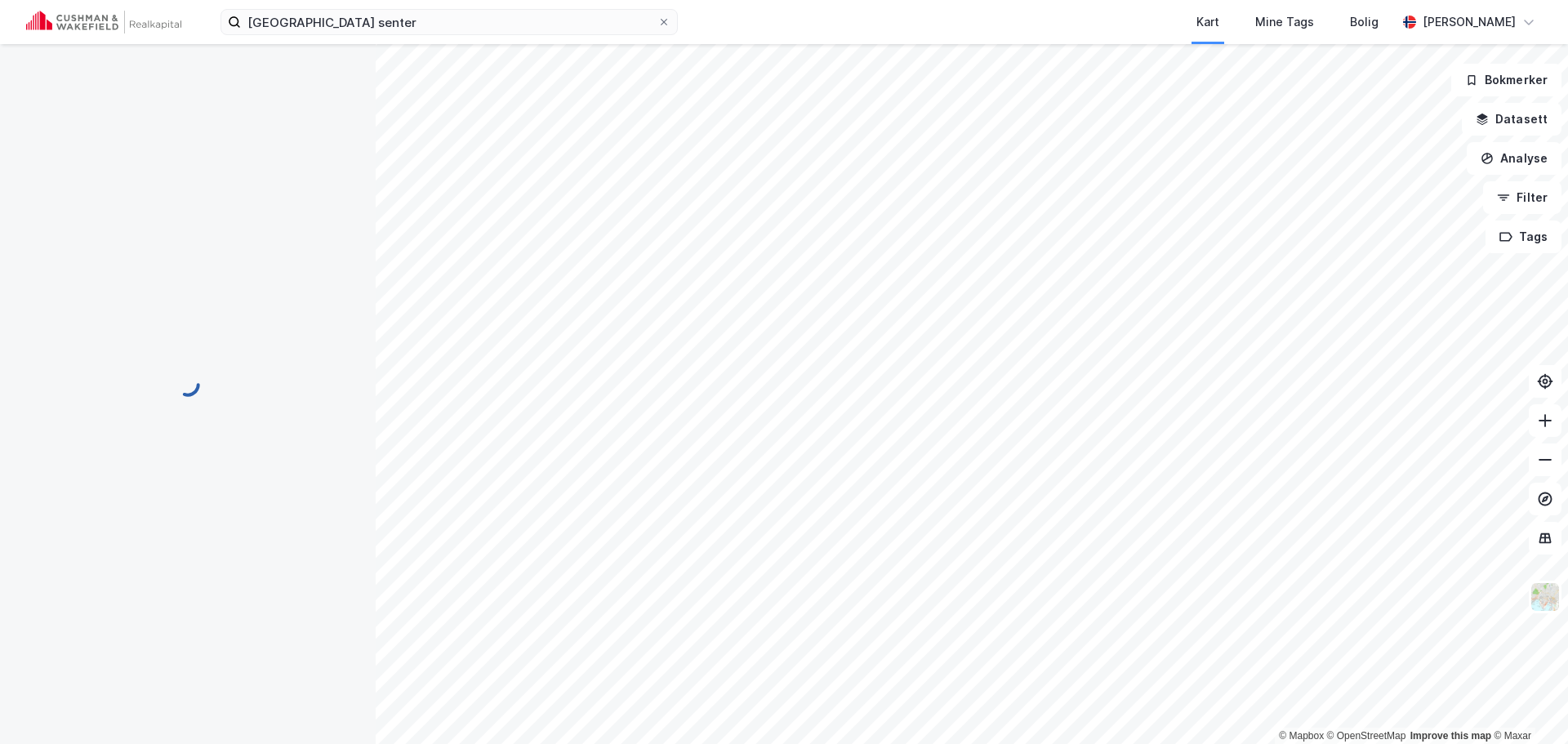
scroll to position [1, 0]
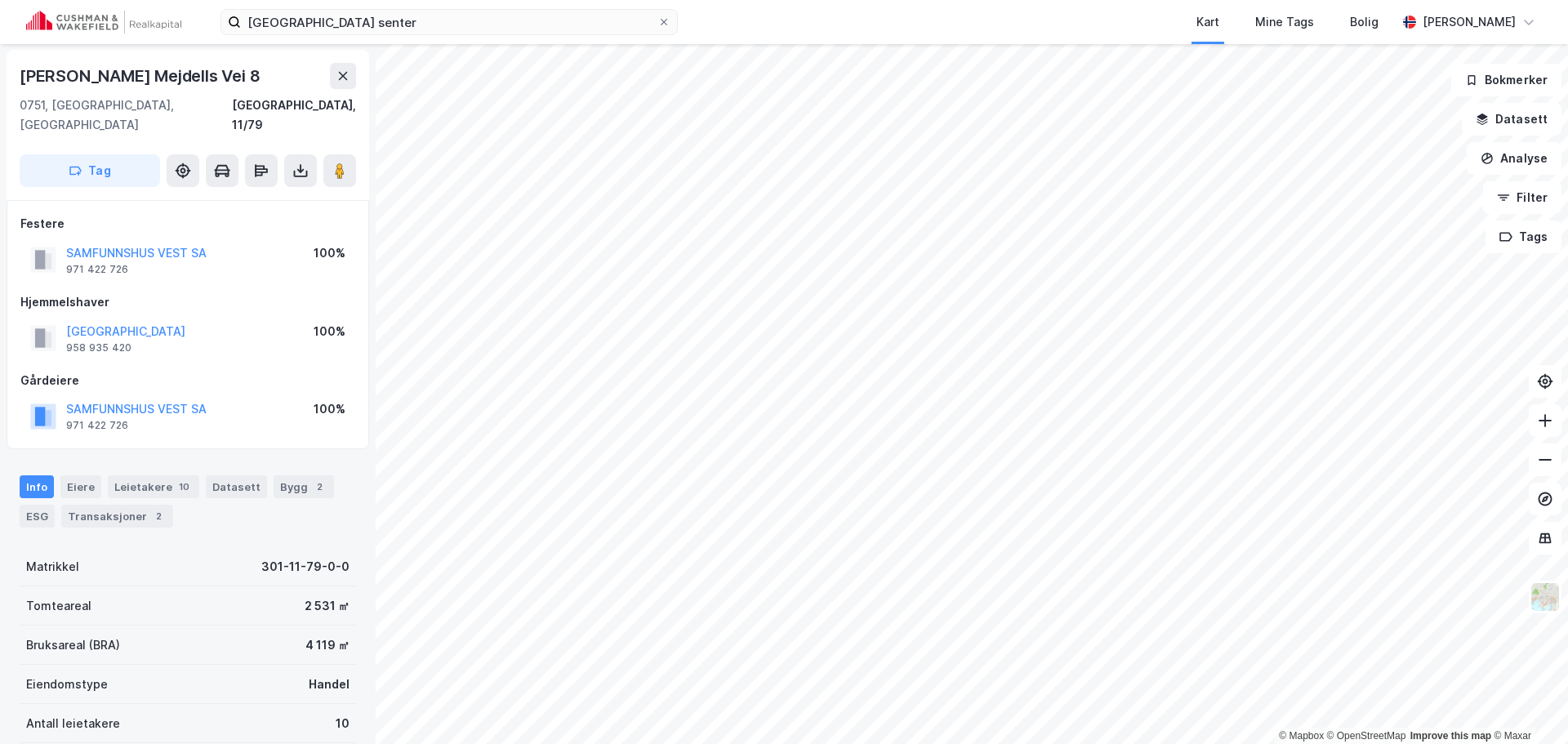
scroll to position [1, 0]
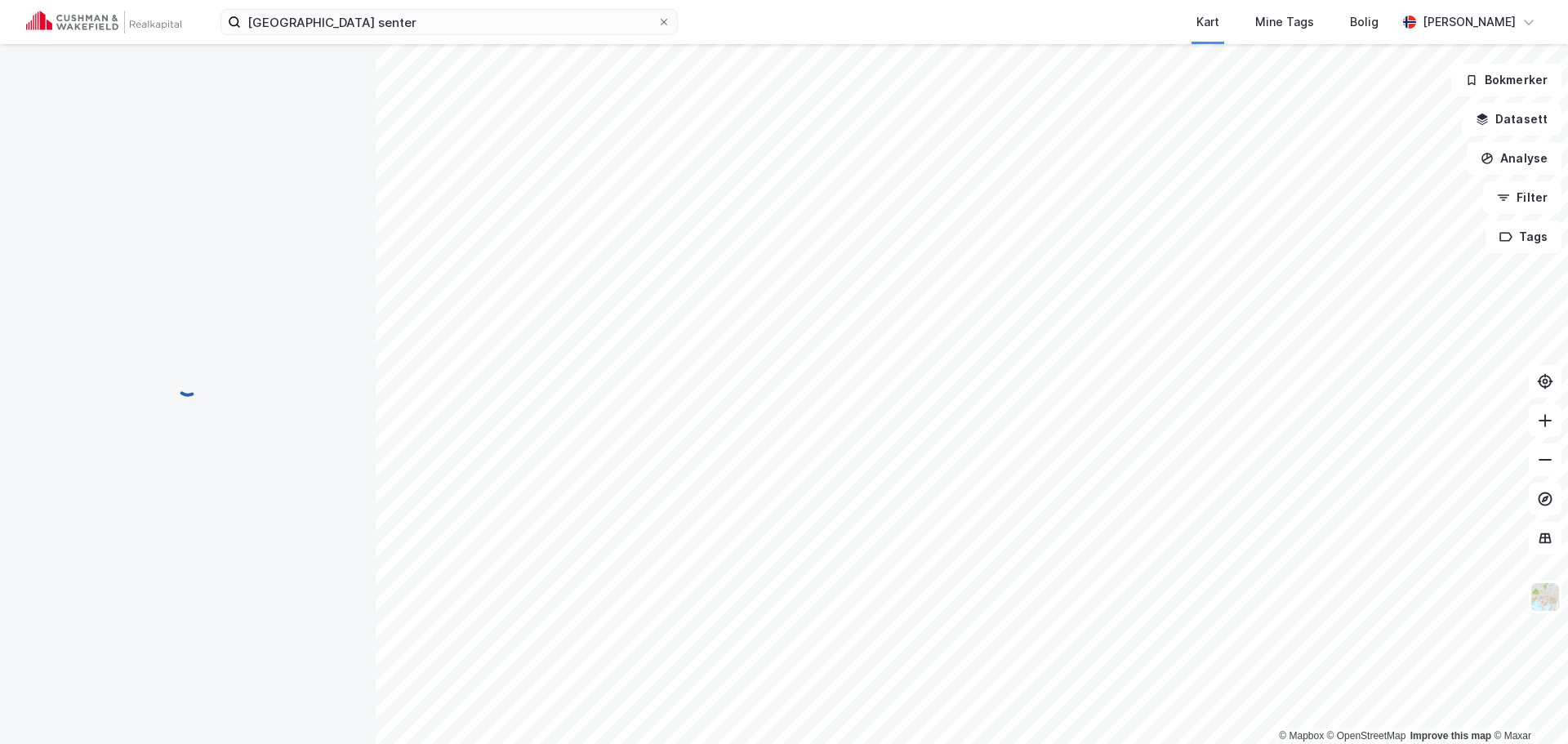
scroll to position [1, 0]
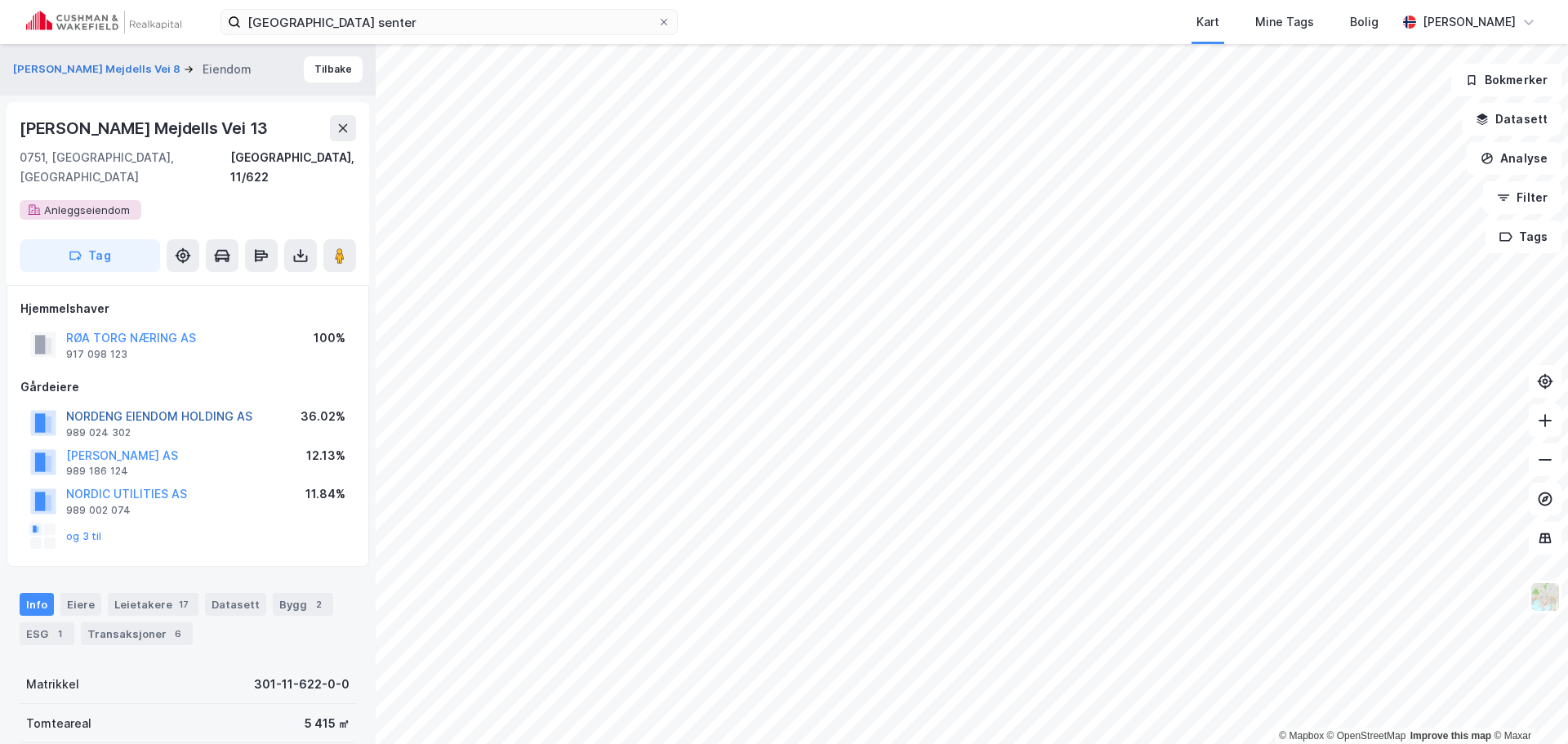
click at [0, 0] on button "NORDENG EIENDOM HOLDING AS" at bounding box center [0, 0] width 0 height 0
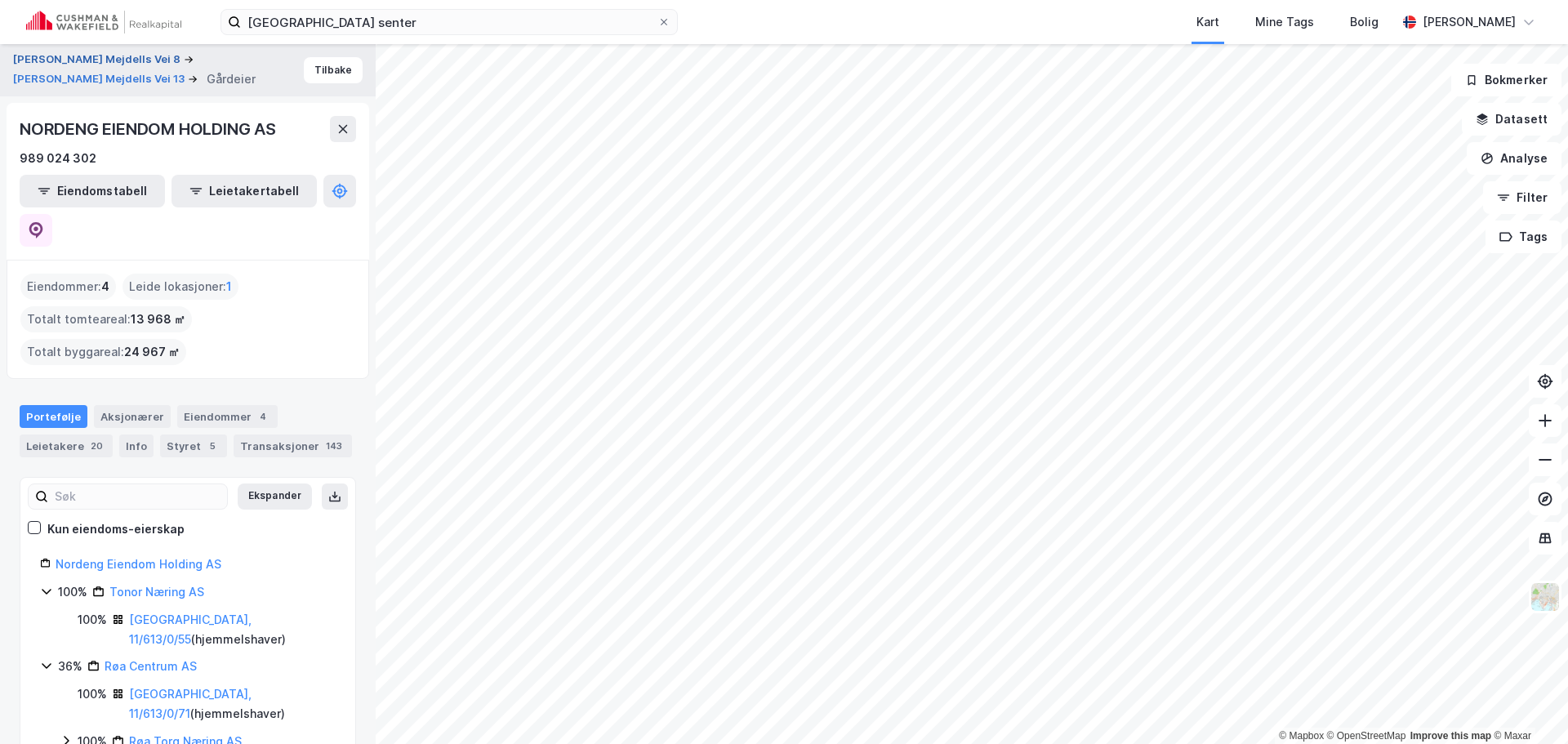
click at [71, 57] on button "[PERSON_NAME] Mejdells Vei 8" at bounding box center [98, 59] width 171 height 16
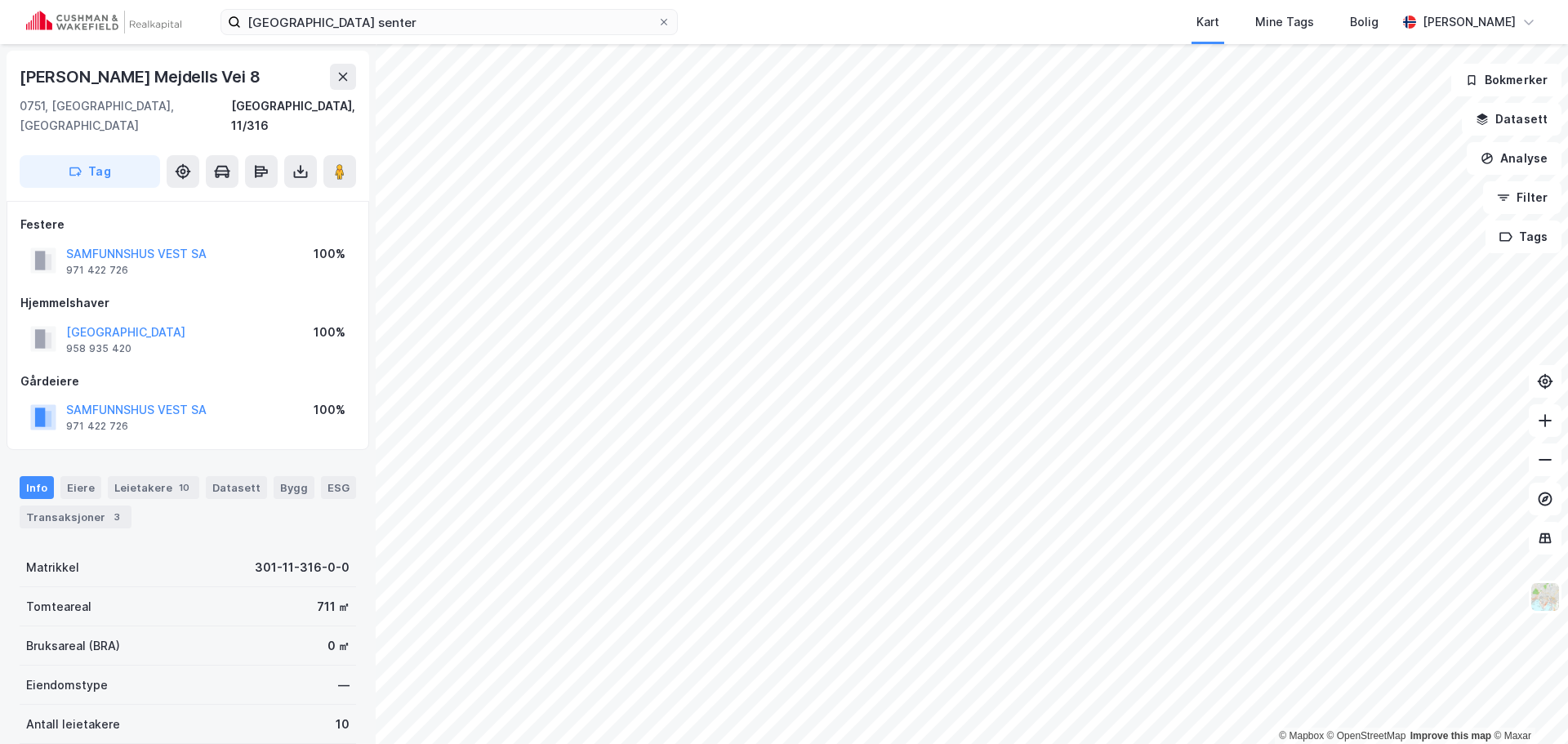
scroll to position [1, 0]
